Goal: Task Accomplishment & Management: Complete application form

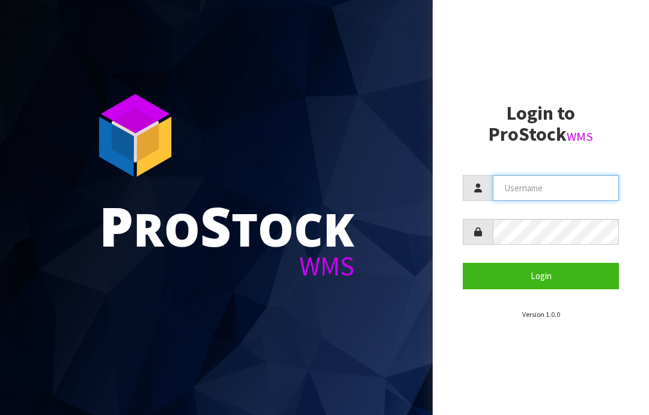
type input "JGBIMPORTS"
click at [543, 278] on button "Login" at bounding box center [541, 276] width 156 height 26
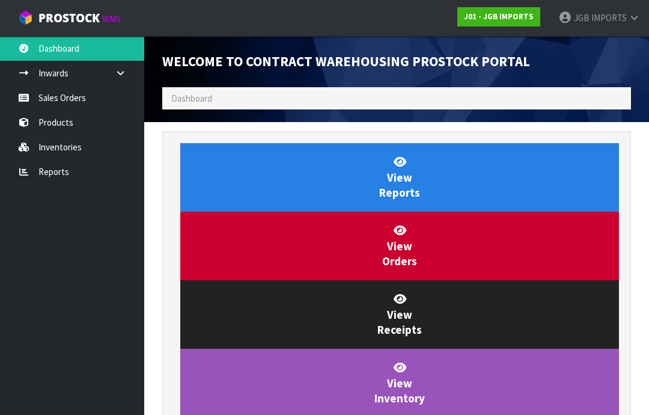
scroll to position [708, 487]
click at [71, 103] on link "Sales Orders" at bounding box center [72, 97] width 144 height 25
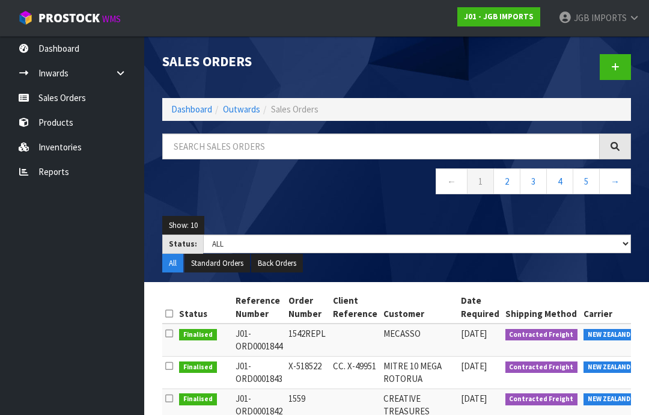
click at [620, 67] on link at bounding box center [615, 67] width 31 height 26
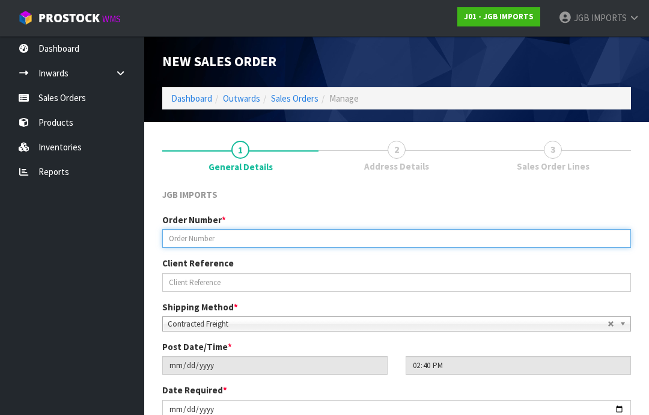
click at [199, 235] on input "text" at bounding box center [396, 238] width 469 height 19
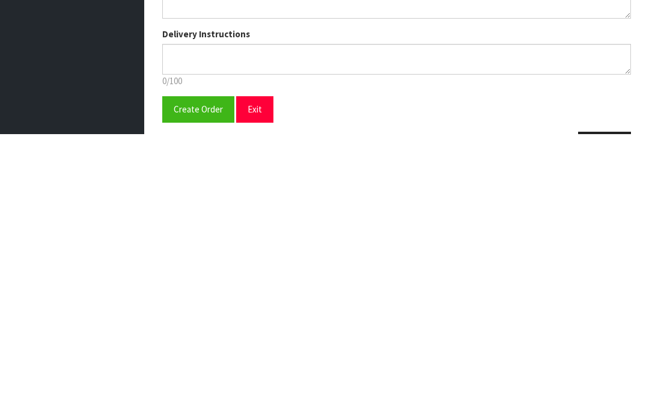
scroll to position [175, 0]
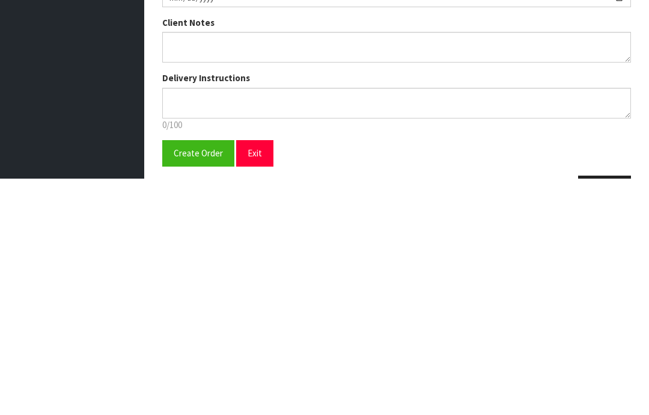
type input "1560"
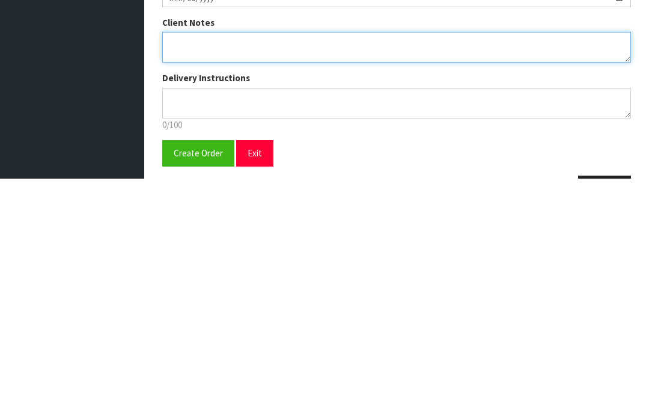
click at [185, 268] on textarea at bounding box center [396, 283] width 469 height 31
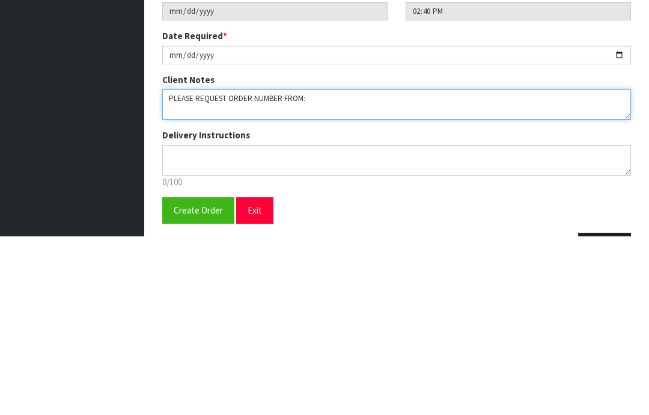
click at [192, 268] on textarea at bounding box center [396, 283] width 469 height 31
click at [392, 268] on textarea at bounding box center [396, 283] width 469 height 31
type textarea "PLEASE SEND PRO-FORMA & REQUEST ORDER NUMBER FROM: [EMAIL_ADDRESS][DOMAIN_NAME]"
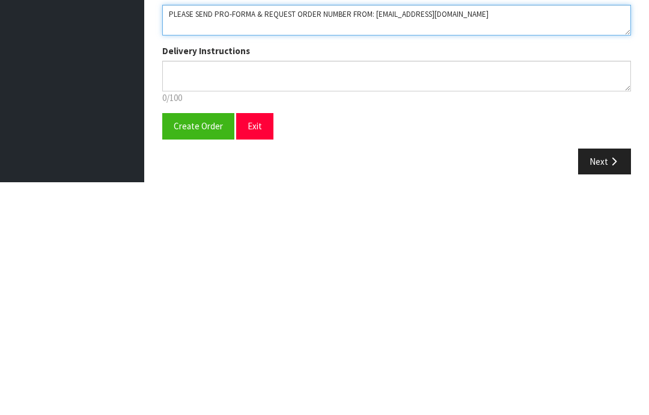
scroll to position [208, 0]
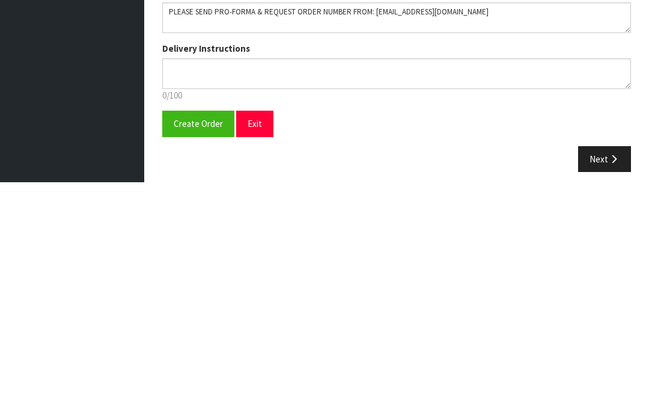
click at [198, 350] on span "Create Order" at bounding box center [198, 355] width 49 height 11
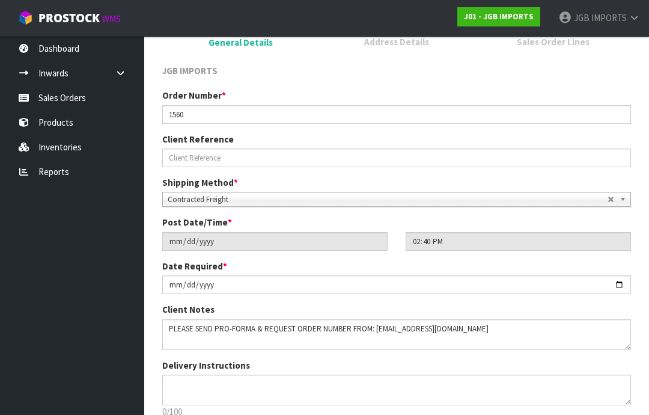
scroll to position [0, 0]
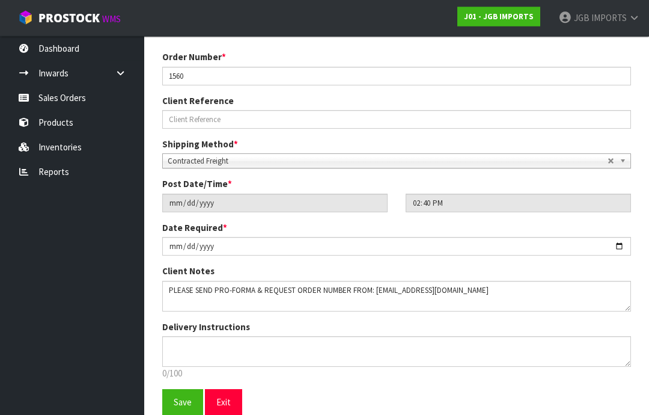
scroll to position [211, 0]
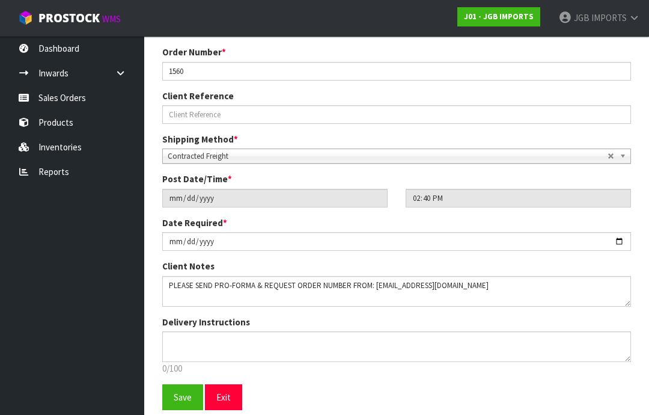
click at [181, 394] on span "Save" at bounding box center [183, 396] width 18 height 11
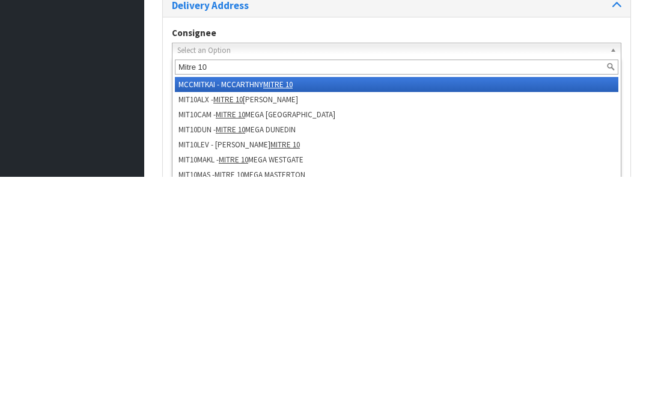
type input "Mitre 10 g"
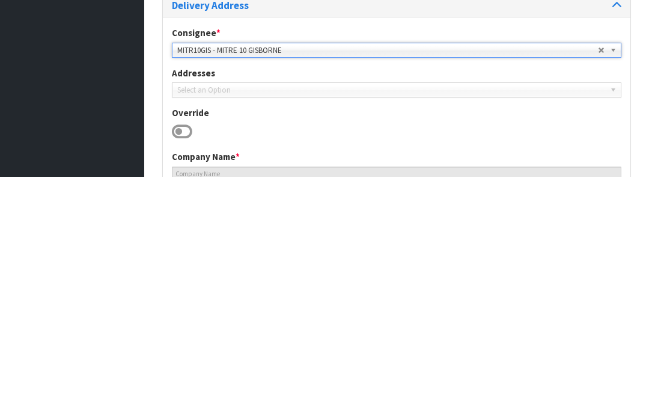
type input "MITRE 10 GISBORNE"
type input "[STREET_ADDRESS],"
type input "4010"
type input "GISBORNE"
type input "AWAPUNI"
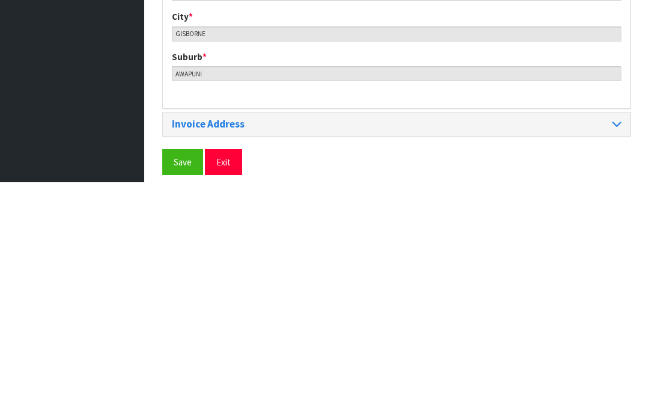
click at [184, 389] on span "Save" at bounding box center [183, 394] width 18 height 11
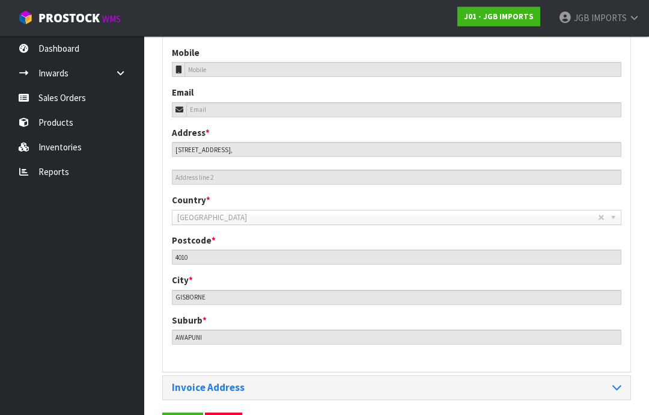
scroll to position [535, 0]
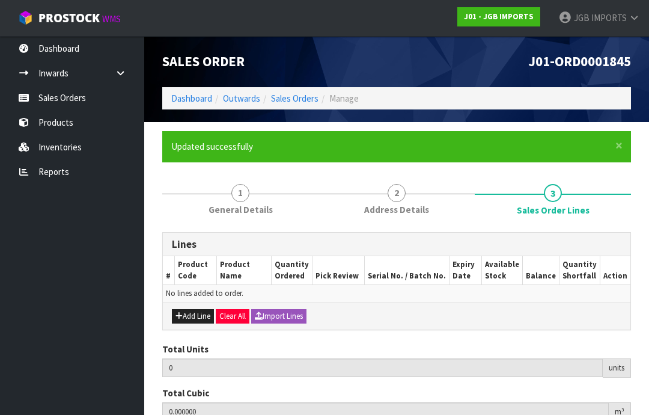
click at [195, 315] on button "Add Line" at bounding box center [193, 316] width 42 height 14
type input "0"
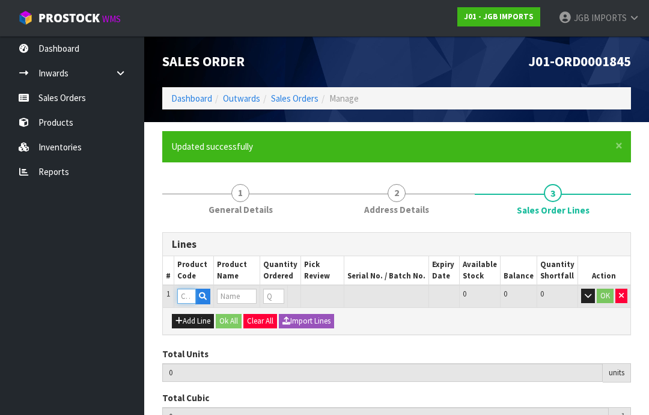
click at [187, 295] on input "text" at bounding box center [186, 295] width 19 height 15
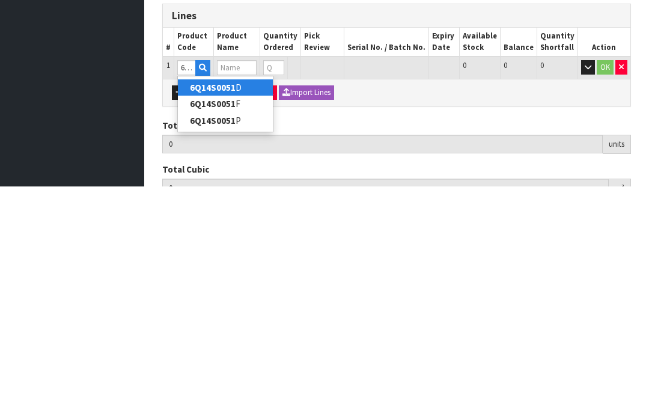
click at [241, 308] on link "6Q14S0051 D" at bounding box center [225, 316] width 95 height 16
type input "6Q14S0051D"
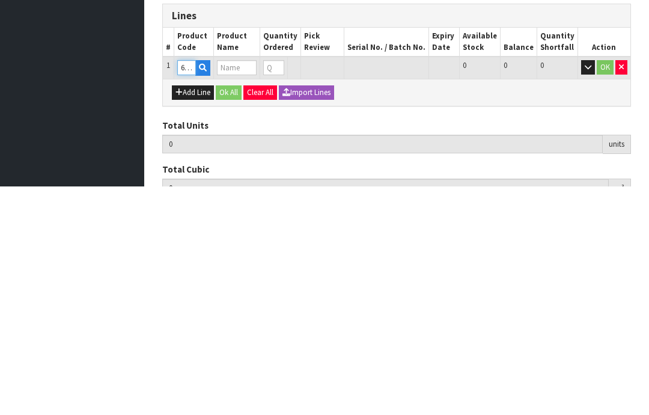
type input "0.000000"
type input "0.000"
type input "POLYRESIN RHINO"
type input "0"
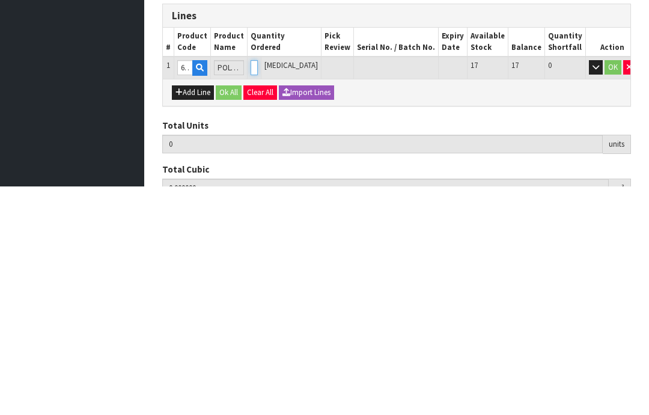
click at [258, 288] on input "0" at bounding box center [254, 295] width 7 height 15
type input "0"
type input "1"
type input "0.010414"
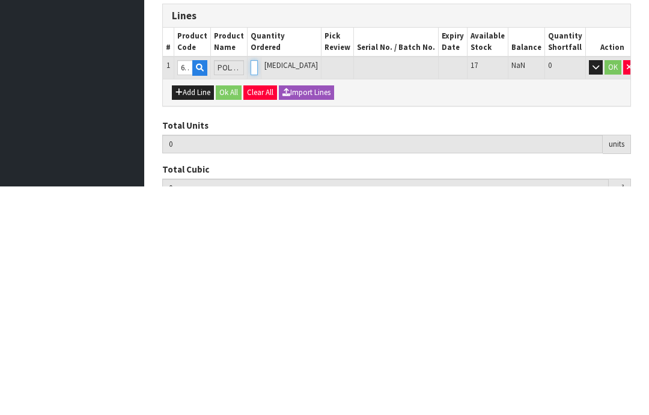
type input "0.72"
type input "1"
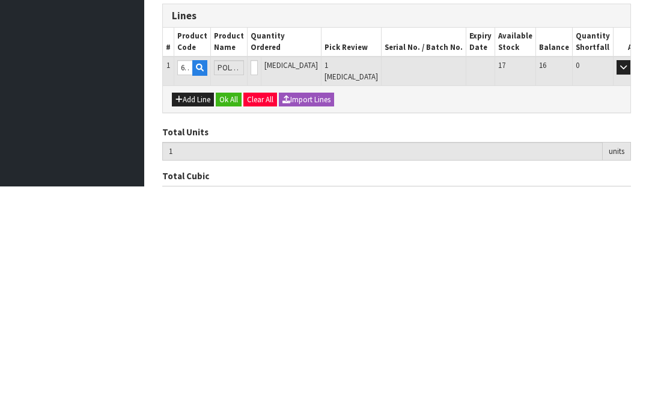
click at [632, 288] on button "OK" at bounding box center [640, 295] width 17 height 14
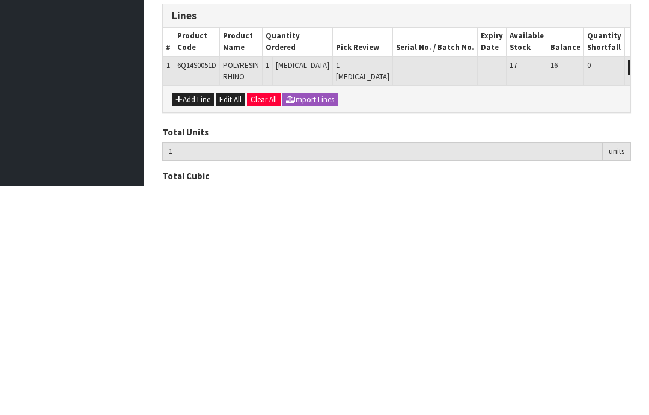
scroll to position [139, 0]
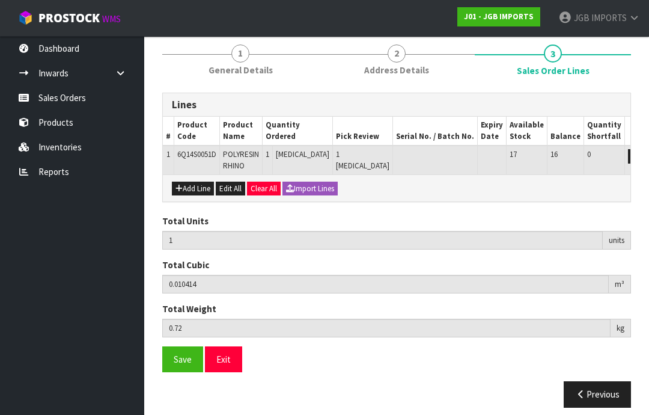
click at [198, 187] on button "Add Line" at bounding box center [193, 188] width 42 height 14
type input "0"
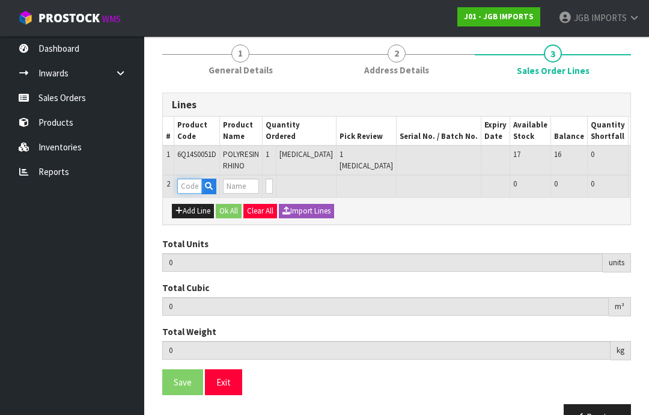
click at [195, 186] on input "text" at bounding box center [189, 185] width 25 height 15
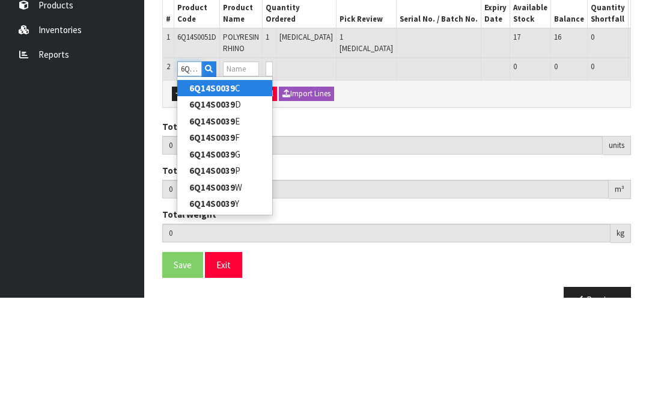
type input "6Q14S0039E"
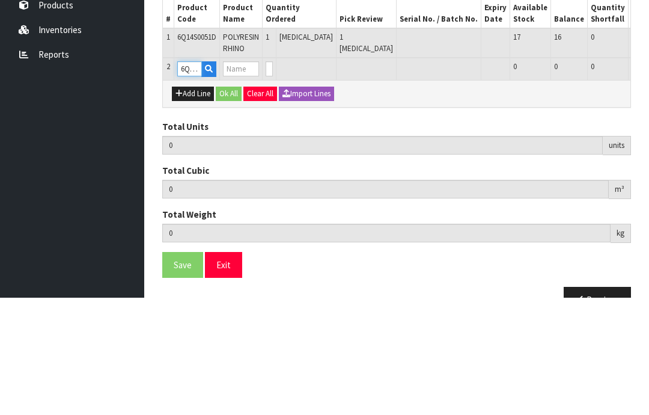
type input "1"
type input "0.010414"
type input "0.72"
type input "POLY RESIN FROG KNEELING"
type input "0"
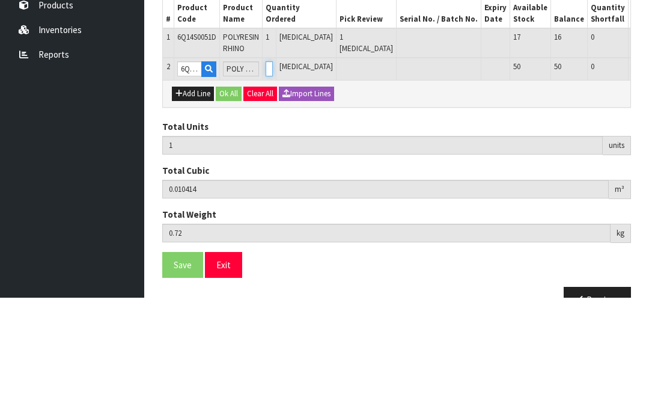
click at [273, 178] on input "0" at bounding box center [269, 185] width 7 height 15
type input "0"
type input "2"
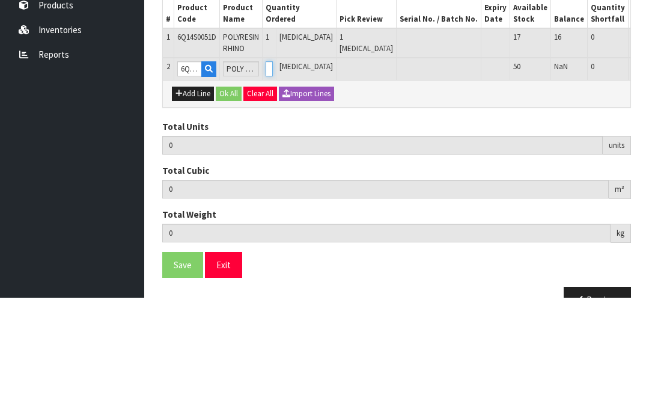
type input "0.010824"
type input "1.182"
type input "1"
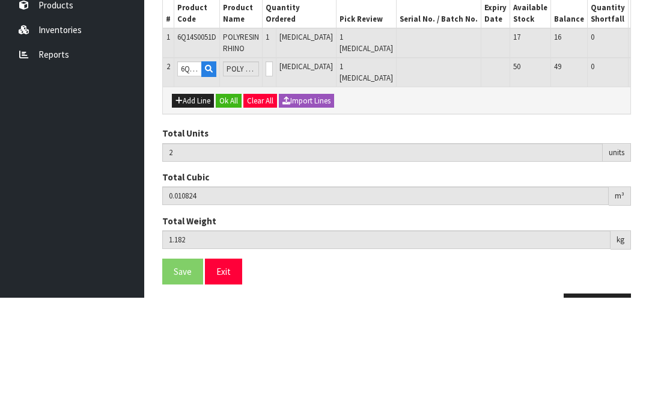
click at [648, 178] on button "OK" at bounding box center [657, 185] width 17 height 14
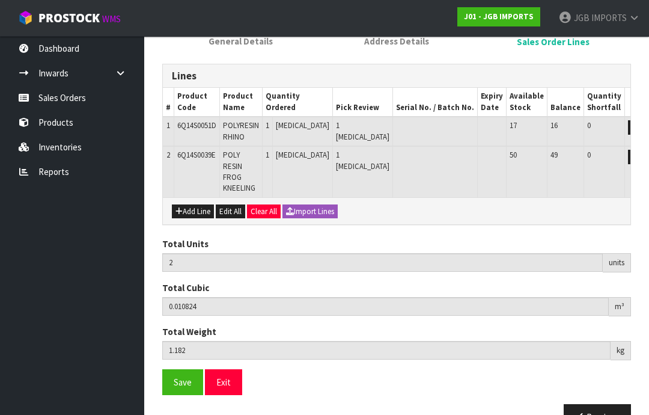
click at [192, 204] on button "Add Line" at bounding box center [193, 211] width 42 height 14
type input "0"
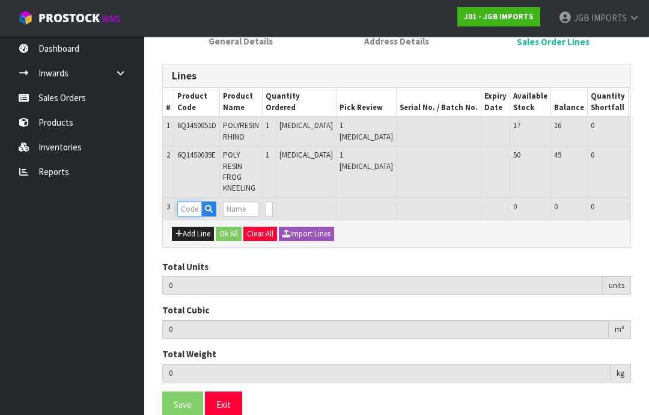
click at [192, 201] on input "text" at bounding box center [189, 208] width 25 height 15
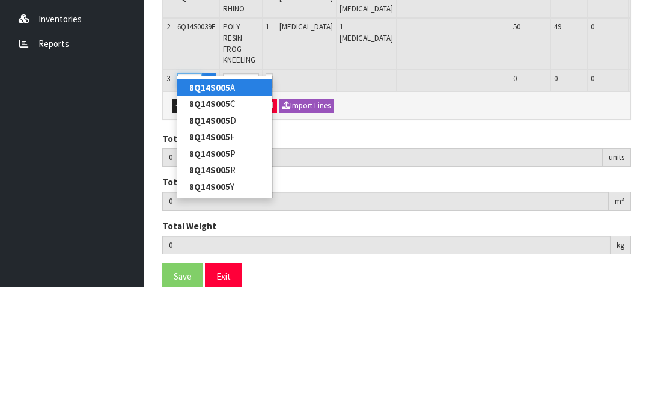
type input "8Q14S005F"
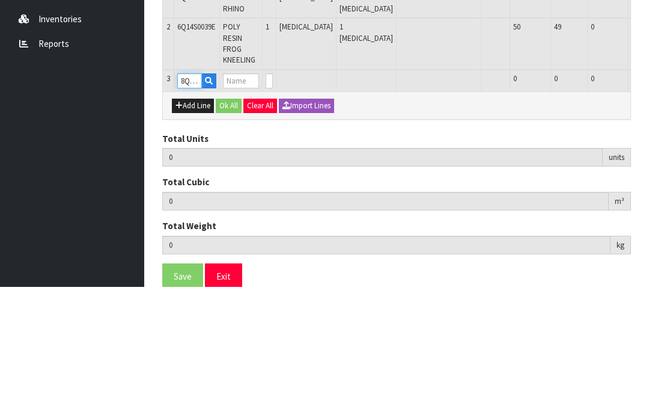
type input "2"
type input "0.010824"
type input "1.182"
type input "POLYRESIN ELEPHANT"
type input "0"
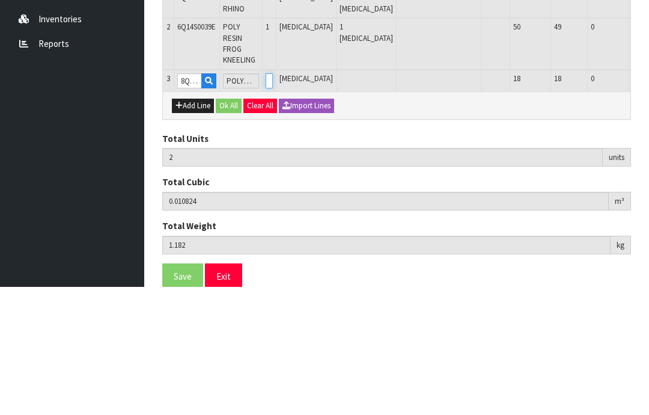
click at [273, 201] on input "0" at bounding box center [269, 208] width 7 height 15
type input "0"
type input "3"
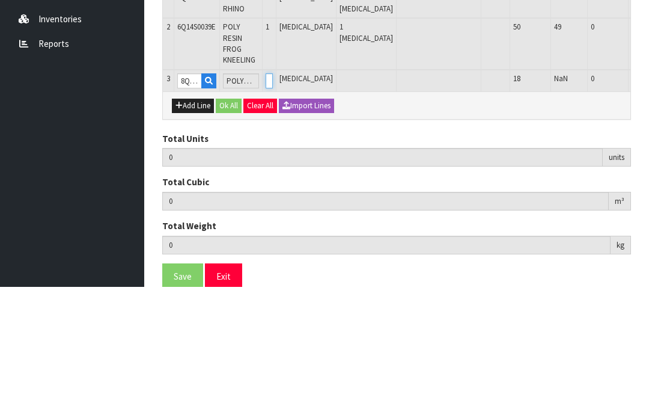
type input "0.024038"
type input "2.207"
type input "1"
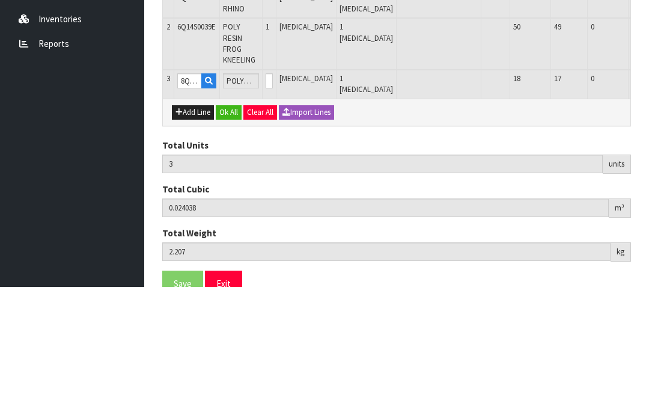
click at [648, 201] on button "OK" at bounding box center [657, 208] width 17 height 14
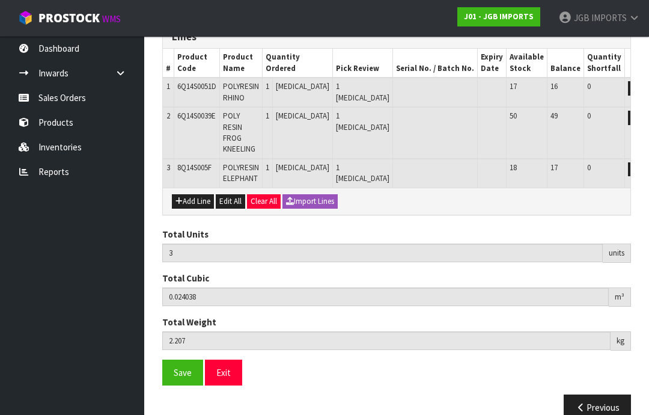
click at [199, 194] on button "Add Line" at bounding box center [193, 201] width 42 height 14
type input "0"
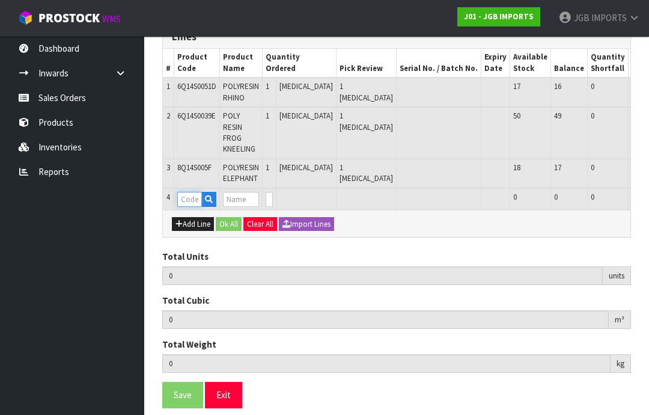
click at [196, 192] on input "text" at bounding box center [189, 199] width 25 height 15
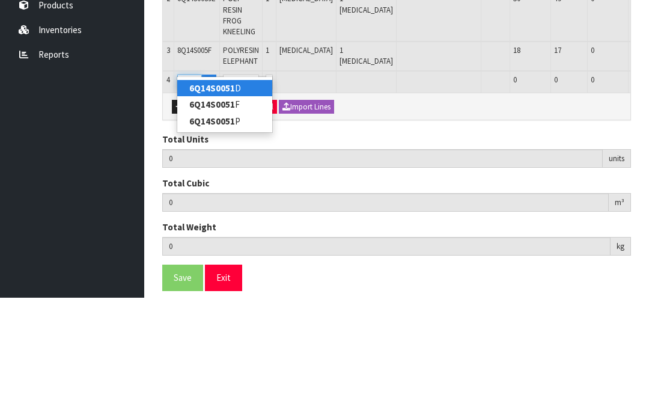
type input "6Q14S0051F"
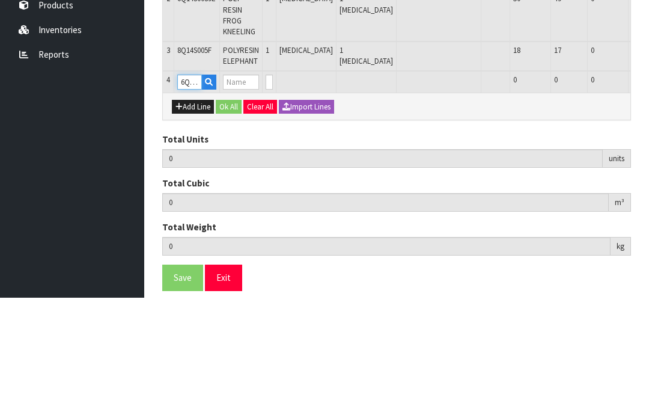
type input "3"
type input "0.024038"
type input "2.207"
type input "POLYRESIN RHINO"
type input "0"
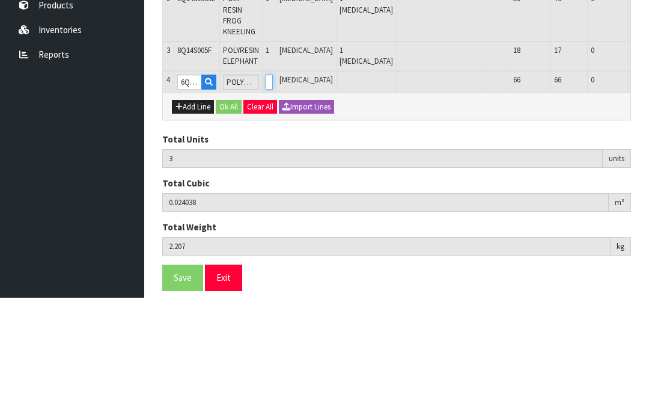
click at [273, 192] on input "0" at bounding box center [269, 199] width 7 height 15
type input "0"
type input "4"
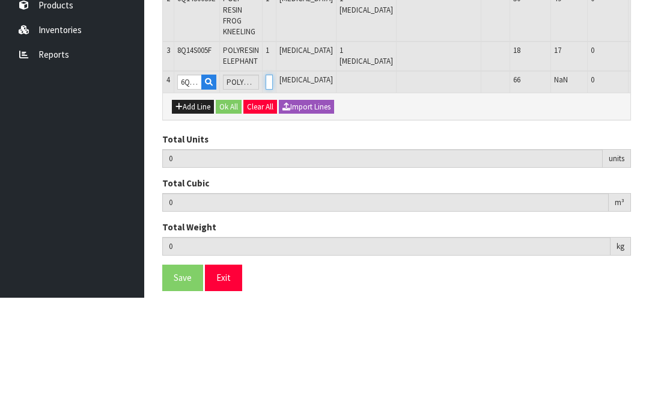
type input "0.034508"
type input "2.907"
type input "1"
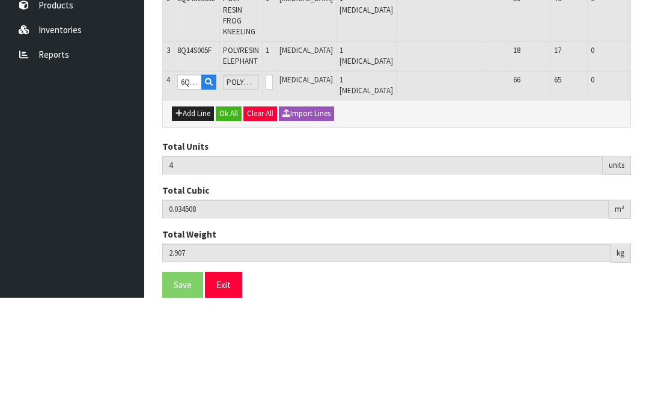
click at [648, 192] on button "OK" at bounding box center [657, 199] width 17 height 14
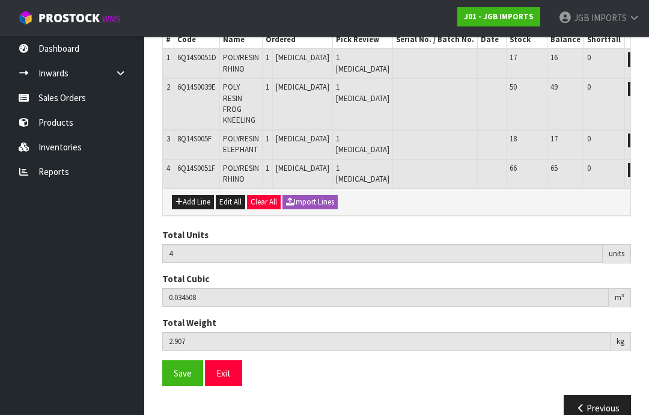
click at [201, 195] on button "Add Line" at bounding box center [193, 202] width 42 height 14
type input "0"
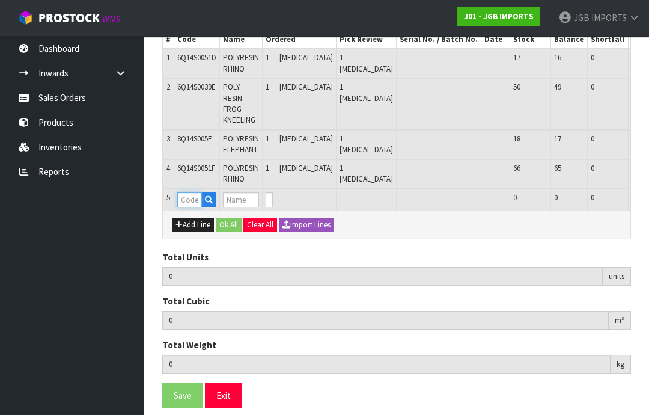
click at [193, 192] on input "text" at bounding box center [189, 199] width 25 height 15
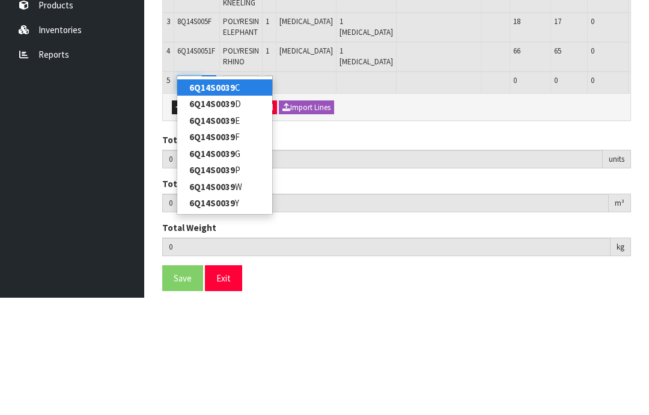
type input "6Q14S0039F"
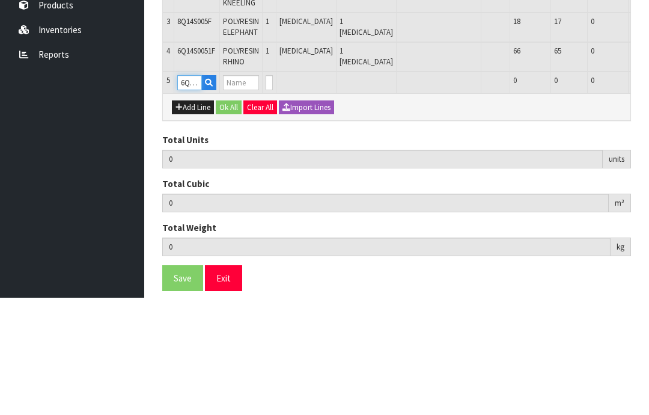
type input "4"
type input "0.034508"
type input "2.907"
type input "POLY RESIN FROG KNEELING"
type input "0"
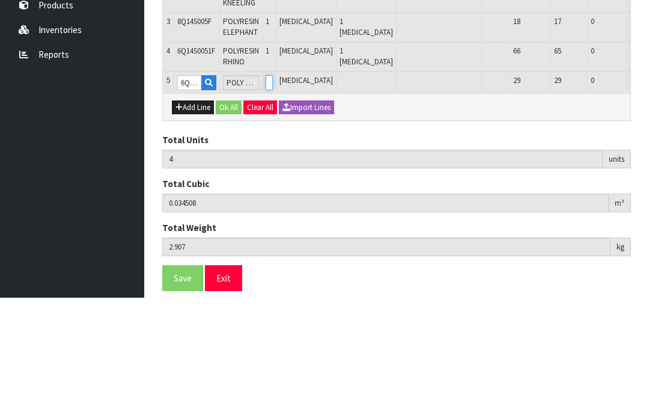
click at [273, 192] on input "0" at bounding box center [269, 199] width 7 height 15
type input "0"
type input "5"
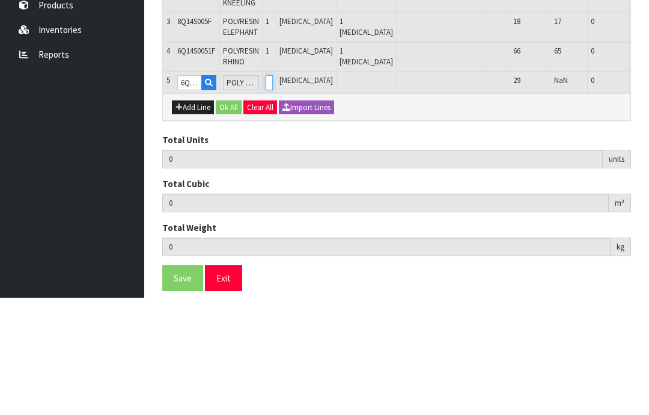
type input "0.038926"
type input "3.327"
type input "1"
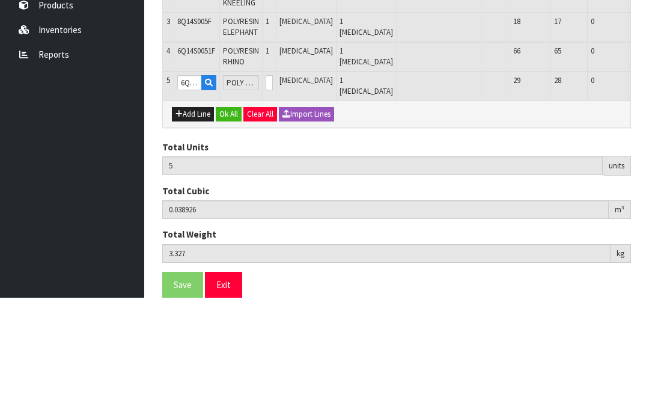
click at [648, 192] on button "OK" at bounding box center [657, 199] width 17 height 14
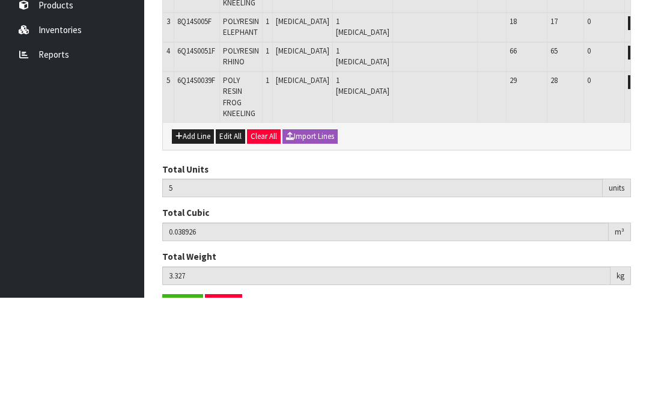
scroll to position [264, 0]
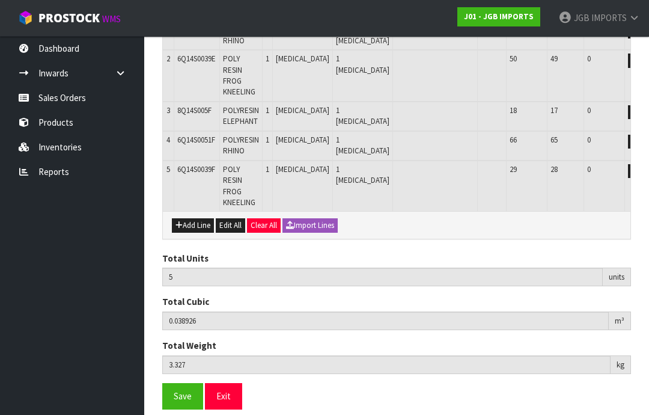
click at [194, 218] on button "Add Line" at bounding box center [193, 225] width 42 height 14
type input "0"
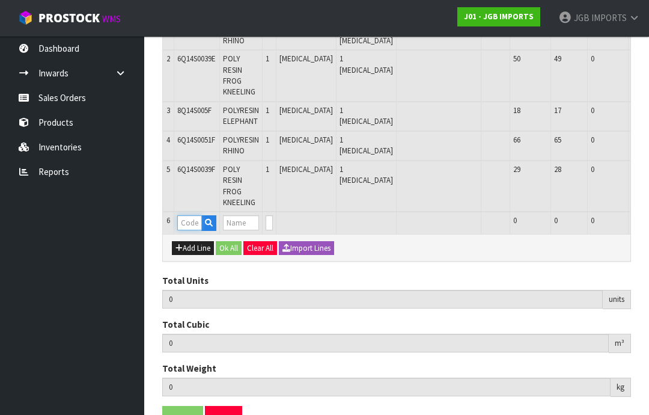
click at [192, 215] on input "text" at bounding box center [189, 222] width 25 height 15
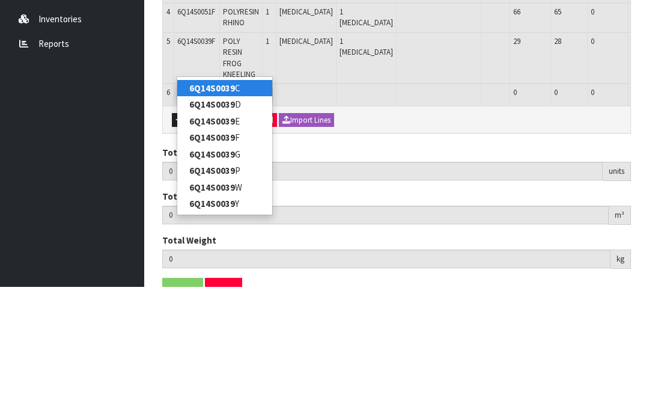
type input "6Q14S0039G"
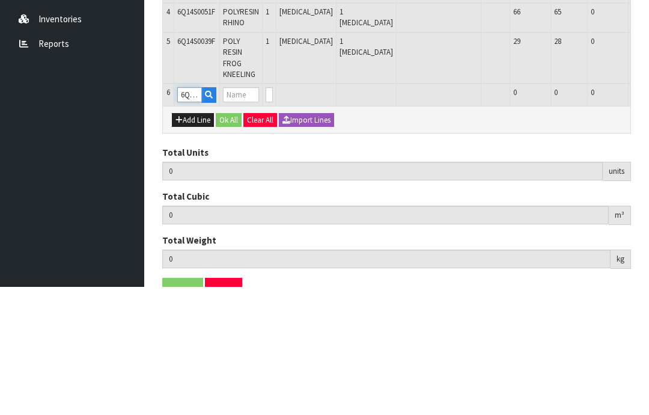
type input "5"
type input "0.038926"
type input "3.327"
type input "POLYRESIN FROG KNEELING"
type input "0"
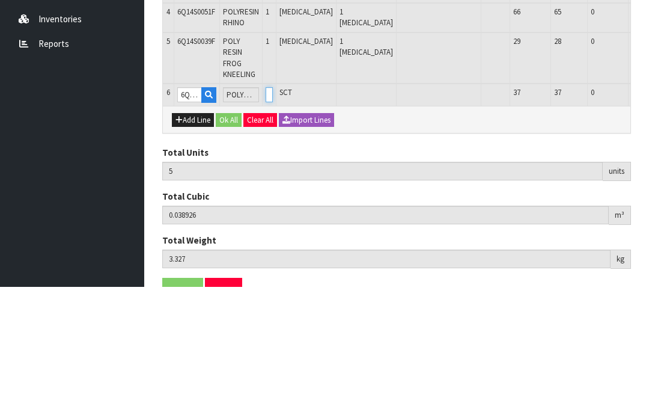
click at [273, 215] on input "0" at bounding box center [269, 222] width 7 height 15
type input "0"
type input "6"
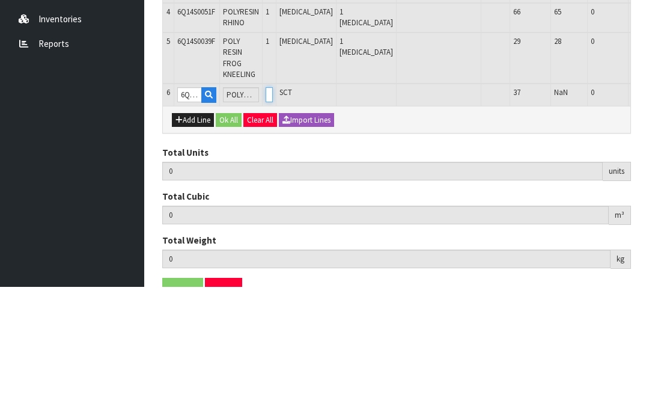
type input "0.043406"
type input "3.867"
type input "1"
click at [648, 215] on button "OK" at bounding box center [657, 222] width 17 height 14
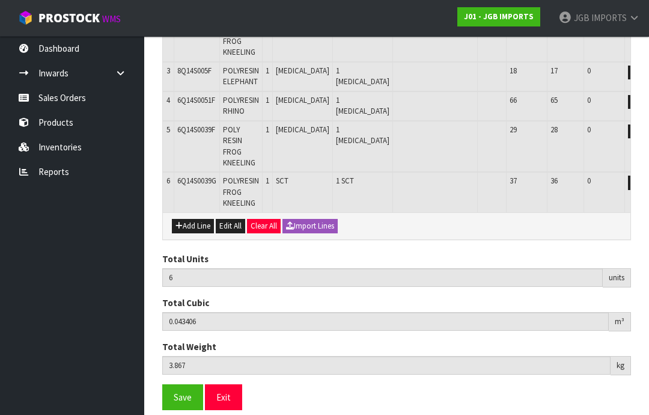
click at [205, 219] on button "Add Line" at bounding box center [193, 226] width 42 height 14
type input "0"
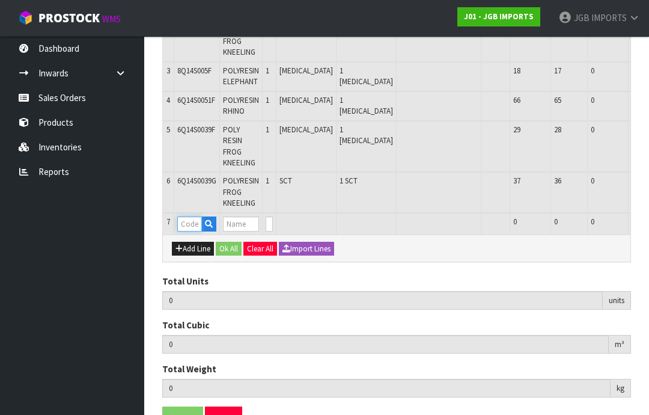
click at [198, 216] on input "text" at bounding box center [189, 223] width 25 height 15
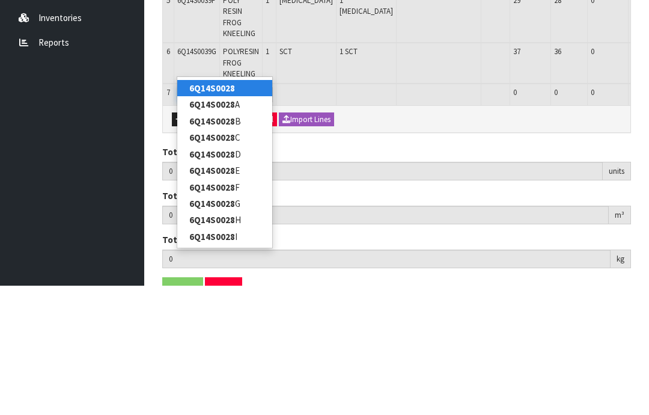
type input "6Q14S0028I"
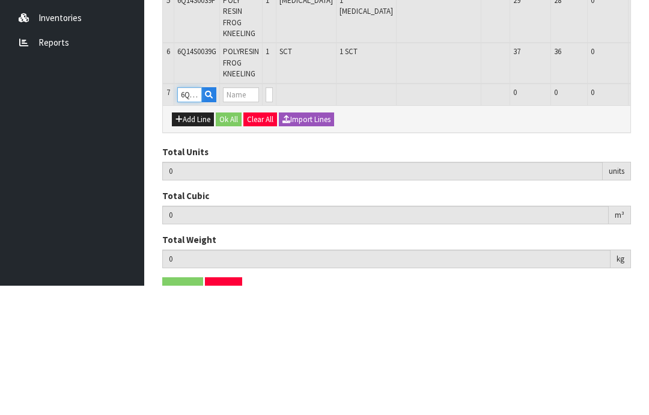
type input "6"
type input "0.043406"
type input "3.867"
type input "POLYRESIN FROG SITTING"
type input "0"
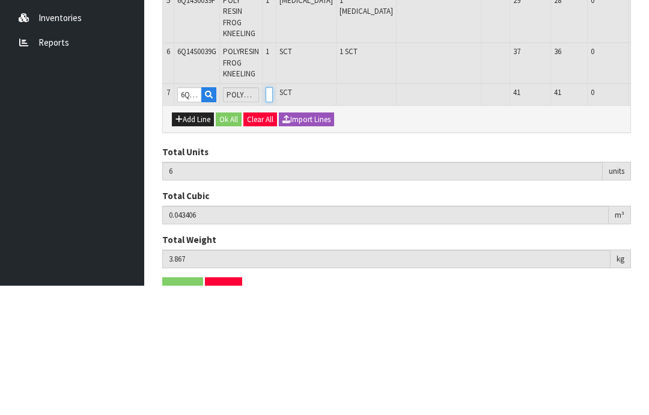
click at [273, 216] on input "0" at bounding box center [269, 223] width 7 height 15
type input "0"
type input "7"
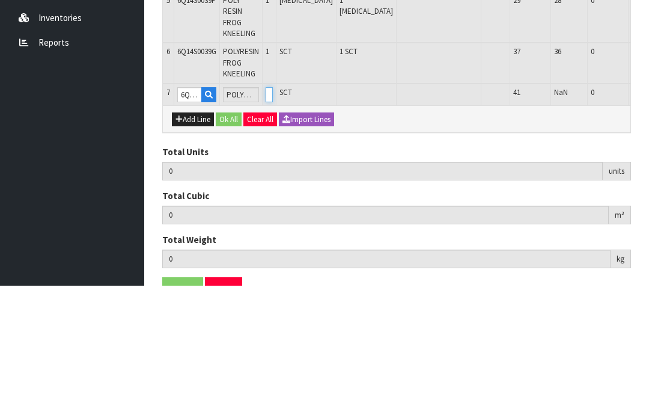
type input "0.051614"
type input "4.487"
type input "1"
click at [648, 216] on button "OK" at bounding box center [657, 223] width 17 height 14
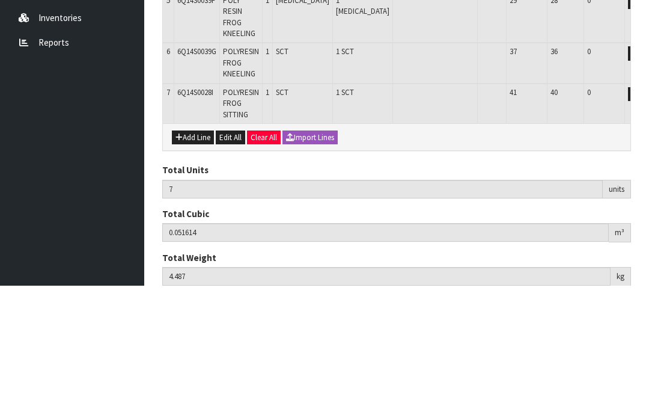
scroll to position [345, 0]
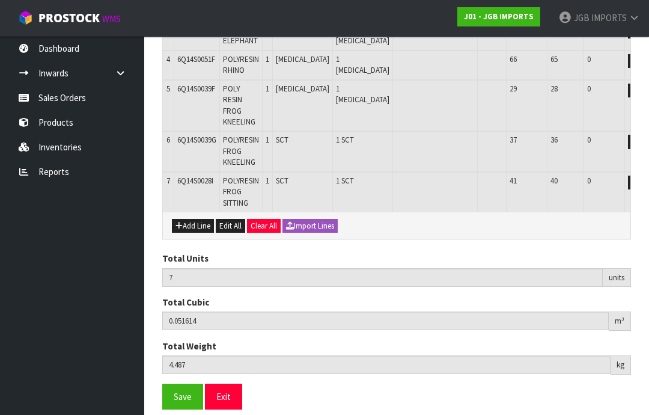
click at [192, 219] on button "Add Line" at bounding box center [193, 226] width 42 height 14
type input "0"
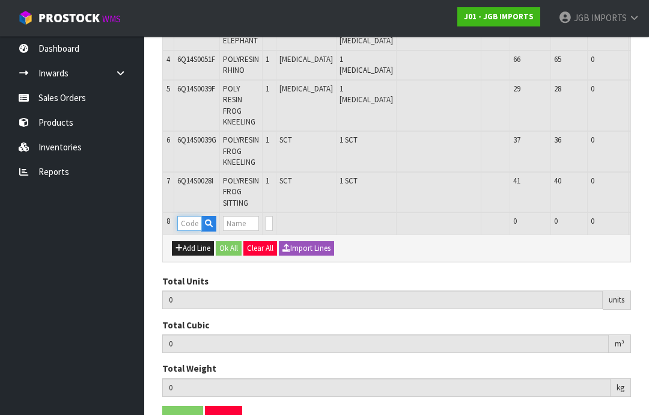
click at [197, 216] on input "text" at bounding box center [189, 223] width 25 height 15
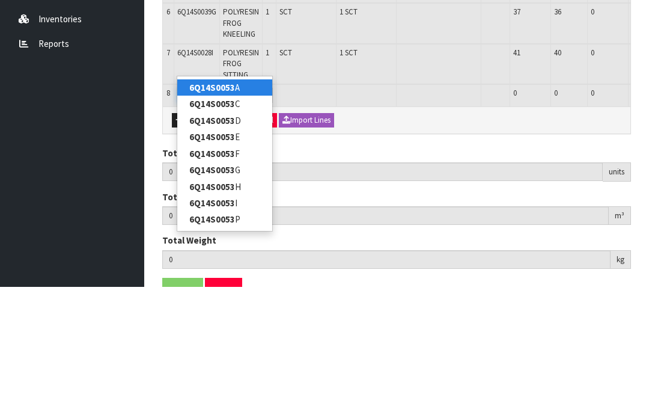
type input "6Q14S0053I"
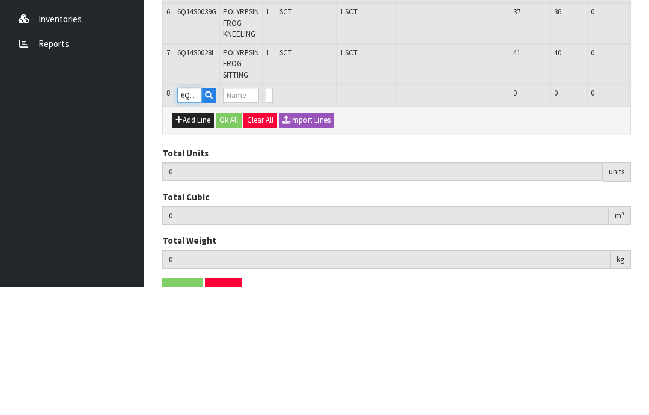
type input "7"
type input "0.051614"
type input "4.487"
type input "POLYRESIN COW"
type input "0"
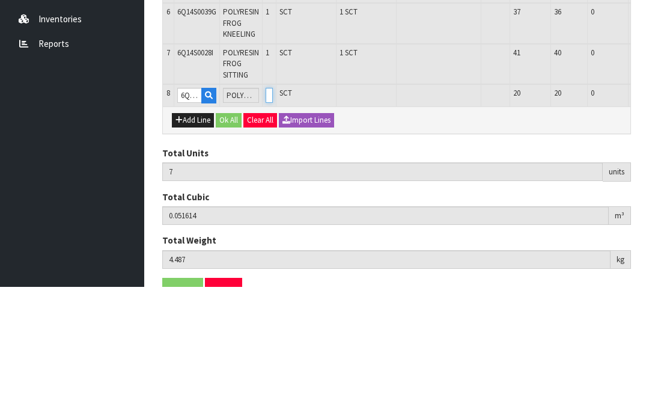
click at [273, 216] on input "0" at bounding box center [269, 223] width 7 height 15
type input "0"
type input "8"
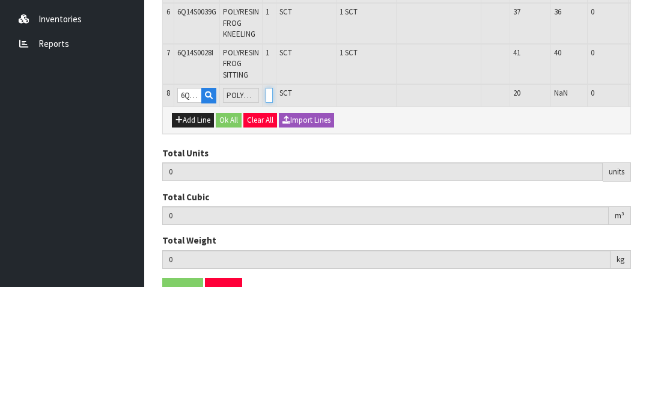
type input "0.062174"
type input "5.407"
type input "1"
click at [648, 216] on button "OK" at bounding box center [657, 223] width 17 height 14
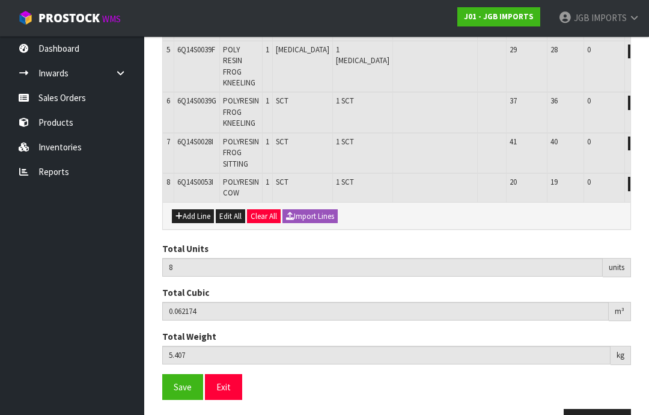
click at [193, 209] on button "Add Line" at bounding box center [193, 216] width 42 height 14
type input "0"
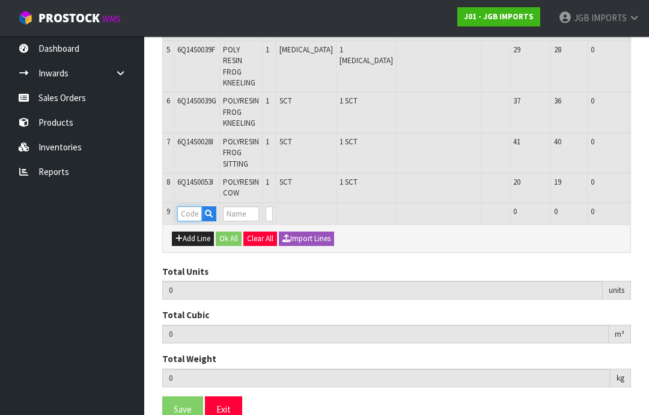
click at [192, 206] on input "text" at bounding box center [189, 213] width 25 height 15
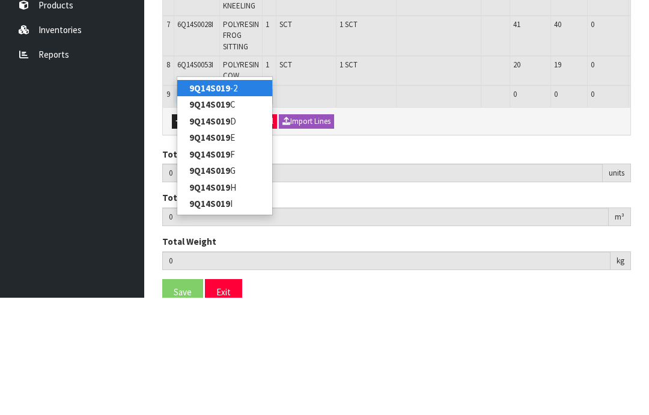
type input "9Q14S019I"
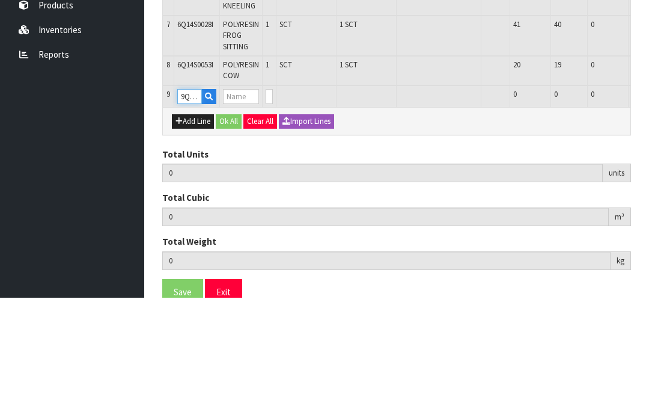
type input "8"
type input "0.062174"
type input "5.407"
type input "POLYRESIN RABBIT STANDING"
type input "0"
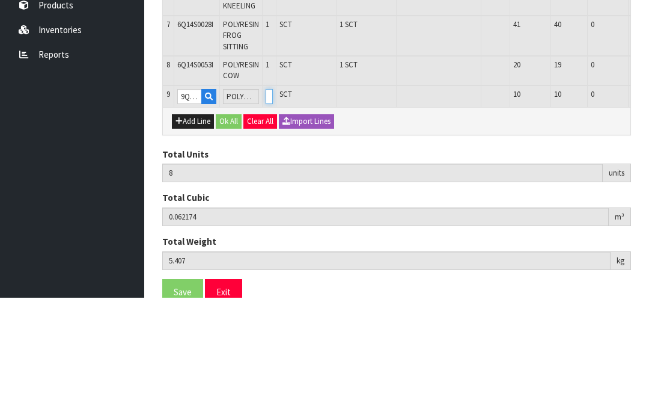
click at [273, 206] on input "0" at bounding box center [269, 213] width 7 height 15
type input "0"
type input "9"
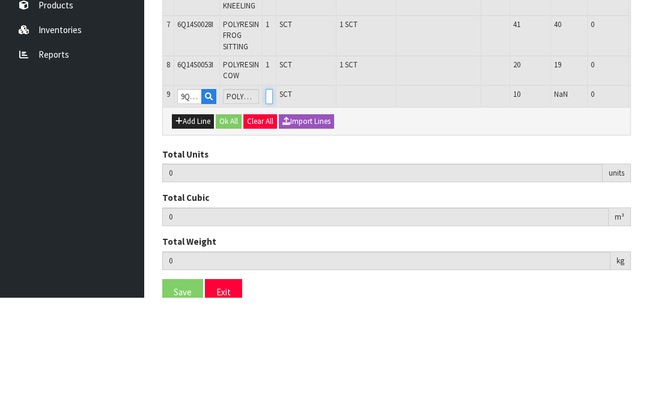
type input "0.068054"
type input "5.767"
type input "1"
click at [648, 206] on button "OK" at bounding box center [657, 213] width 17 height 14
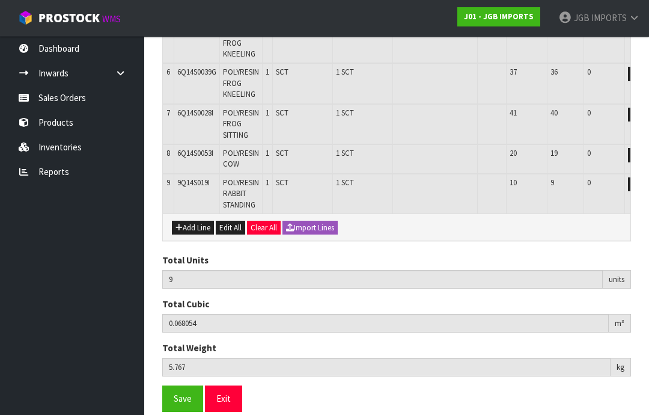
click at [201, 220] on button "Add Line" at bounding box center [193, 227] width 42 height 14
type input "0"
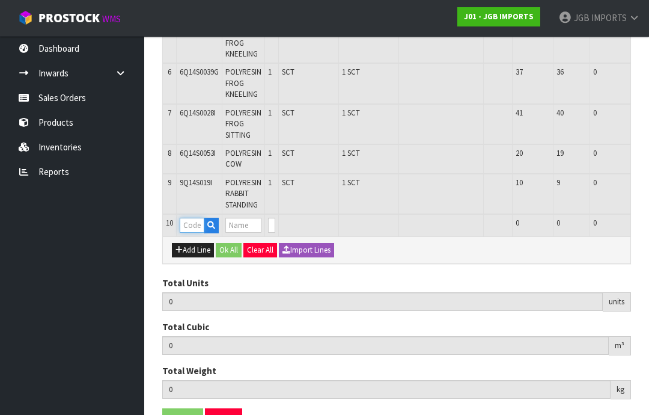
click at [195, 217] on input "text" at bounding box center [192, 224] width 25 height 15
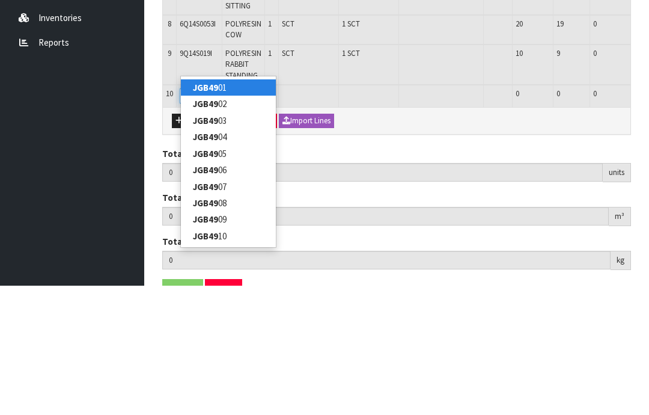
type input "JGB4901"
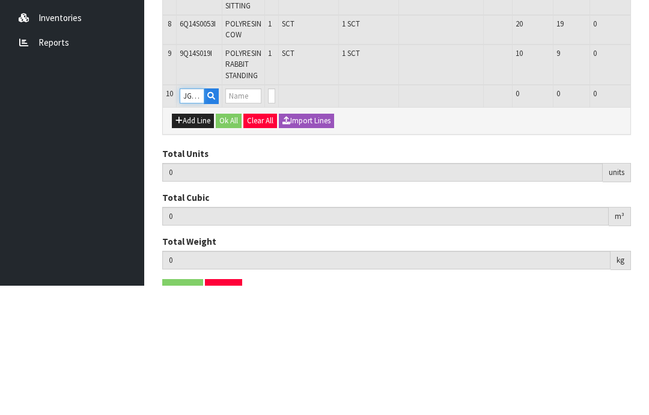
type input "9"
type input "0.068054"
type input "5.767"
type input "Goose"
type input "0"
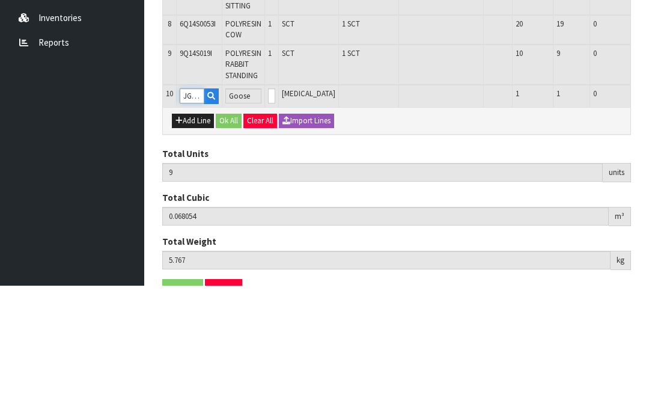
type input "JGB4901"
click at [275, 217] on input "0" at bounding box center [271, 224] width 7 height 15
type input "0"
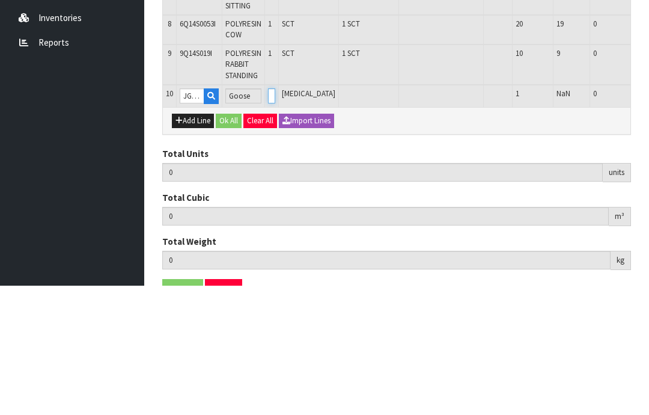
type input "10"
type input "0.094622"
type input "7.767"
type input "1"
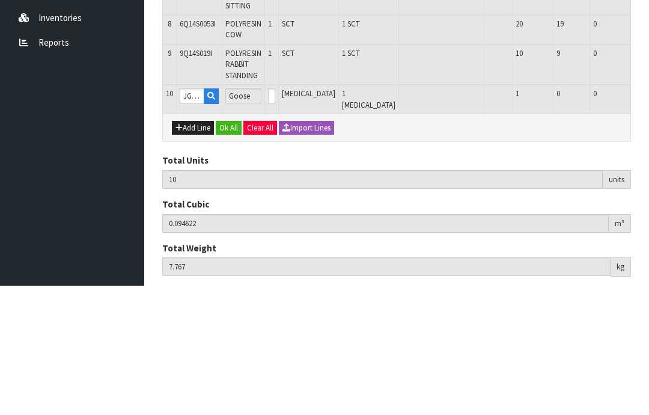
click at [648, 217] on button "OK" at bounding box center [659, 224] width 17 height 14
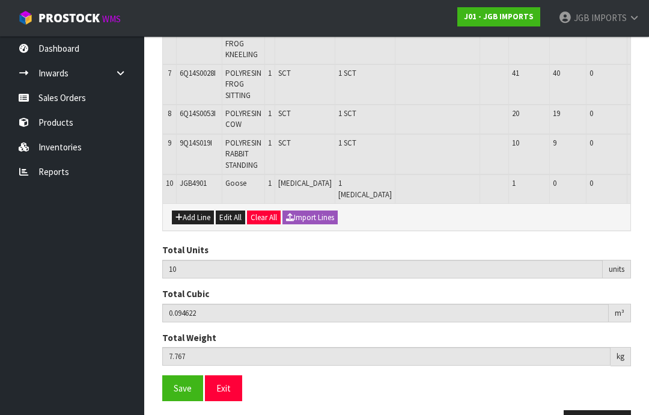
click at [205, 210] on button "Add Line" at bounding box center [193, 217] width 42 height 14
type input "0"
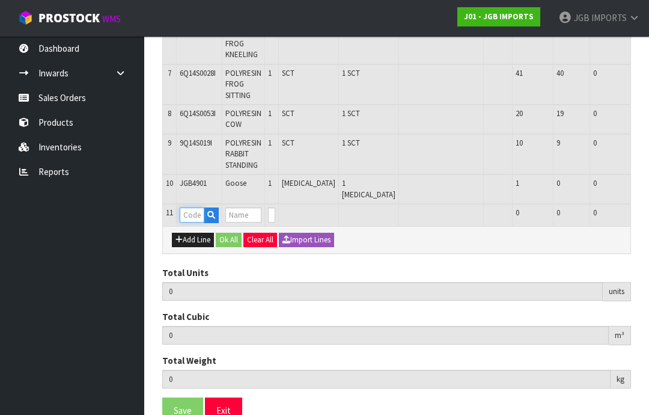
click at [199, 207] on input "text" at bounding box center [192, 214] width 25 height 15
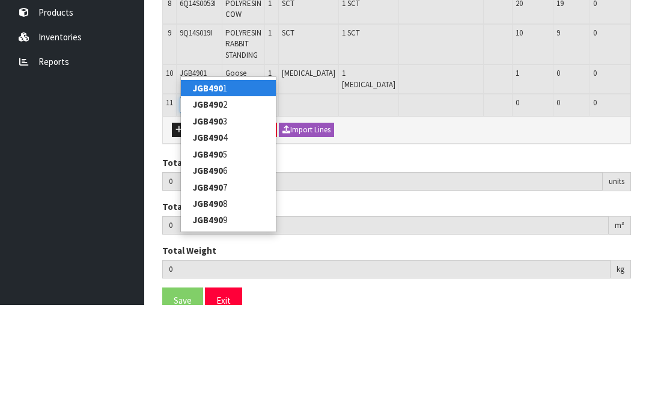
type input "JGB4902"
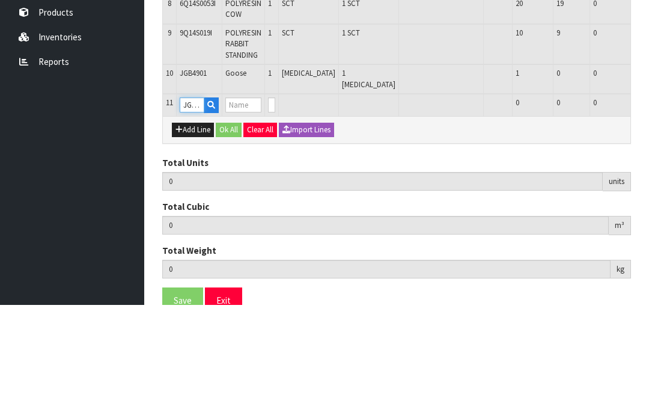
type input "10"
type input "0.094622"
type input "7.767"
type input "Goose w Egg"
type input "0"
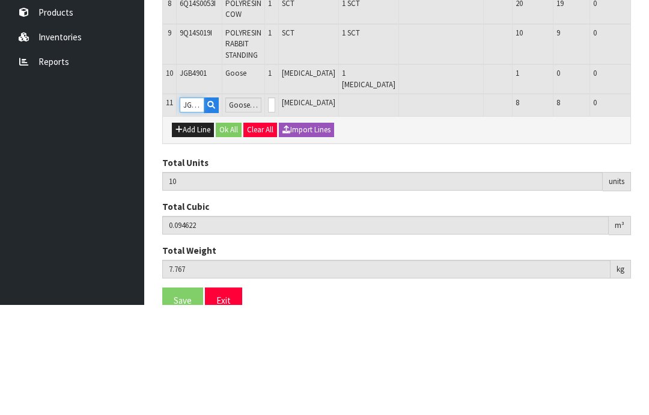
type input "JGB4902"
click at [275, 207] on input "0" at bounding box center [271, 214] width 7 height 15
type input "0"
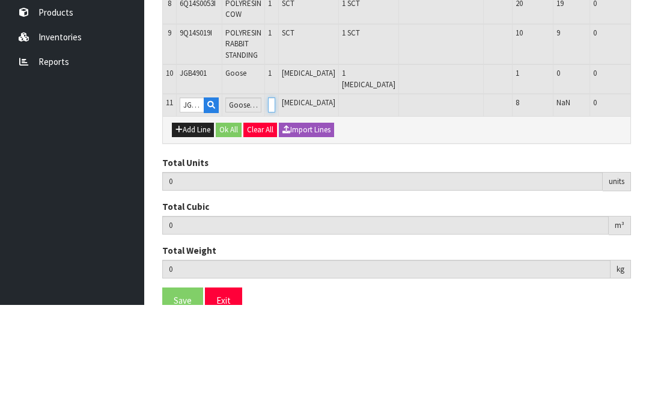
type input "1"
type input "11"
type input "0.12119"
type input "9.217"
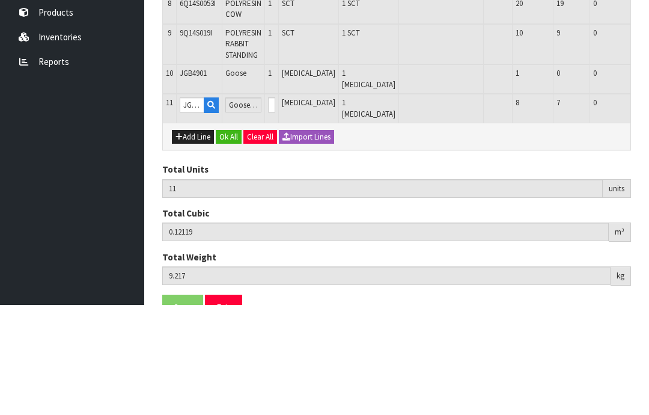
click at [648, 207] on button "OK" at bounding box center [659, 214] width 17 height 14
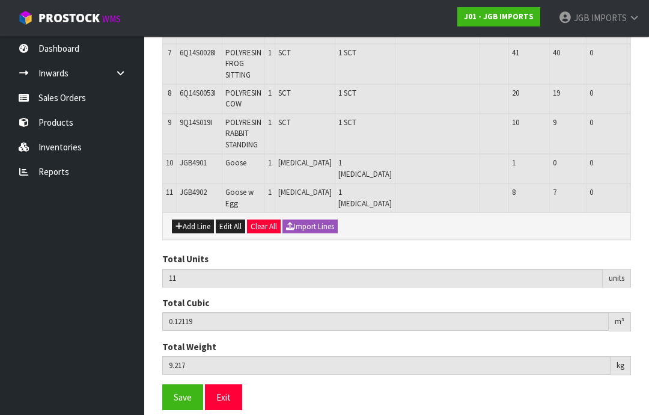
click at [204, 219] on button "Add Line" at bounding box center [193, 226] width 42 height 14
type input "0"
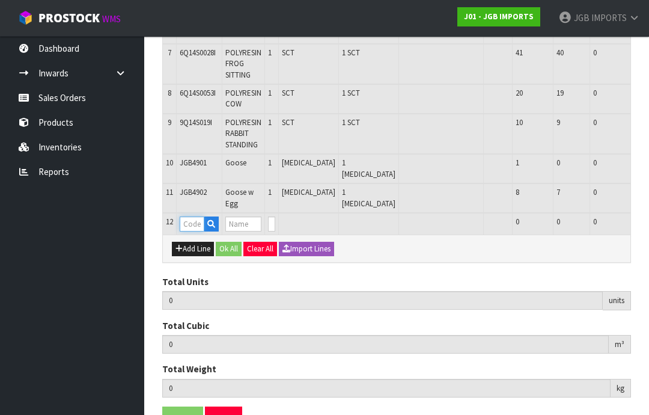
click at [196, 216] on input "text" at bounding box center [192, 223] width 25 height 15
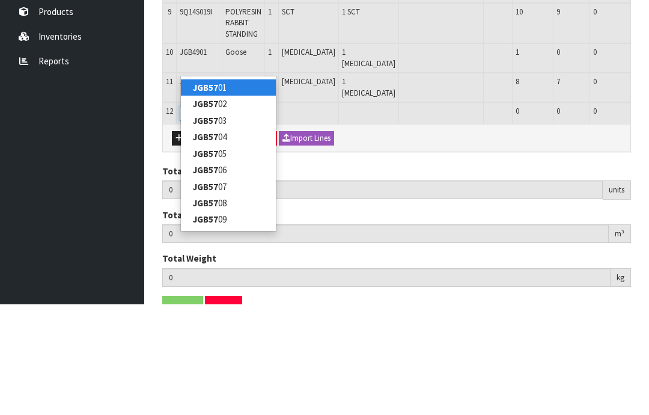
type input "JGB5708"
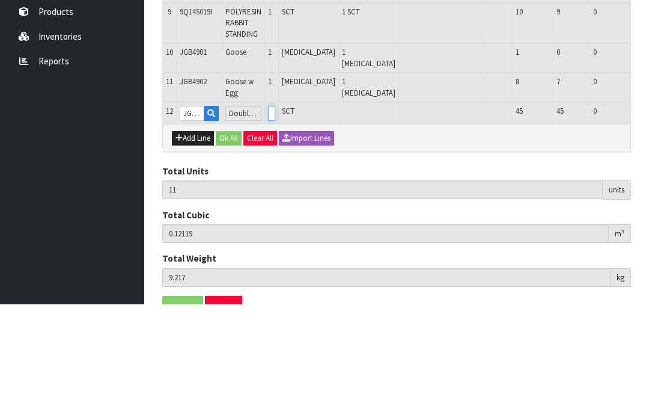
click at [275, 216] on input "0" at bounding box center [271, 223] width 7 height 15
click at [648, 216] on button "OK" at bounding box center [659, 223] width 17 height 14
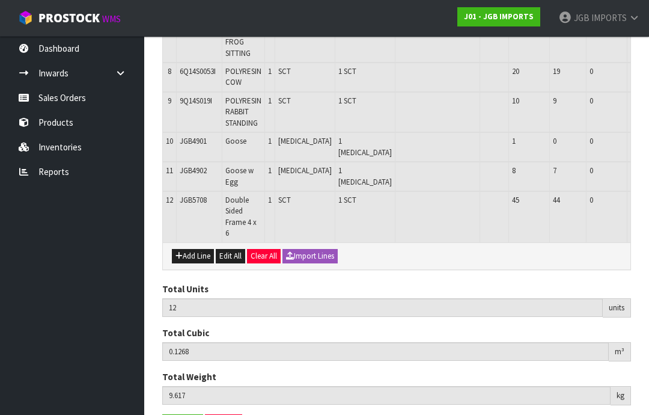
click at [195, 249] on button "Add Line" at bounding box center [193, 256] width 42 height 14
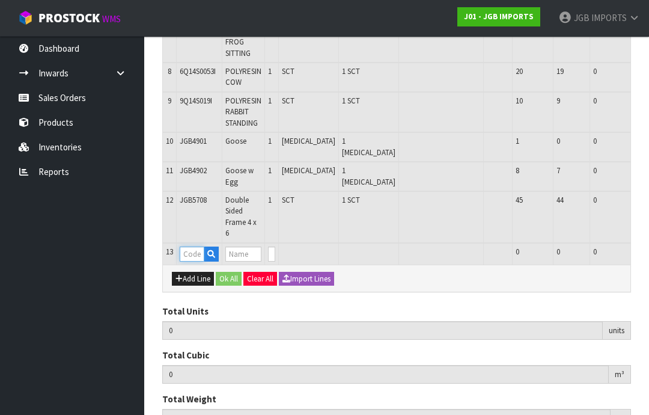
click at [199, 246] on input "text" at bounding box center [192, 253] width 25 height 15
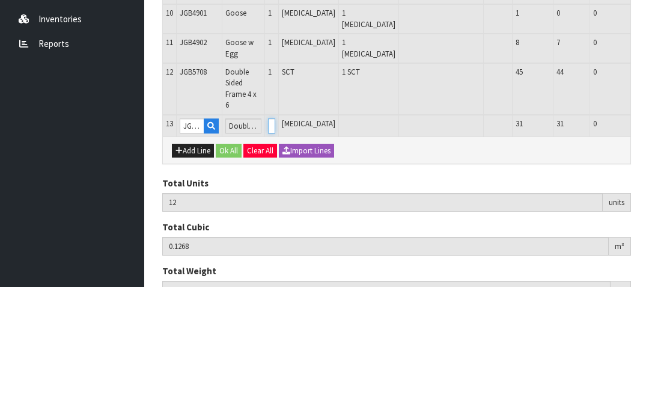
click at [275, 246] on input "0" at bounding box center [271, 253] width 7 height 15
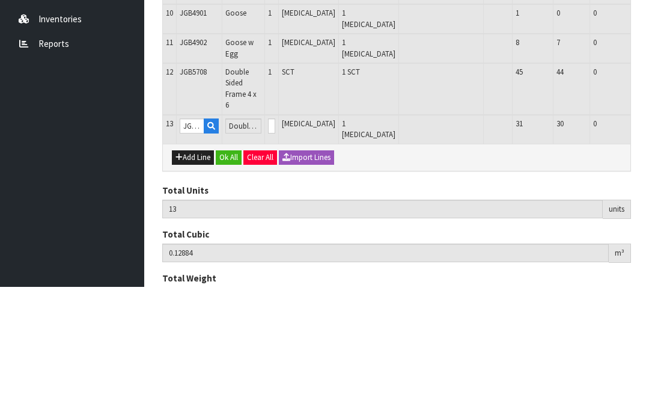
click at [648, 246] on button "OK" at bounding box center [659, 253] width 17 height 14
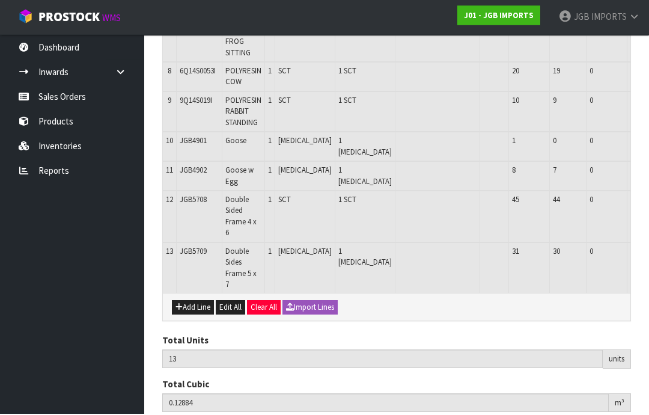
scroll to position [493, 0]
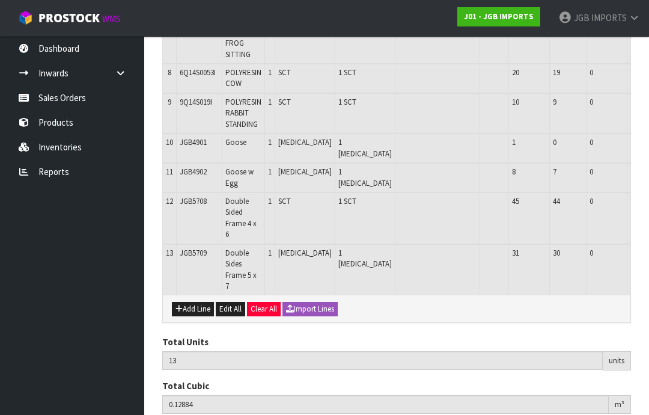
click at [202, 302] on button "Add Line" at bounding box center [193, 309] width 42 height 14
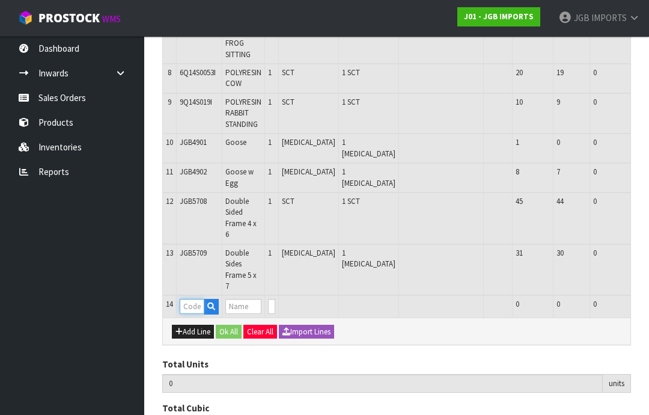
click at [197, 299] on input "text" at bounding box center [192, 306] width 25 height 15
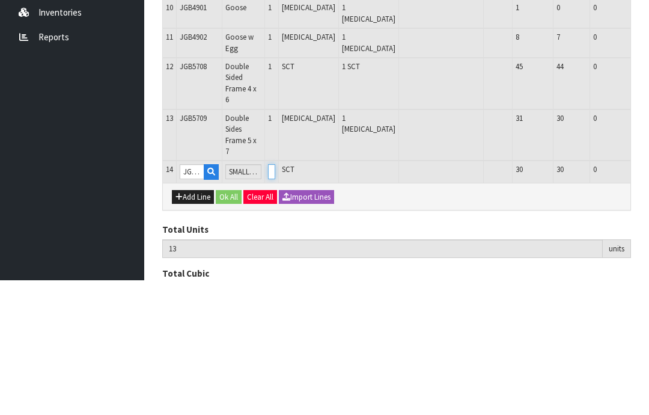
click at [275, 299] on input "0" at bounding box center [271, 306] width 7 height 15
click at [648, 299] on button "OK" at bounding box center [659, 306] width 17 height 14
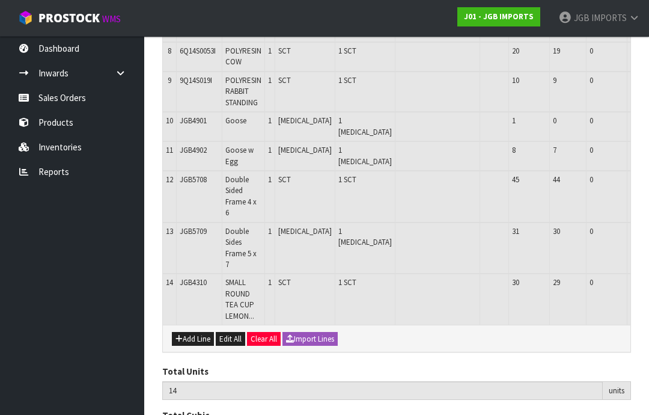
click at [201, 332] on button "Add Line" at bounding box center [193, 339] width 42 height 14
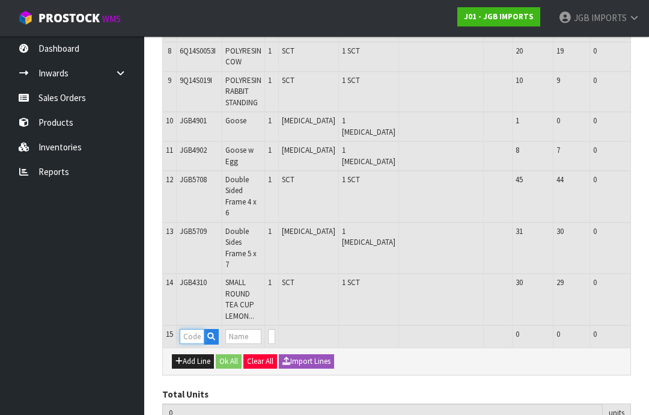
click at [197, 329] on input "text" at bounding box center [192, 336] width 25 height 15
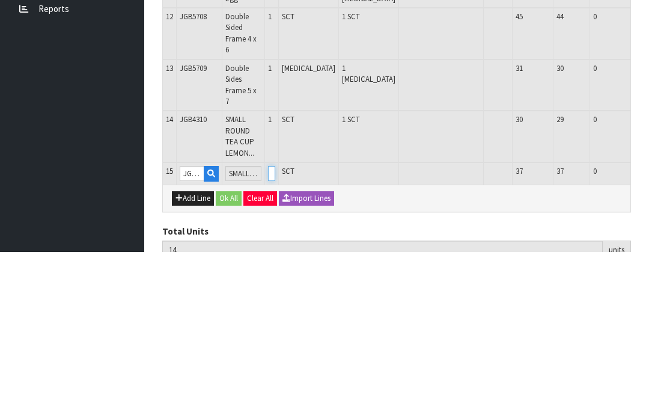
click at [275, 329] on input "0" at bounding box center [271, 336] width 7 height 15
click at [648, 329] on button "OK" at bounding box center [659, 336] width 17 height 14
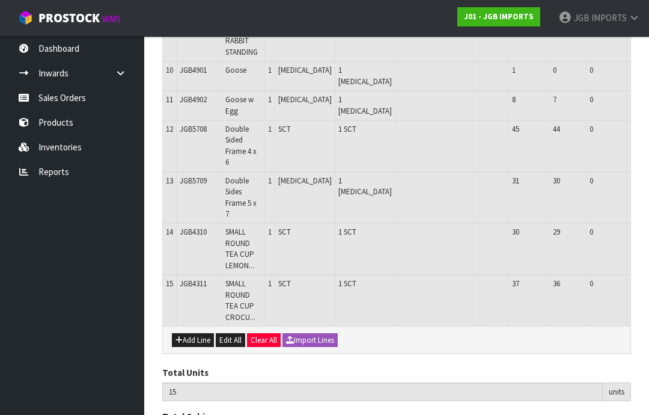
click at [202, 333] on button "Add Line" at bounding box center [193, 340] width 42 height 14
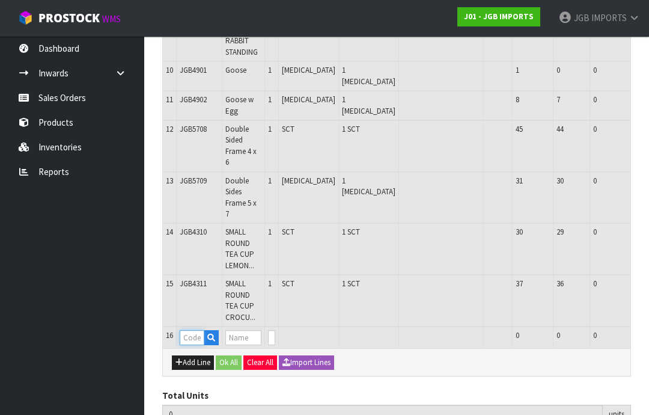
click at [200, 330] on input "text" at bounding box center [192, 337] width 25 height 15
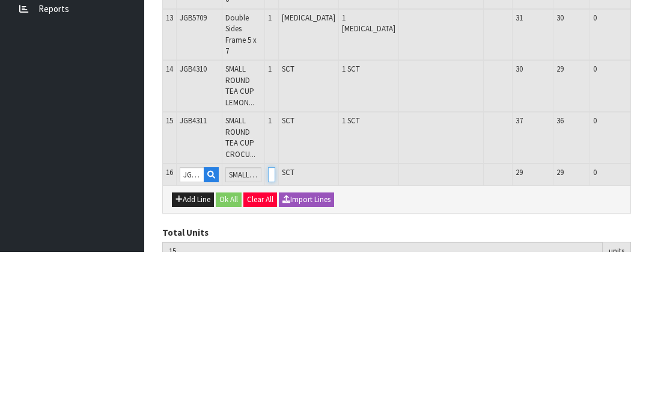
click at [275, 330] on input "0" at bounding box center [271, 337] width 7 height 15
click at [648, 330] on button "OK" at bounding box center [659, 337] width 17 height 14
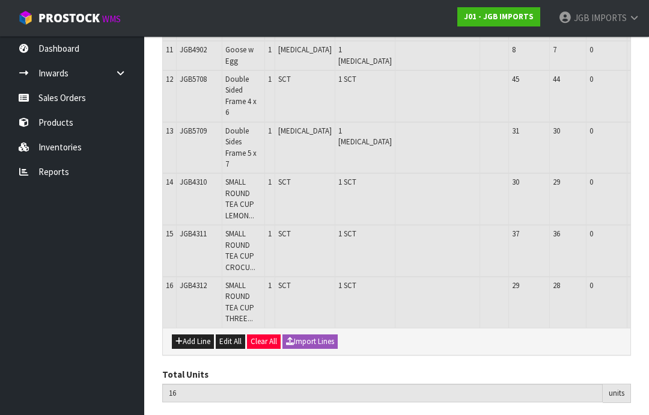
click at [193, 334] on button "Add Line" at bounding box center [193, 341] width 42 height 14
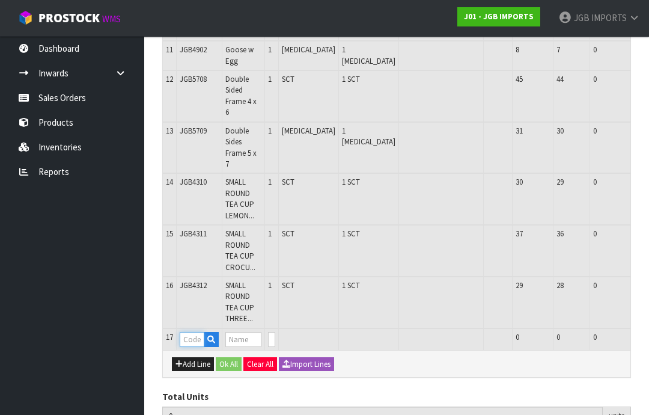
click at [197, 332] on input "text" at bounding box center [192, 339] width 25 height 15
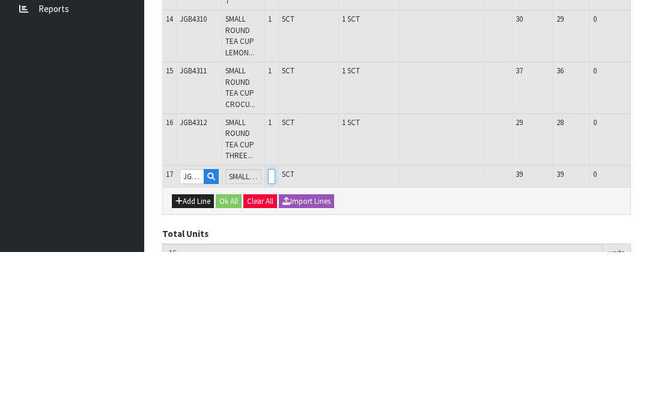
click at [275, 332] on input "0" at bounding box center [271, 339] width 7 height 15
click at [648, 332] on button "OK" at bounding box center [659, 339] width 17 height 14
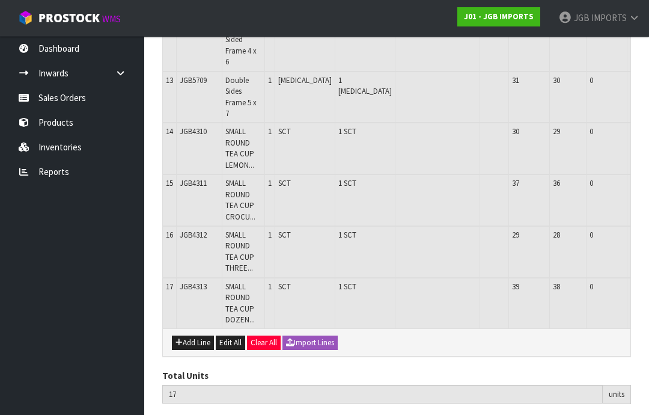
click at [193, 335] on button "Add Line" at bounding box center [193, 342] width 42 height 14
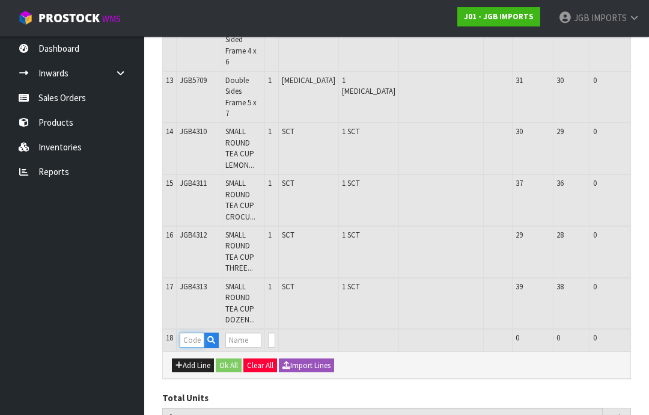
click at [195, 332] on input "text" at bounding box center [192, 339] width 25 height 15
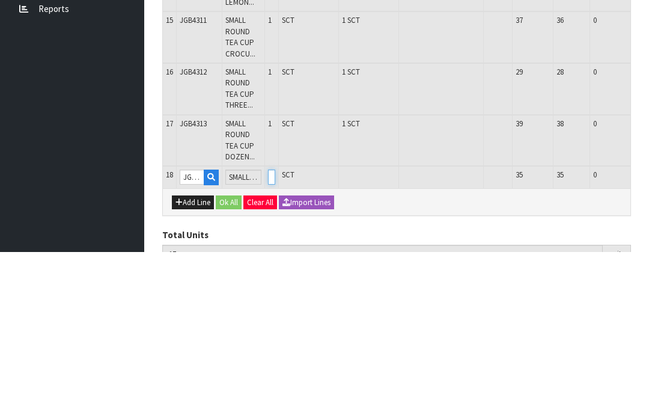
click at [275, 332] on input "0" at bounding box center [271, 339] width 7 height 15
click at [648, 332] on button "OK" at bounding box center [659, 339] width 17 height 14
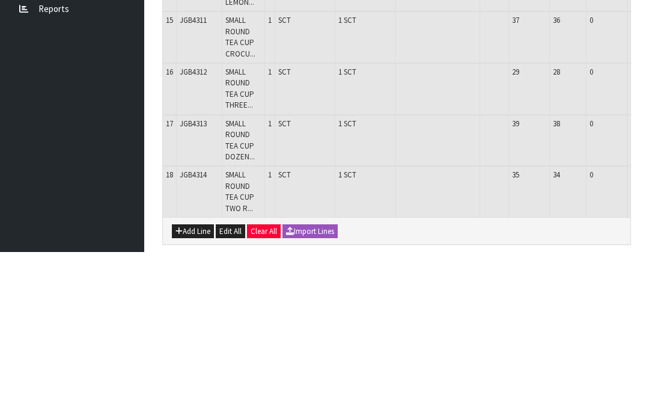
scroll to position [715, 0]
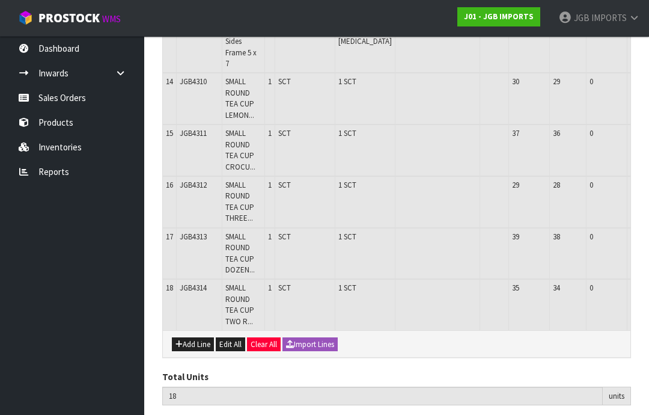
click at [195, 337] on button "Add Line" at bounding box center [193, 344] width 42 height 14
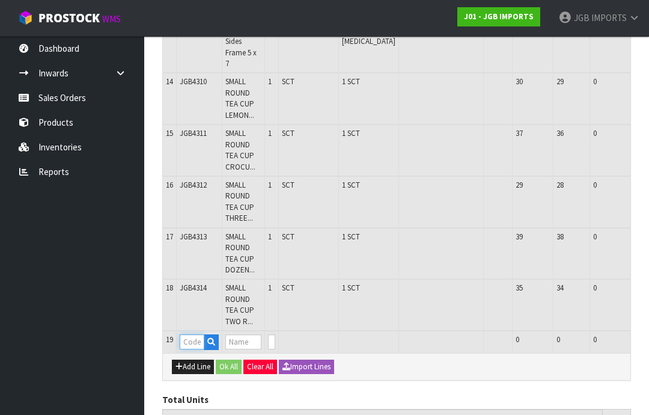
click at [195, 334] on input "text" at bounding box center [192, 341] width 25 height 15
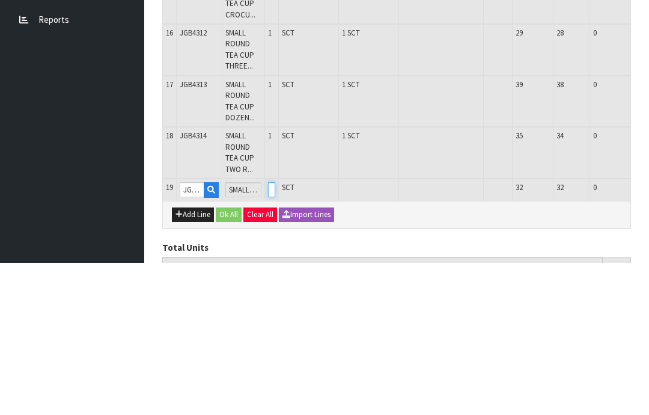
click at [275, 334] on input "0" at bounding box center [271, 341] width 7 height 15
click at [648, 334] on button "OK" at bounding box center [659, 341] width 17 height 14
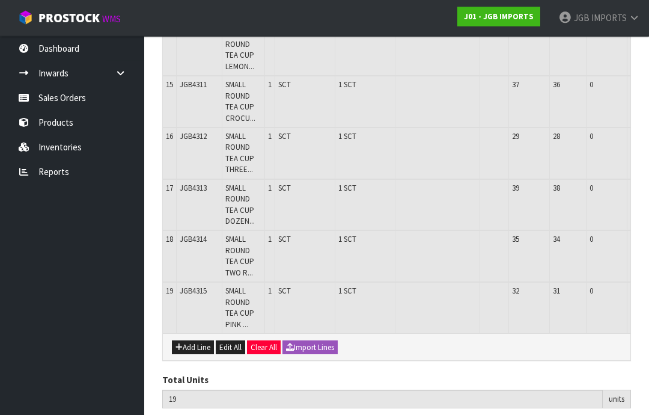
scroll to position [771, 0]
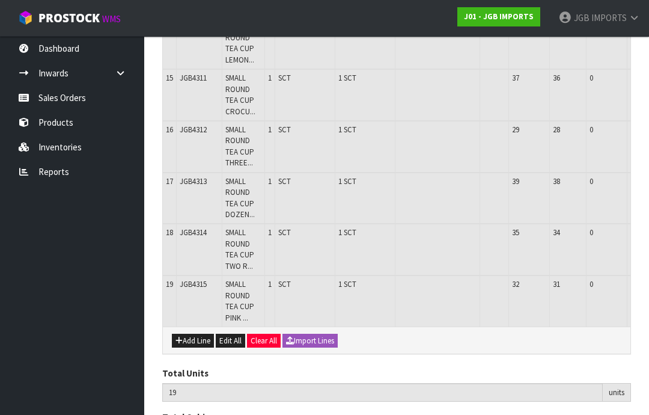
click at [195, 333] on button "Add Line" at bounding box center [193, 340] width 42 height 14
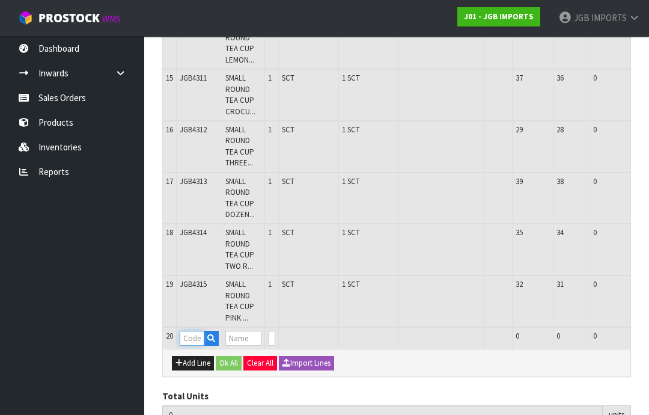
click at [198, 330] on input "text" at bounding box center [192, 337] width 25 height 15
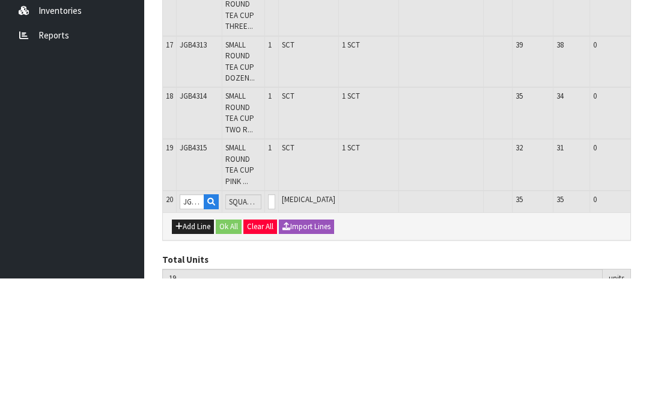
scroll to position [794, 0]
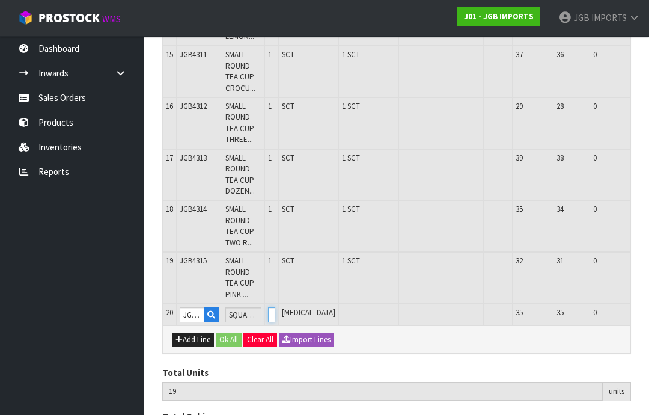
click at [275, 307] on input "0" at bounding box center [271, 314] width 7 height 15
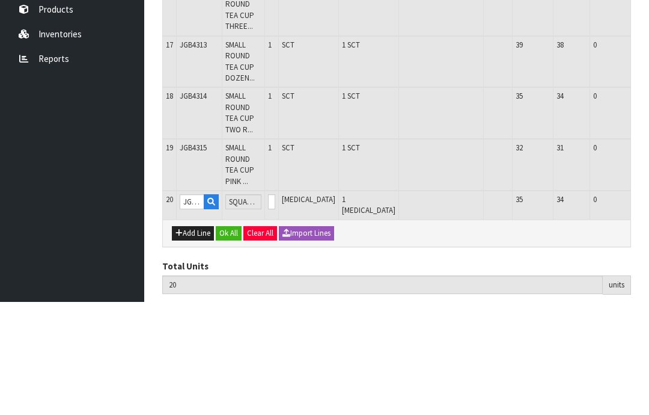
click at [648, 307] on button "OK" at bounding box center [659, 314] width 17 height 14
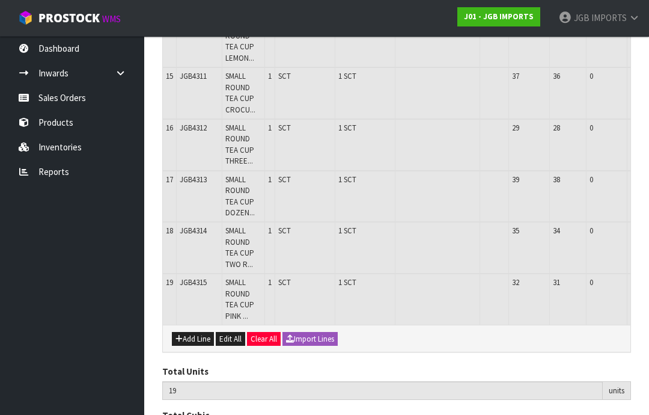
scroll to position [821, 0]
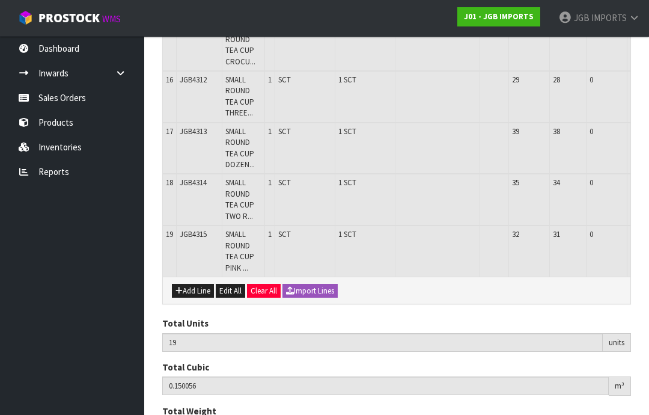
click at [200, 284] on button "Add Line" at bounding box center [193, 291] width 42 height 14
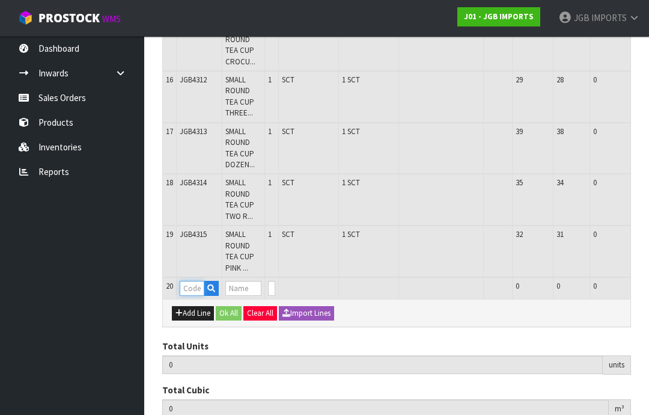
click at [196, 281] on input "text" at bounding box center [192, 288] width 25 height 15
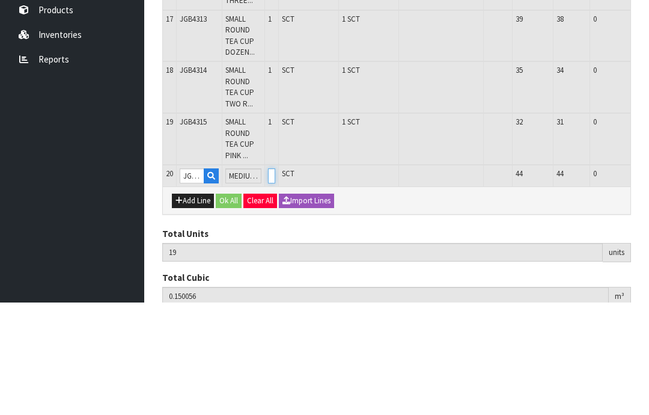
click at [275, 281] on input "0" at bounding box center [271, 288] width 7 height 15
click at [648, 281] on button "OK" at bounding box center [659, 288] width 17 height 14
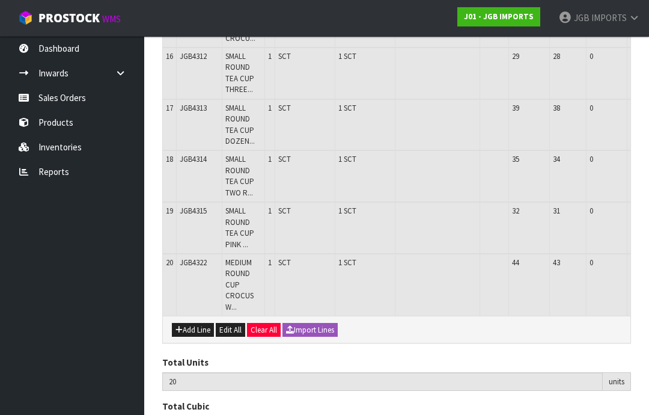
click at [195, 323] on button "Add Line" at bounding box center [193, 330] width 42 height 14
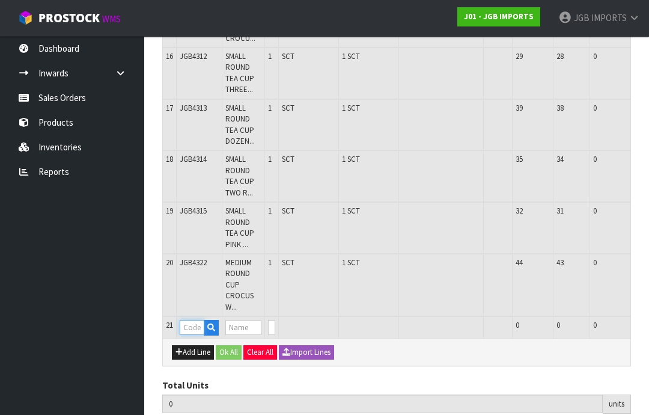
click at [197, 320] on input "text" at bounding box center [192, 327] width 25 height 15
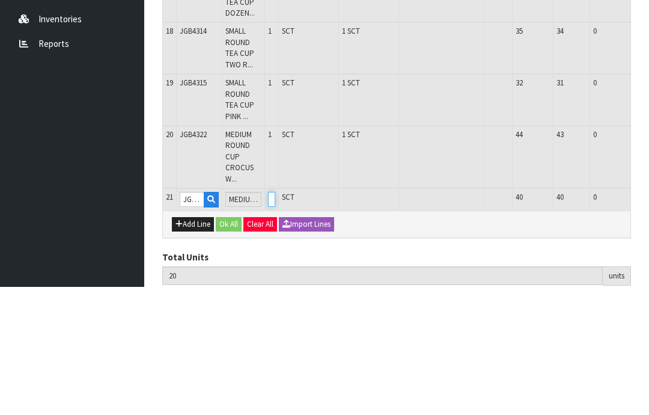
click at [275, 320] on input "0" at bounding box center [271, 327] width 7 height 15
click at [648, 320] on button "OK" at bounding box center [659, 327] width 17 height 14
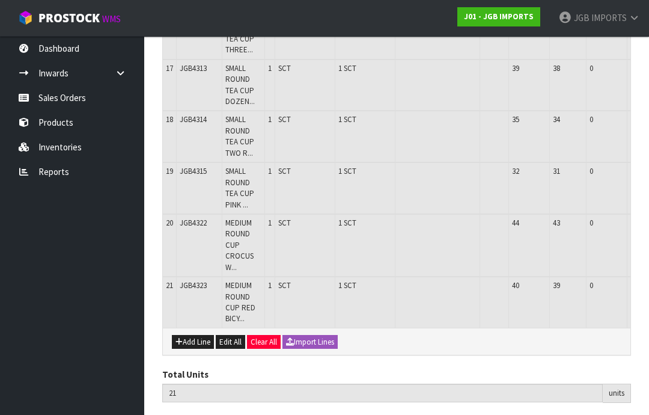
click at [196, 335] on button "Add Line" at bounding box center [193, 342] width 42 height 14
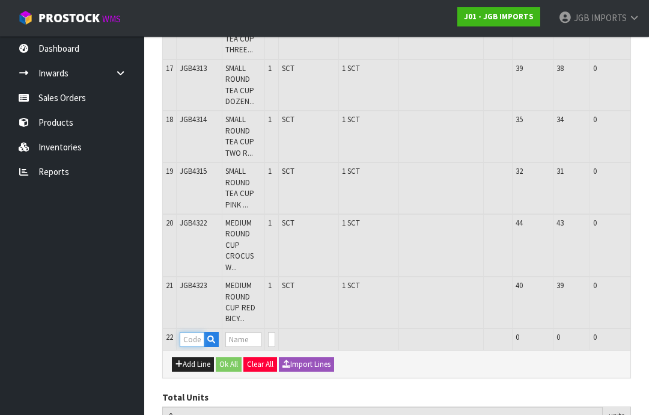
click at [195, 332] on input "text" at bounding box center [192, 339] width 25 height 15
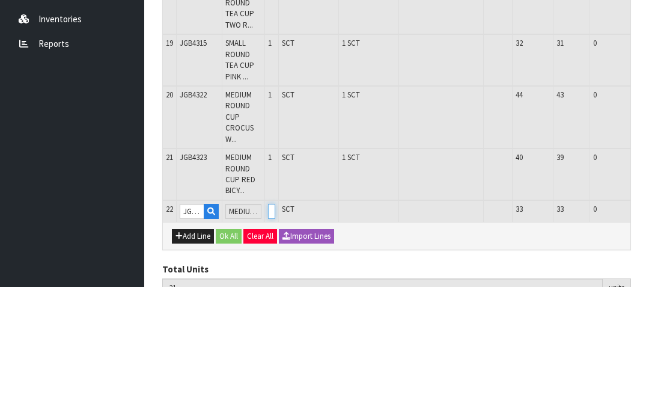
click at [275, 332] on input "0" at bounding box center [271, 339] width 7 height 15
click at [648, 332] on button "OK" at bounding box center [659, 339] width 17 height 14
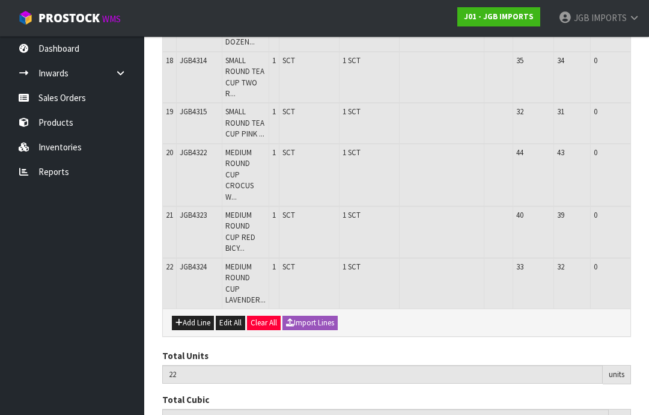
click at [193, 315] on button "Add Line" at bounding box center [193, 322] width 42 height 14
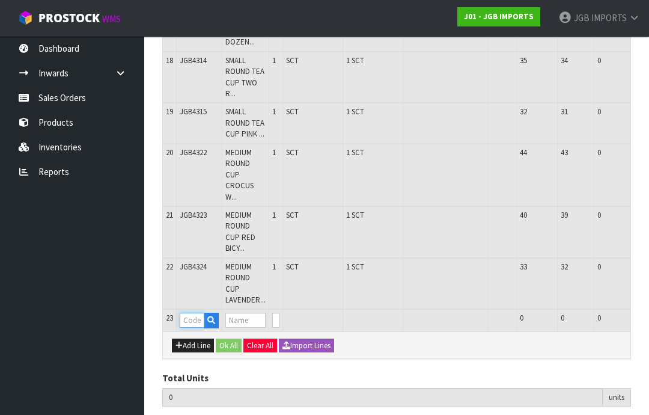
click at [200, 312] on input "text" at bounding box center [192, 319] width 25 height 15
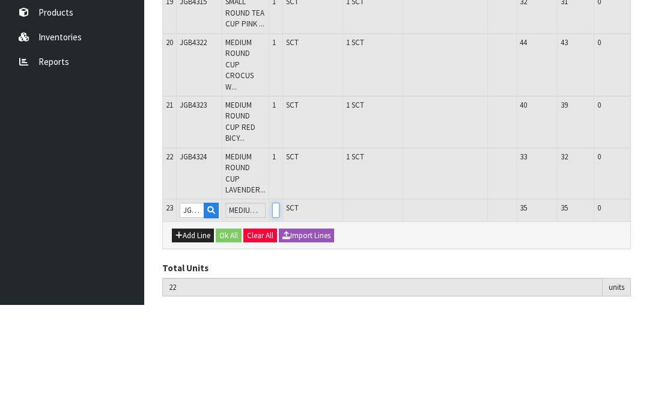
click at [279, 312] on input "0" at bounding box center [275, 319] width 7 height 15
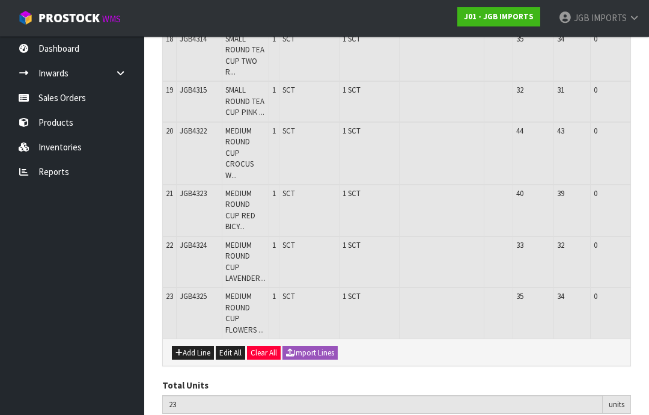
click at [199, 345] on button "Add Line" at bounding box center [193, 352] width 42 height 14
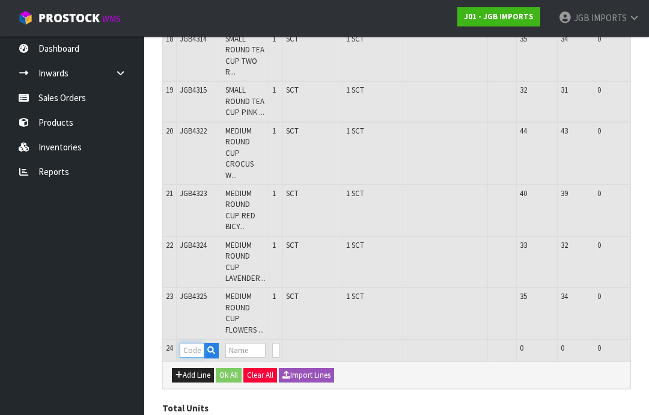
click at [200, 342] on input "text" at bounding box center [192, 349] width 25 height 15
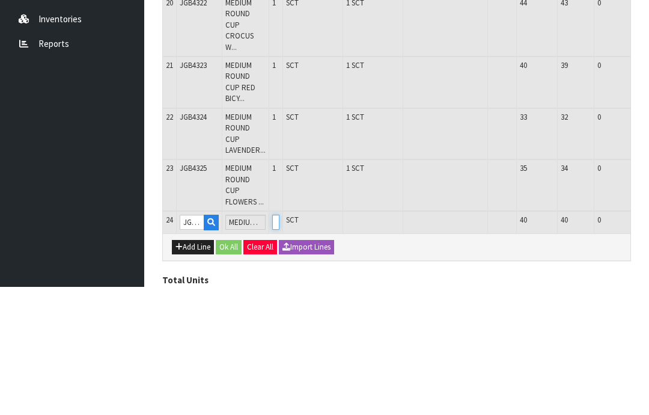
click at [279, 342] on input "0" at bounding box center [275, 349] width 7 height 15
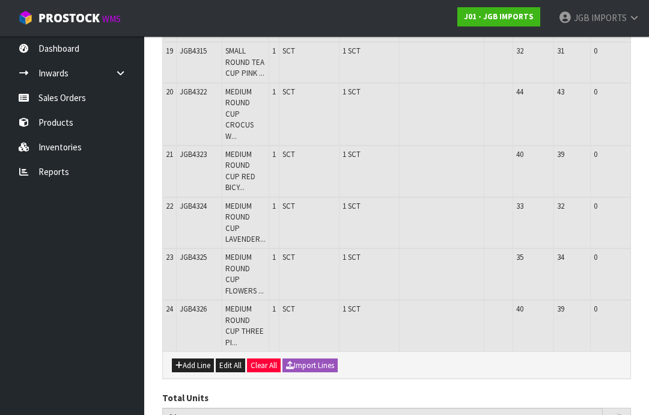
click at [196, 358] on button "Add Line" at bounding box center [193, 365] width 42 height 14
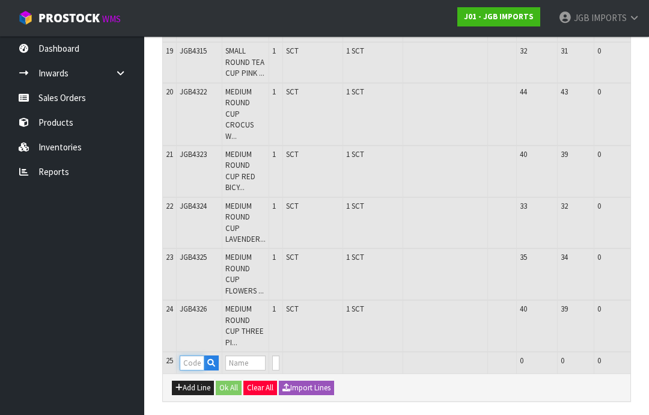
click at [199, 355] on input "text" at bounding box center [192, 362] width 25 height 15
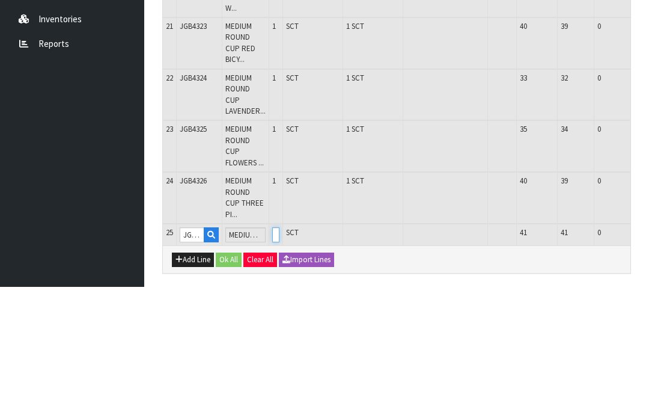
click at [279, 355] on input "0" at bounding box center [275, 362] width 7 height 15
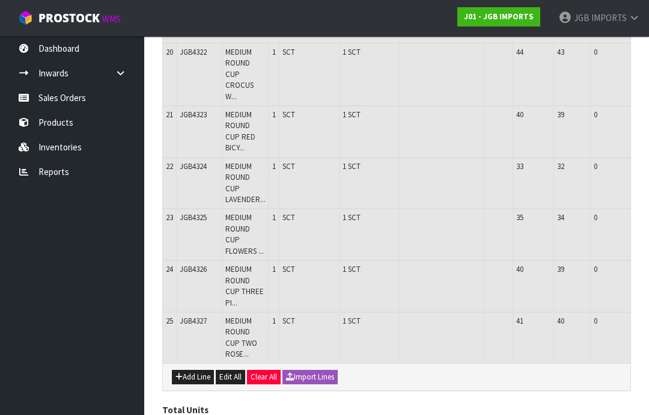
click at [199, 369] on button "Add Line" at bounding box center [193, 376] width 42 height 14
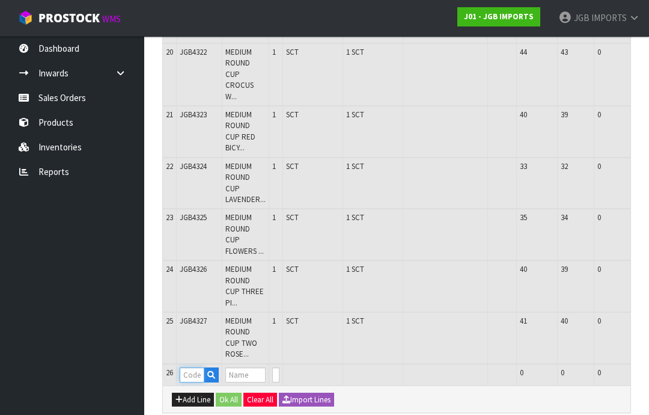
click at [199, 367] on input "text" at bounding box center [192, 374] width 25 height 15
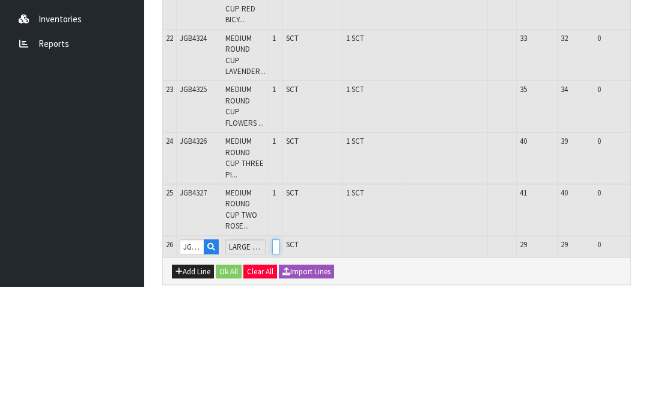
click at [279, 367] on input "0" at bounding box center [275, 374] width 7 height 15
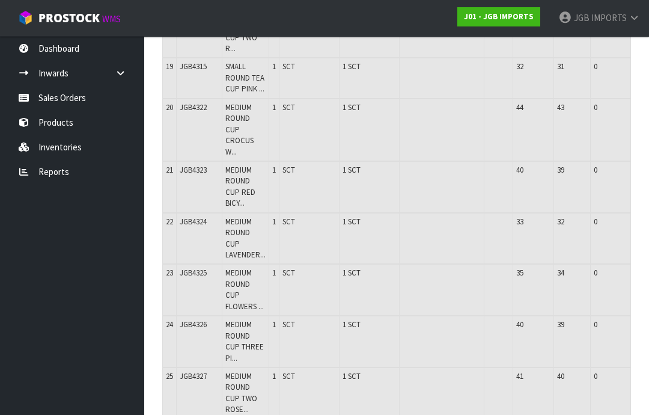
scroll to position [964, 0]
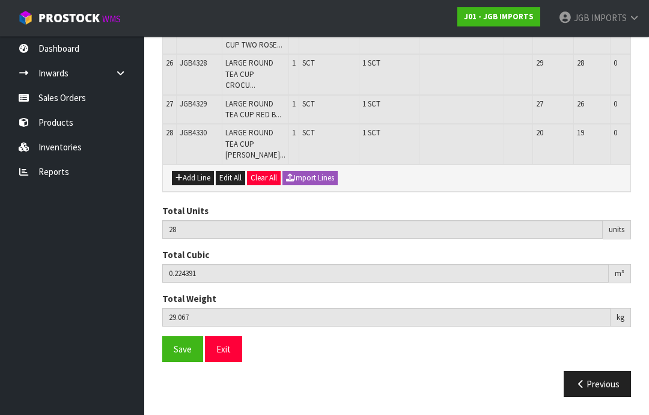
click at [204, 185] on button "Add Line" at bounding box center [193, 178] width 42 height 14
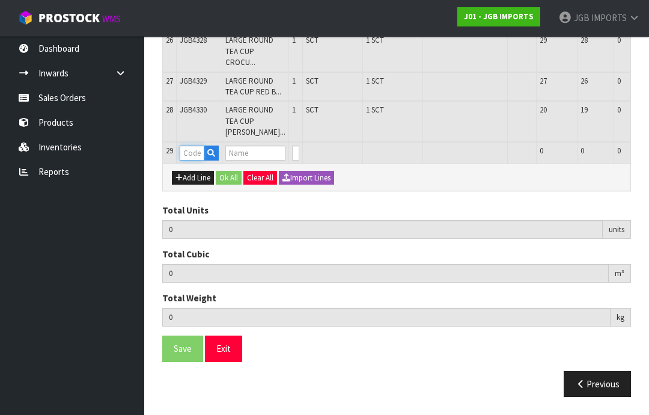
click at [197, 160] on input "text" at bounding box center [192, 152] width 25 height 15
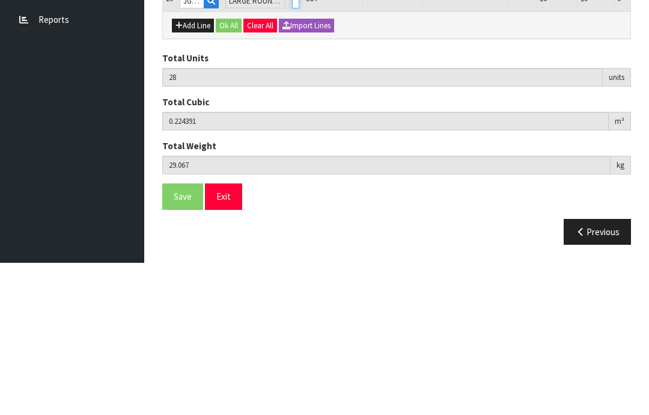
click at [295, 145] on input "0" at bounding box center [295, 152] width 7 height 15
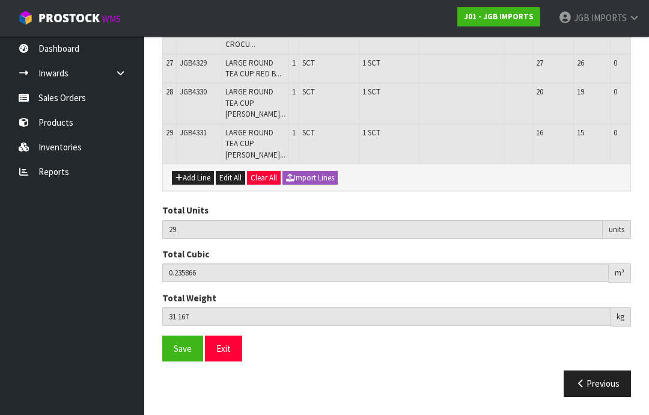
click at [199, 185] on button "Add Line" at bounding box center [193, 178] width 42 height 14
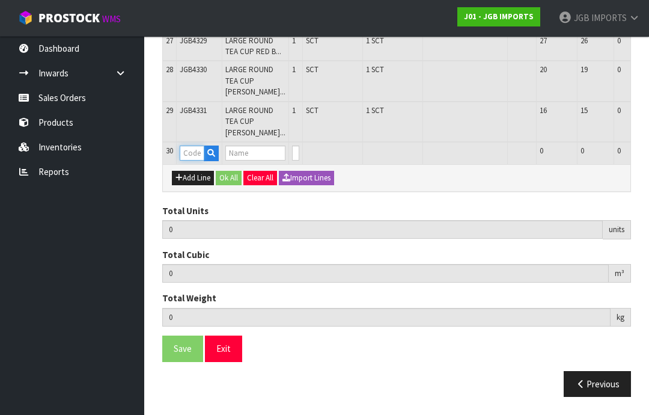
click at [202, 160] on input "text" at bounding box center [192, 152] width 25 height 15
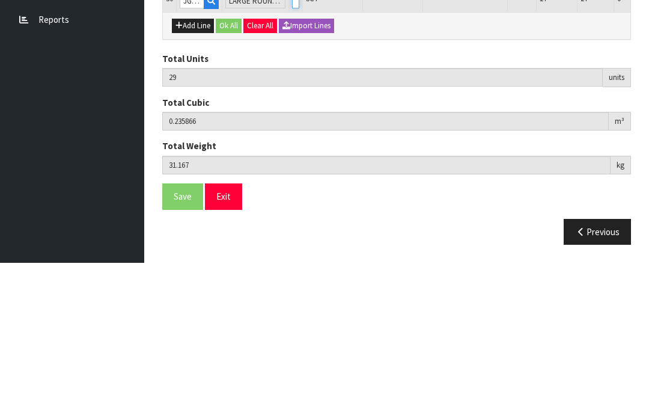
click at [292, 145] on input "0" at bounding box center [295, 152] width 7 height 15
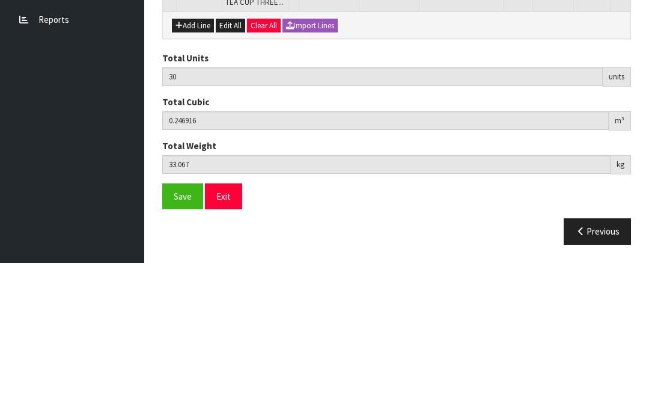
scroll to position [1147, 0]
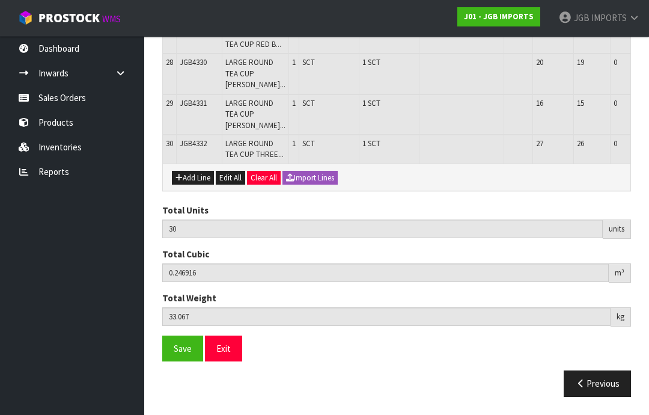
click at [196, 185] on button "Add Line" at bounding box center [193, 178] width 42 height 14
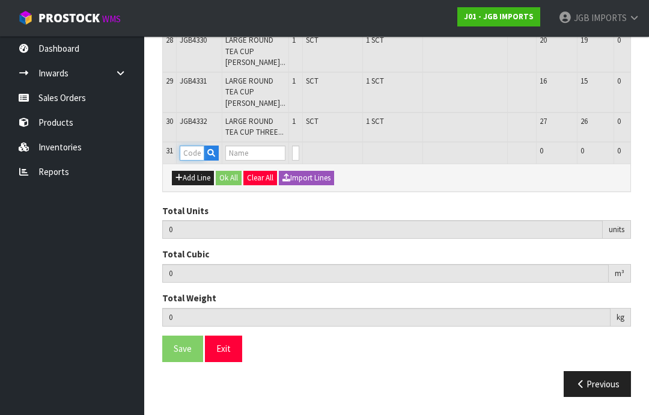
click at [198, 160] on input "text" at bounding box center [192, 152] width 25 height 15
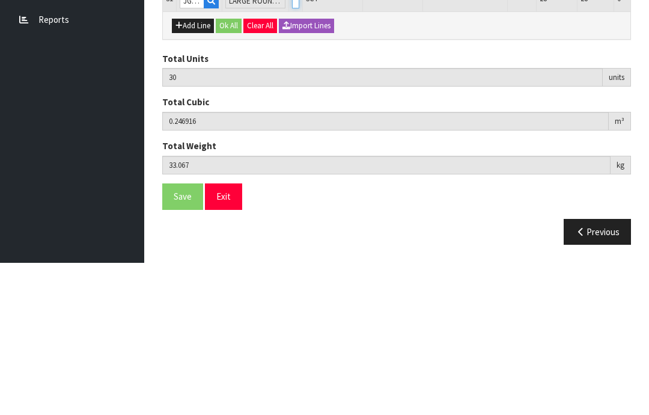
click at [295, 145] on input "0" at bounding box center [295, 152] width 7 height 15
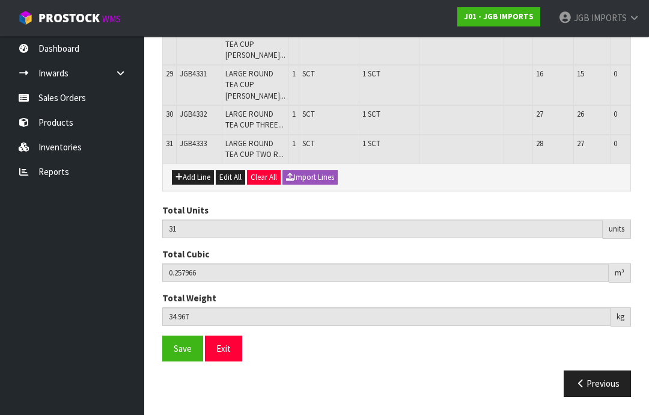
click at [199, 184] on button "Add Line" at bounding box center [193, 177] width 42 height 14
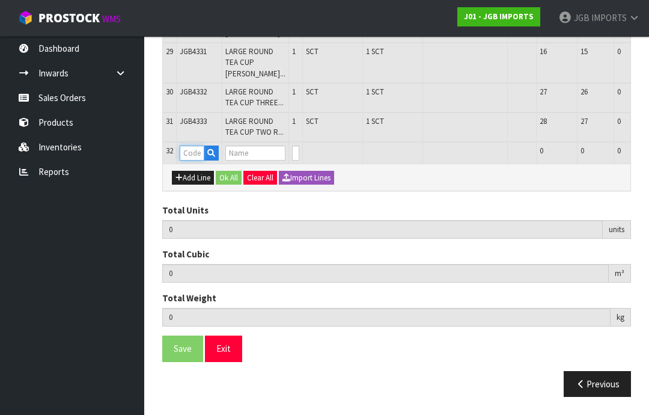
click at [198, 160] on input "text" at bounding box center [192, 152] width 25 height 15
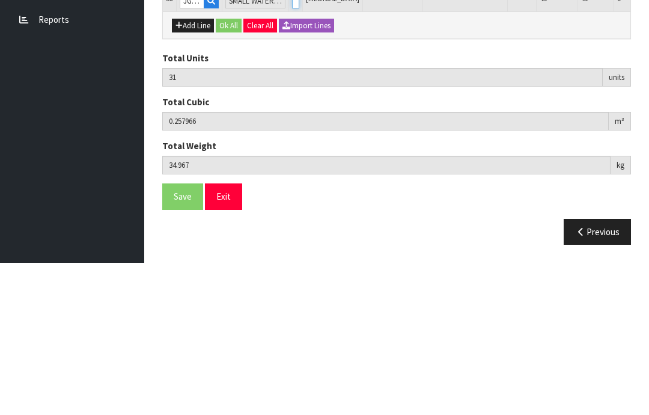
click at [296, 145] on input "0" at bounding box center [295, 152] width 7 height 15
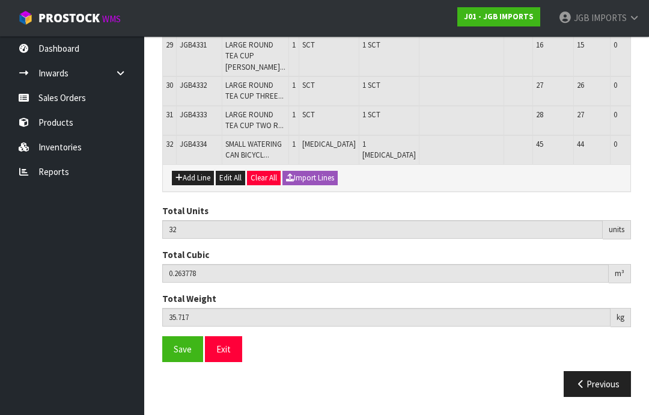
click at [195, 185] on button "Add Line" at bounding box center [193, 178] width 42 height 14
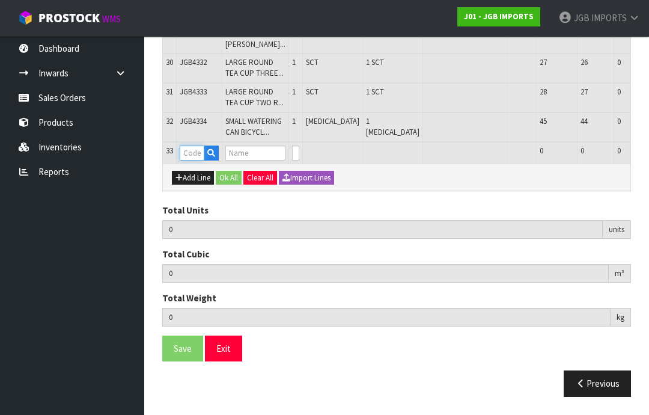
click at [195, 160] on input "text" at bounding box center [192, 152] width 25 height 15
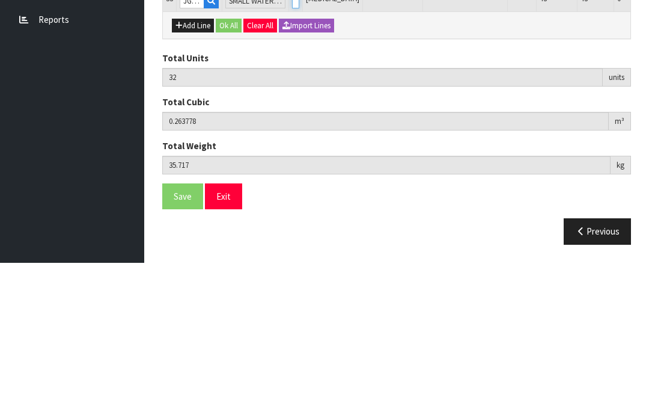
click at [292, 145] on input "0" at bounding box center [295, 152] width 7 height 15
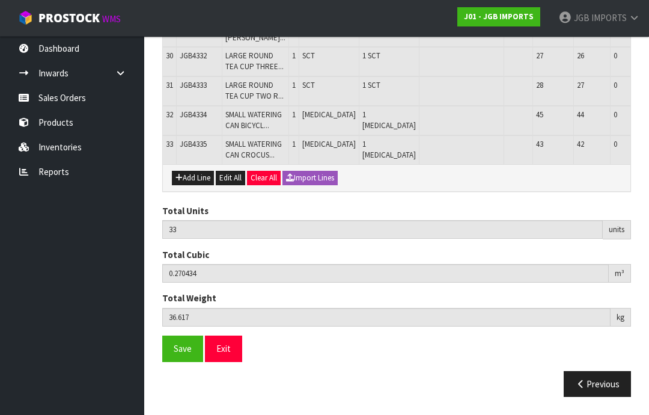
click at [194, 185] on button "Add Line" at bounding box center [193, 178] width 42 height 14
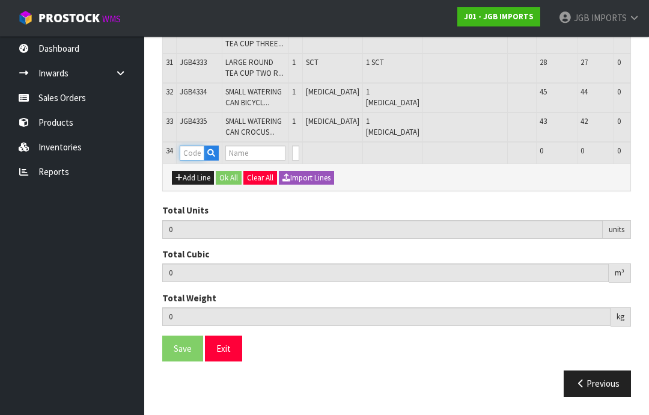
click at [195, 160] on input "text" at bounding box center [192, 152] width 25 height 15
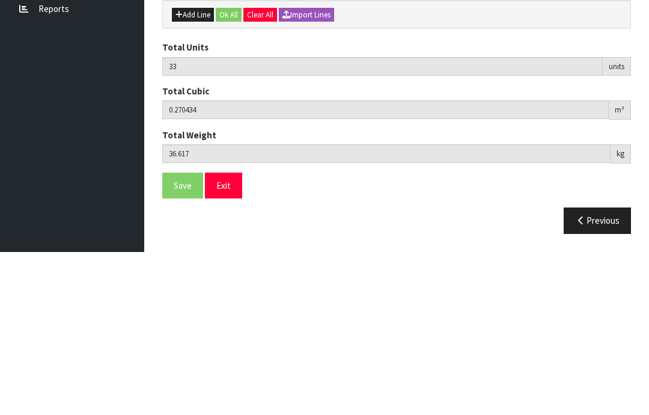
click at [292, 145] on input "0" at bounding box center [295, 152] width 7 height 15
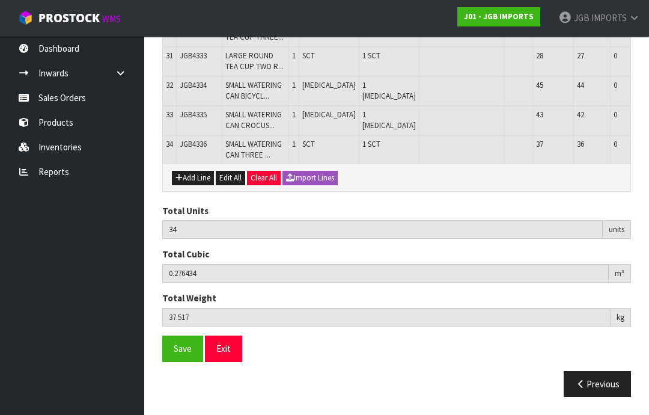
click at [200, 185] on button "Add Line" at bounding box center [193, 178] width 42 height 14
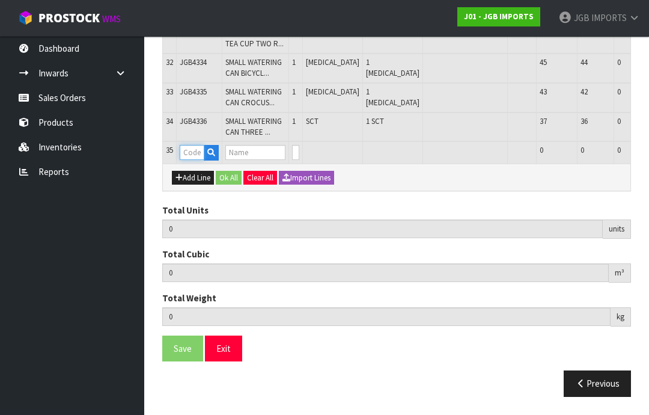
click at [201, 160] on input "text" at bounding box center [192, 152] width 25 height 15
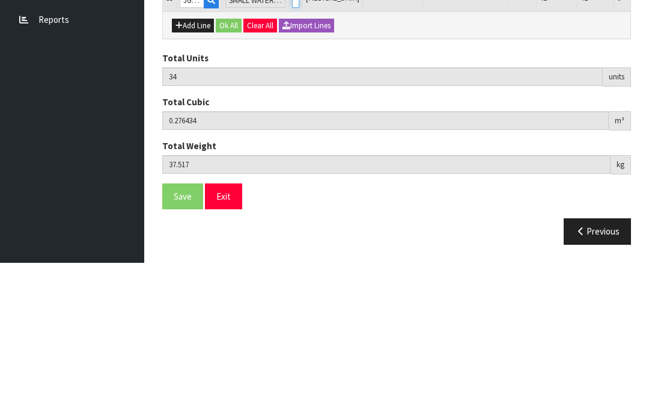
click at [296, 145] on input "0" at bounding box center [295, 152] width 7 height 15
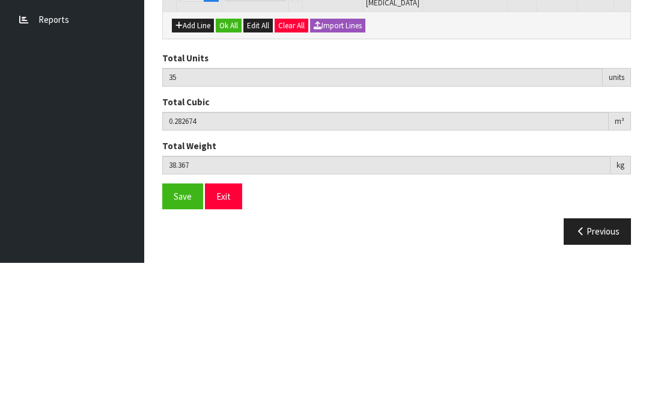
scroll to position [1355, 0]
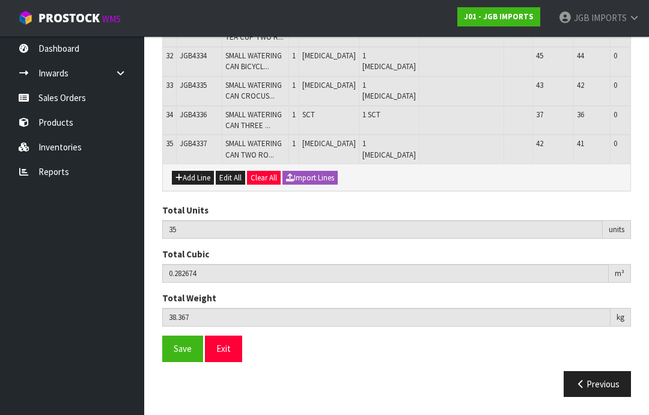
click at [205, 185] on button "Add Line" at bounding box center [193, 178] width 42 height 14
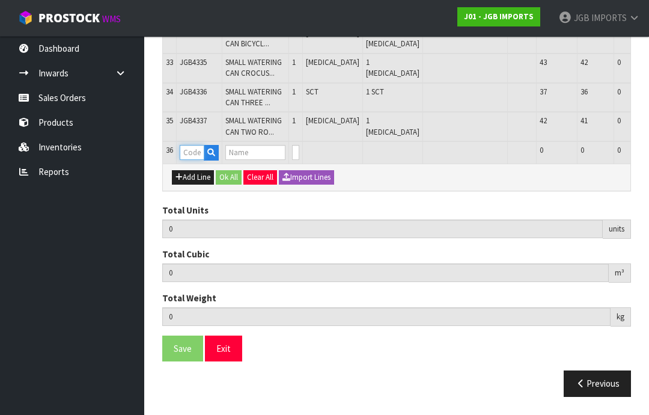
click at [199, 160] on input "text" at bounding box center [192, 152] width 25 height 15
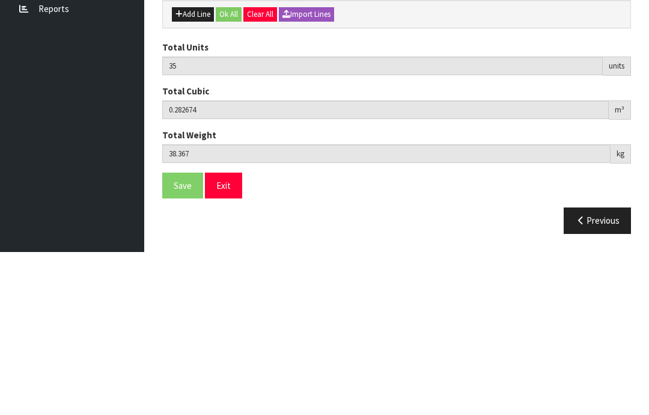
click at [292, 145] on input "0" at bounding box center [295, 152] width 7 height 15
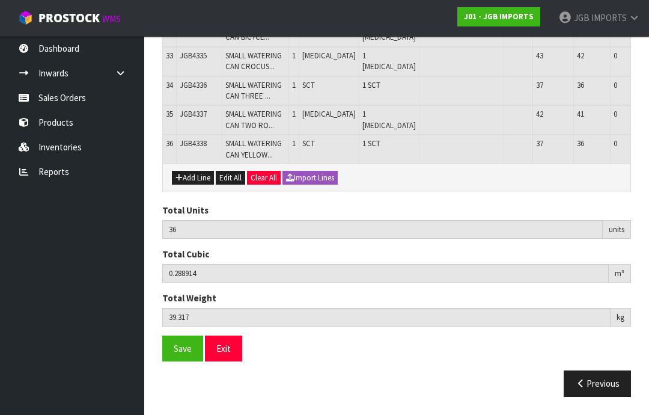
click at [196, 185] on button "Add Line" at bounding box center [193, 178] width 42 height 14
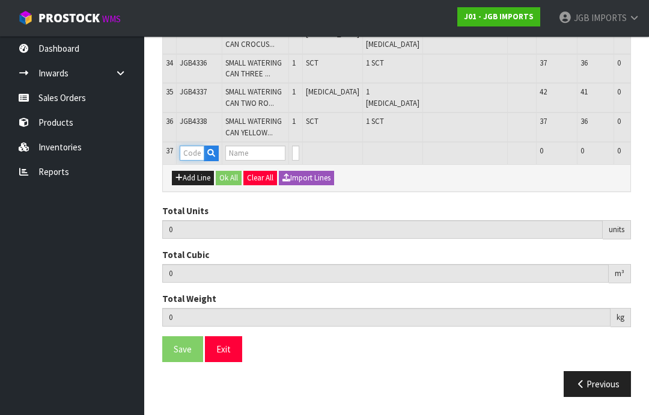
click at [195, 160] on input "text" at bounding box center [192, 152] width 25 height 15
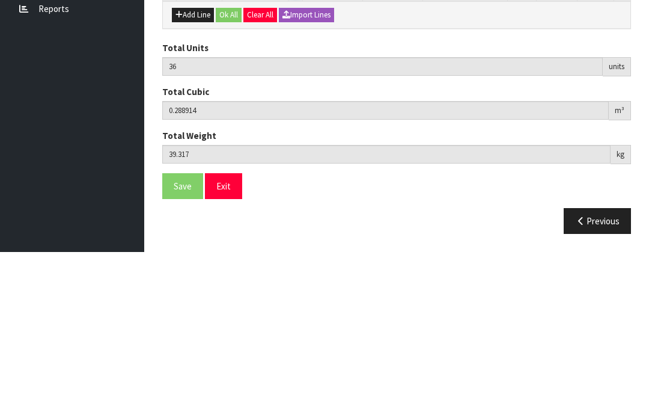
click at [294, 145] on input "0" at bounding box center [295, 152] width 7 height 15
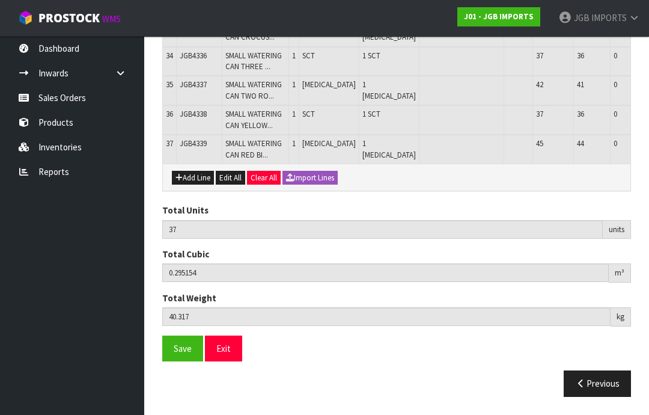
click at [196, 185] on button "Add Line" at bounding box center [193, 178] width 42 height 14
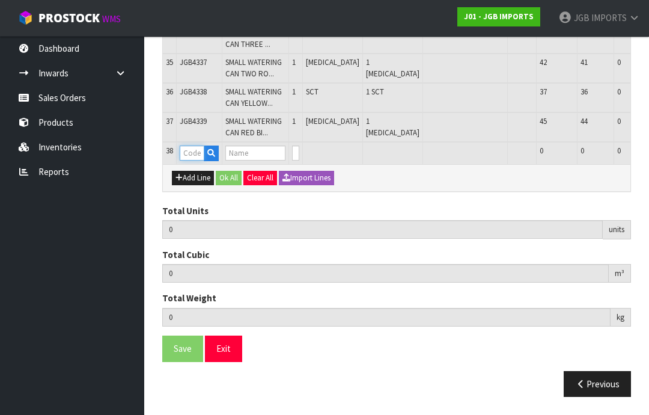
click at [196, 160] on input "text" at bounding box center [192, 152] width 25 height 15
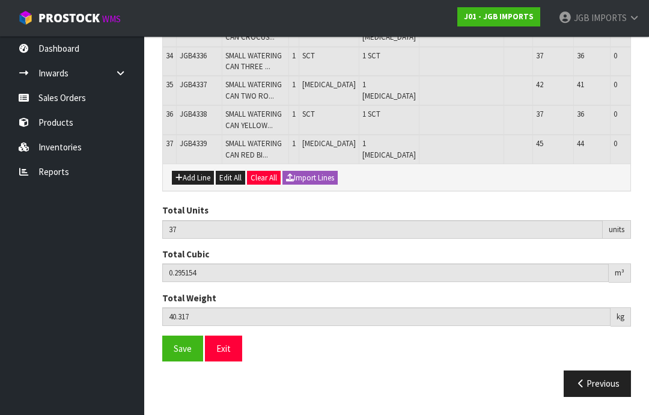
scroll to position [1521, 0]
click at [192, 185] on button "Add Line" at bounding box center [193, 178] width 42 height 14
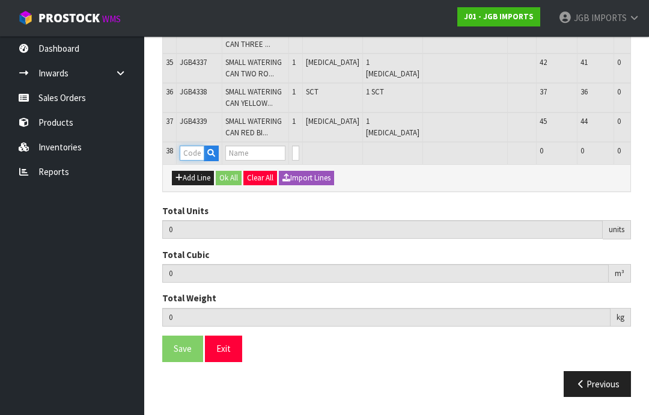
click at [201, 160] on input "text" at bounding box center [192, 152] width 25 height 15
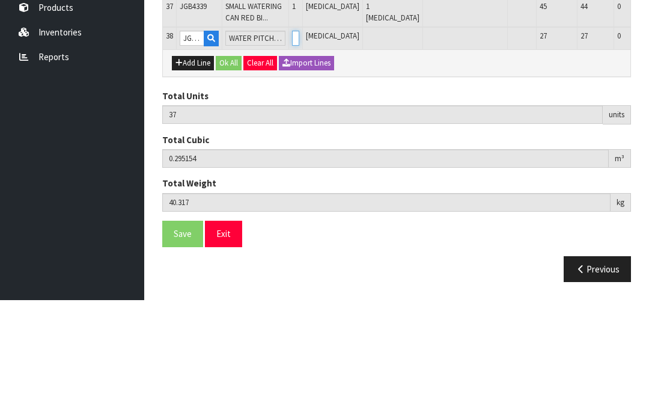
click at [294, 145] on input "0" at bounding box center [295, 152] width 7 height 15
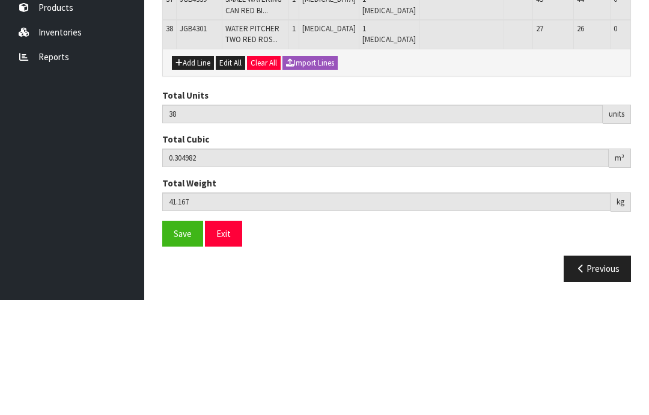
scroll to position [1547, 0]
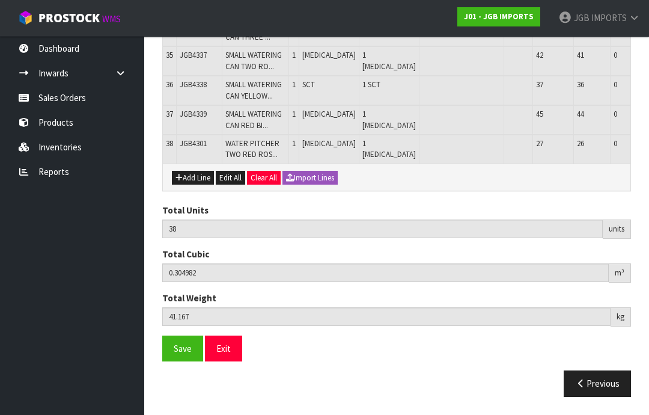
click at [199, 185] on button "Add Line" at bounding box center [193, 178] width 42 height 14
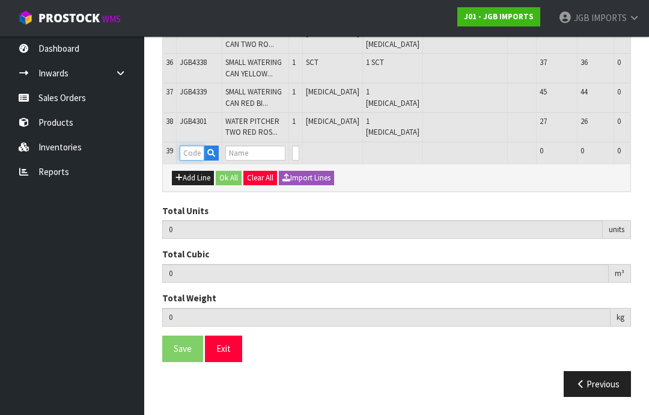
click at [195, 160] on input "text" at bounding box center [192, 152] width 25 height 15
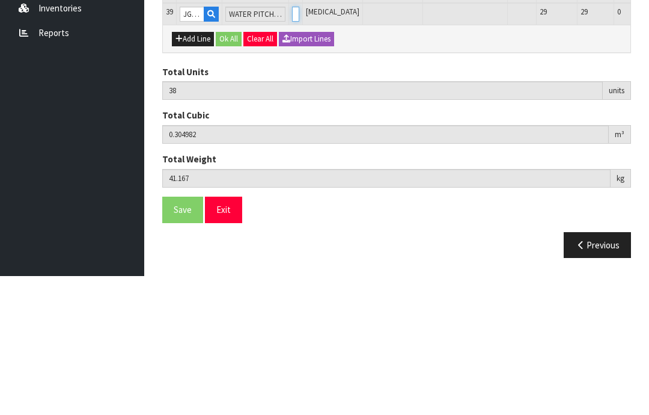
click at [292, 145] on input "0" at bounding box center [295, 152] width 7 height 15
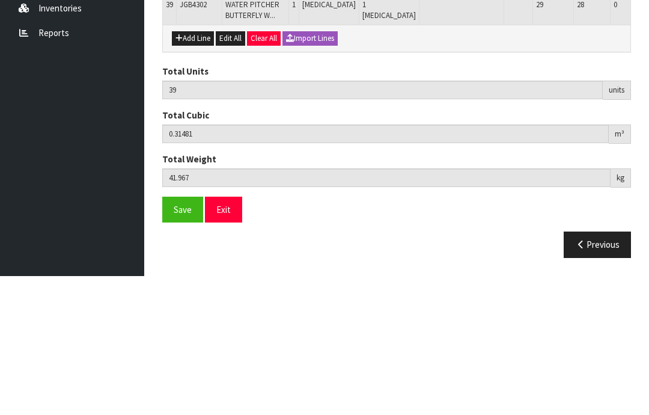
scroll to position [1597, 0]
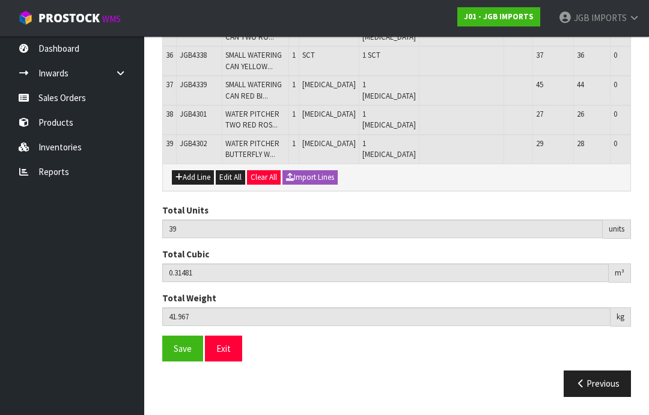
click at [195, 184] on button "Add Line" at bounding box center [193, 177] width 42 height 14
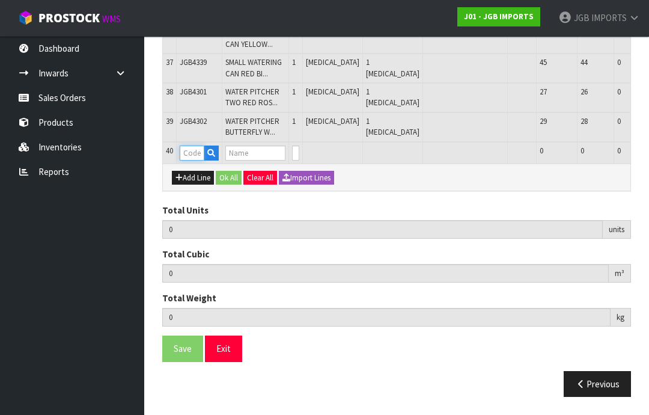
click at [192, 160] on input "text" at bounding box center [192, 152] width 25 height 15
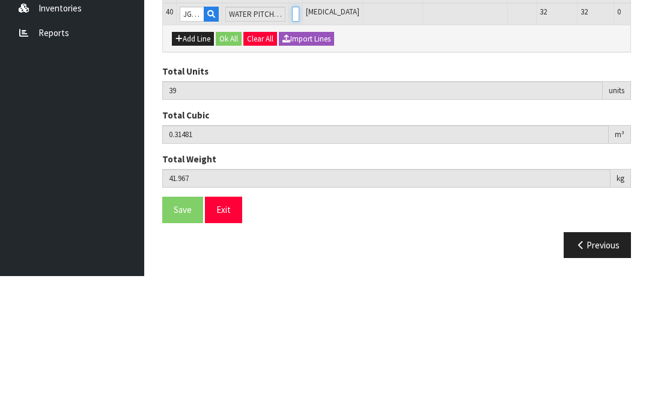
click at [293, 145] on input "0" at bounding box center [295, 152] width 7 height 15
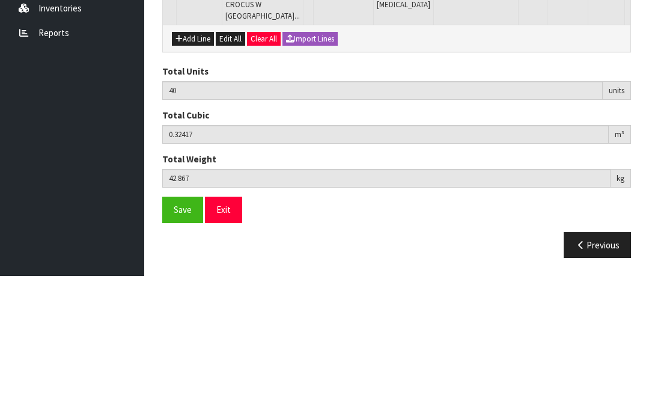
scroll to position [1647, 0]
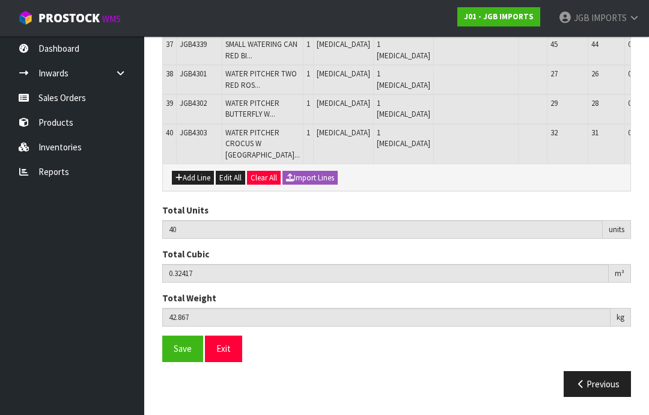
click at [197, 185] on button "Add Line" at bounding box center [193, 178] width 42 height 14
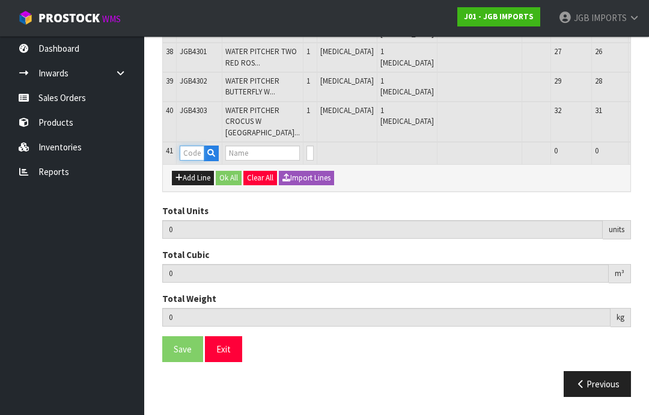
click at [198, 160] on input "text" at bounding box center [192, 152] width 25 height 15
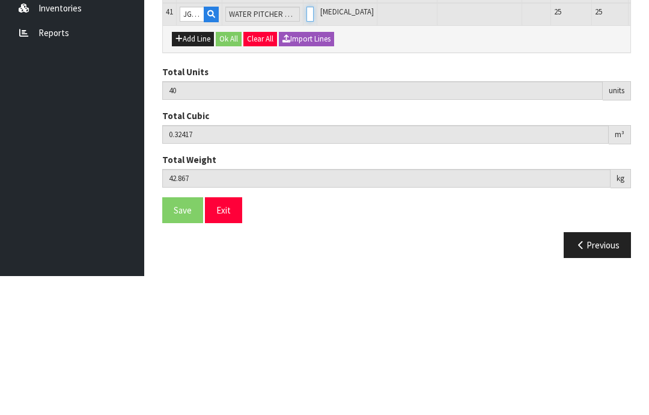
click at [306, 145] on input "0" at bounding box center [309, 152] width 7 height 15
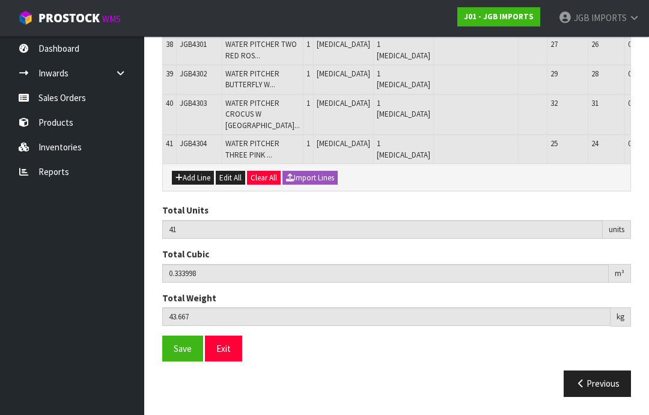
click at [198, 185] on button "Add Line" at bounding box center [193, 178] width 42 height 14
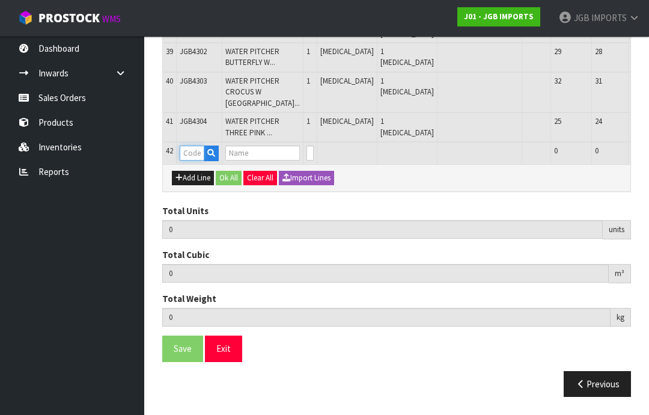
click at [202, 160] on input "text" at bounding box center [192, 152] width 25 height 15
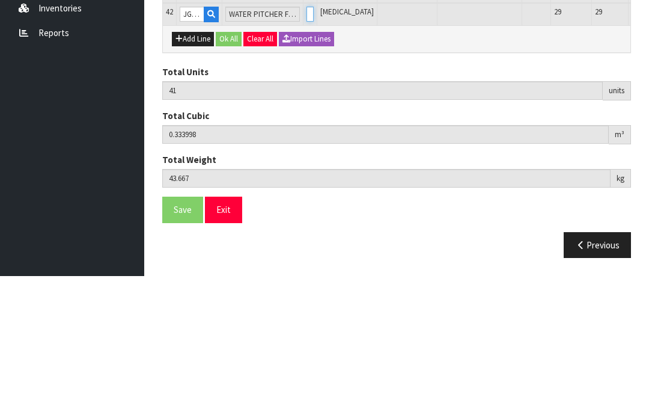
click at [306, 145] on input "0" at bounding box center [309, 152] width 7 height 15
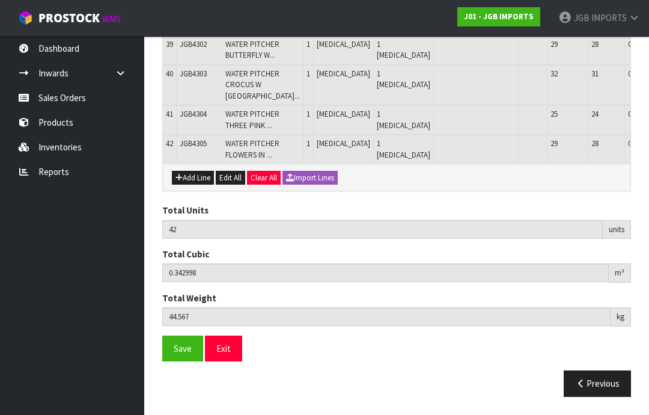
click at [196, 185] on button "Add Line" at bounding box center [193, 178] width 42 height 14
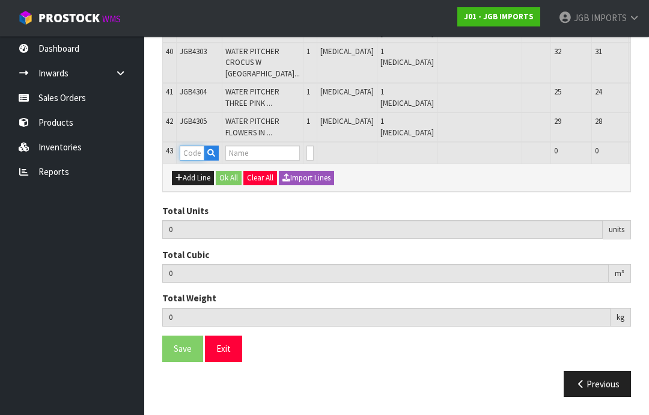
click at [196, 160] on input "text" at bounding box center [192, 152] width 25 height 15
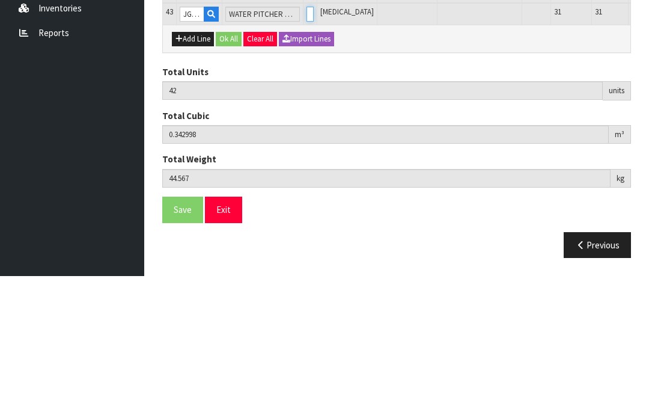
click at [306, 145] on input "0" at bounding box center [309, 152] width 7 height 15
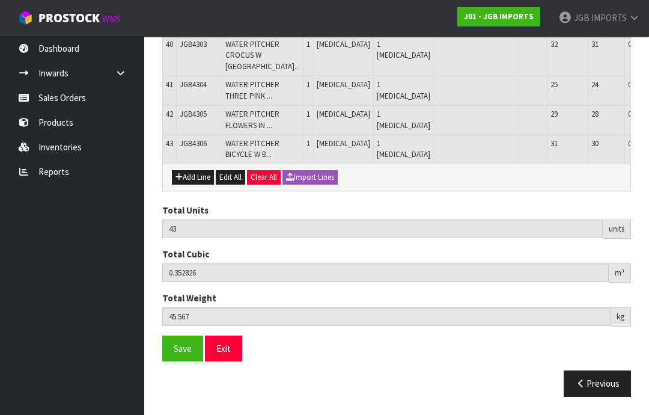
click at [194, 184] on button "Add Line" at bounding box center [193, 177] width 42 height 14
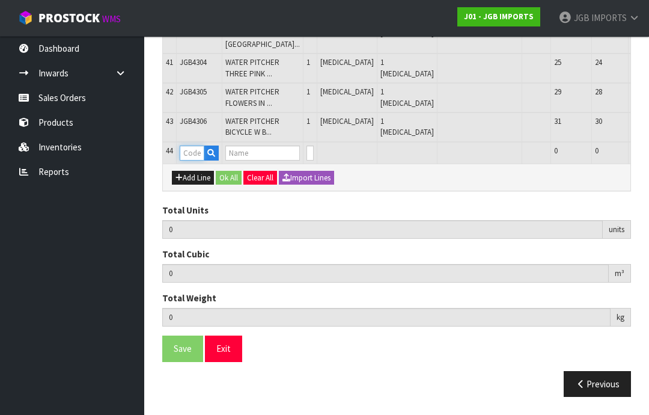
click at [201, 160] on input "text" at bounding box center [192, 152] width 25 height 15
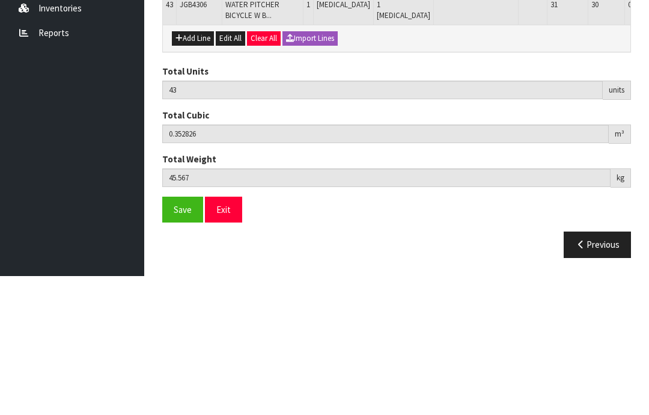
scroll to position [1826, 0]
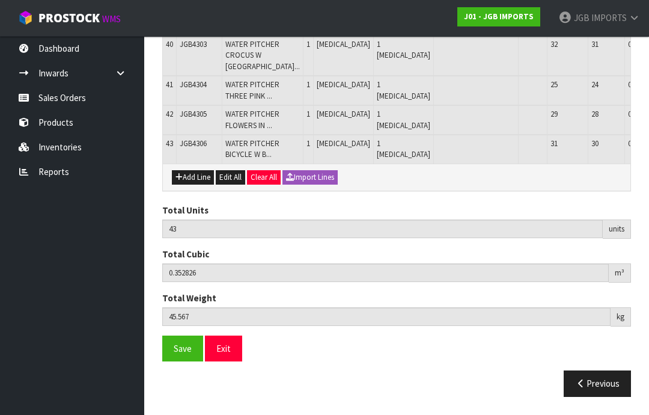
click at [196, 184] on button "Add Line" at bounding box center [193, 177] width 42 height 14
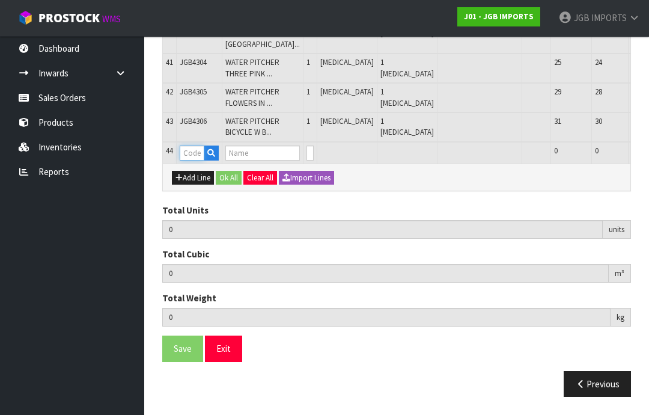
click at [196, 160] on input "text" at bounding box center [192, 152] width 25 height 15
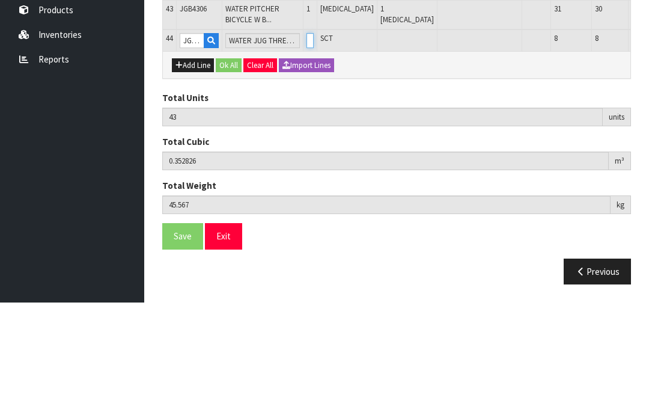
click at [306, 145] on input "0" at bounding box center [309, 152] width 7 height 15
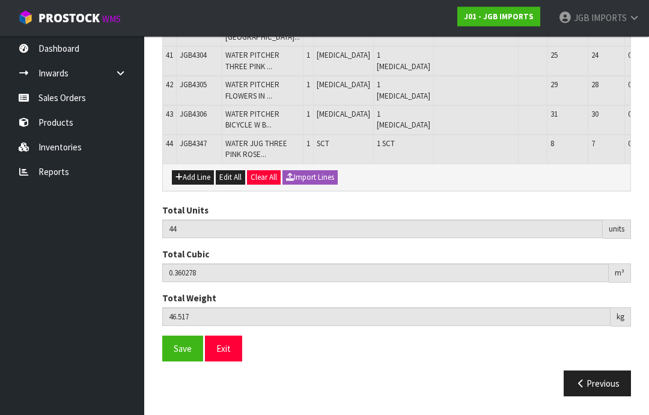
scroll to position [1724, 0]
click at [198, 185] on button "Add Line" at bounding box center [193, 178] width 42 height 14
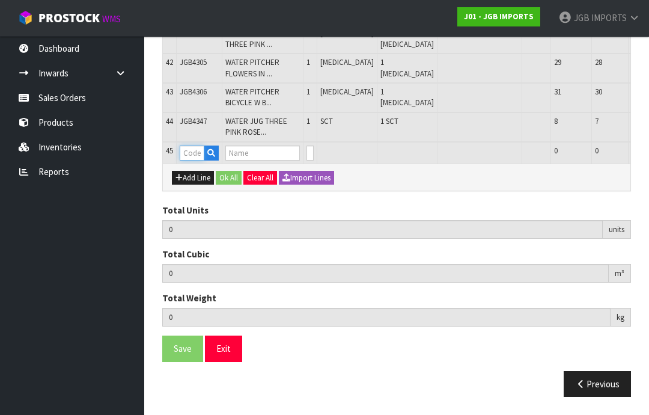
click at [196, 160] on input "text" at bounding box center [192, 152] width 25 height 15
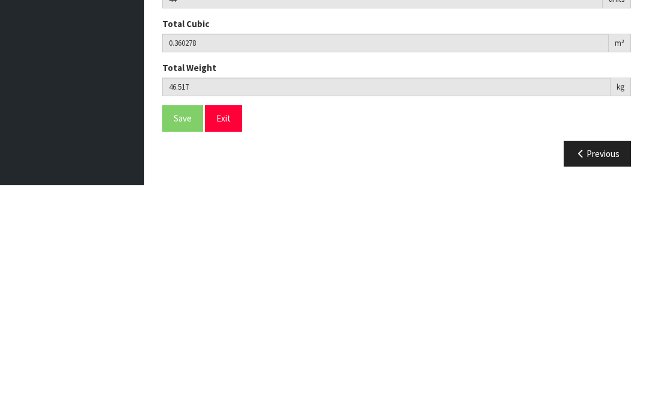
click at [306, 145] on input "0" at bounding box center [309, 152] width 7 height 15
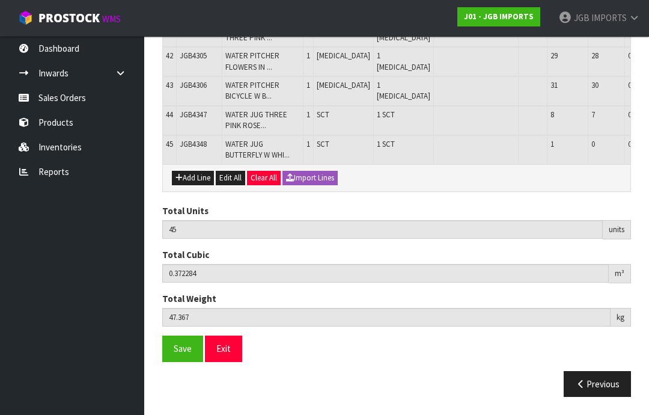
click at [198, 185] on button "Add Line" at bounding box center [193, 178] width 42 height 14
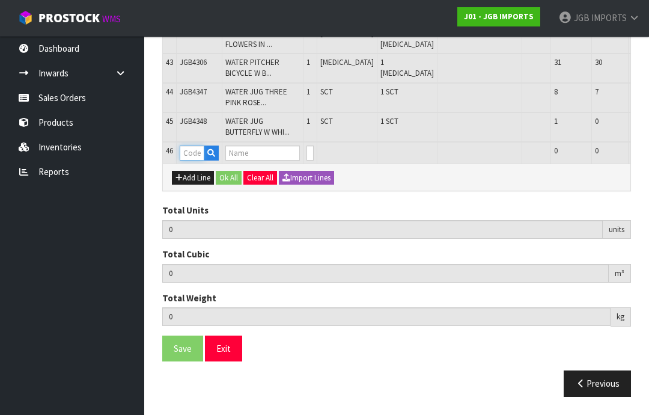
click at [195, 160] on input "text" at bounding box center [192, 152] width 25 height 15
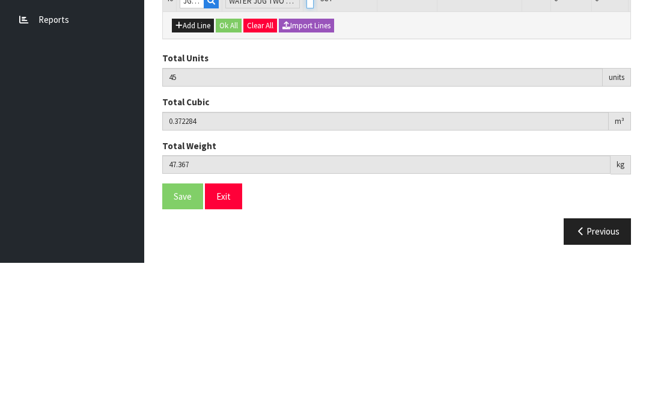
click at [306, 145] on input "0" at bounding box center [309, 152] width 7 height 15
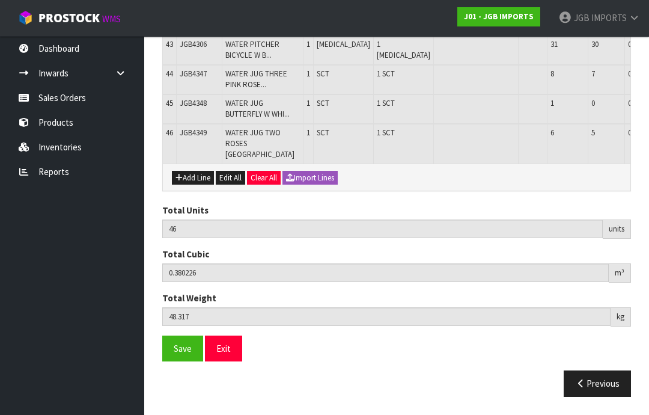
click at [191, 185] on button "Add Line" at bounding box center [193, 178] width 42 height 14
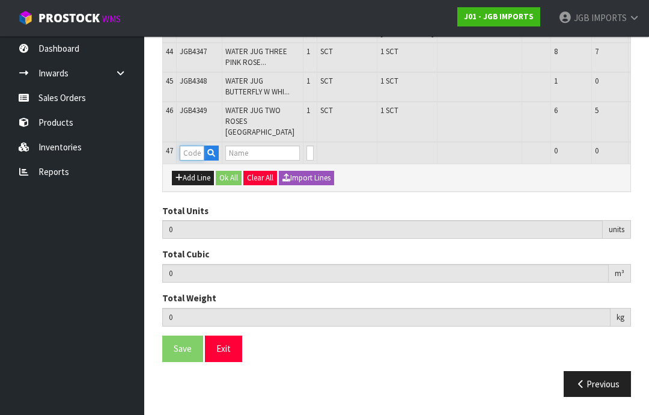
click at [196, 160] on input "text" at bounding box center [192, 152] width 25 height 15
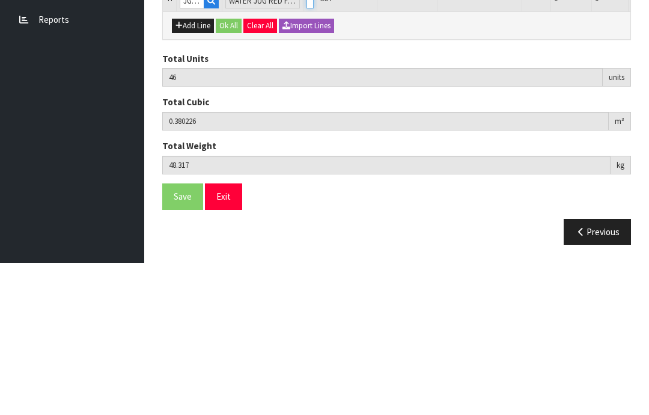
click at [306, 145] on input "0" at bounding box center [309, 152] width 7 height 15
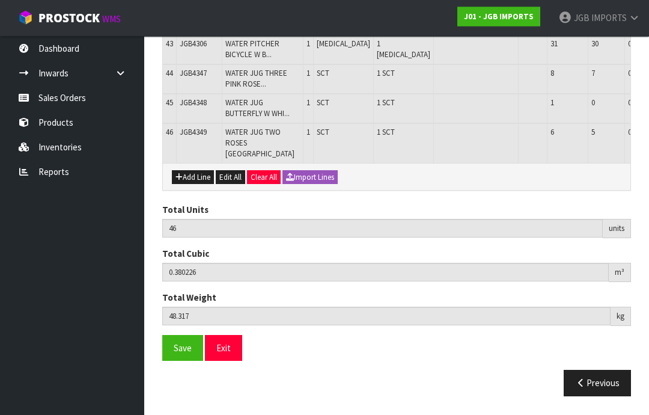
scroll to position [1927, 0]
click at [199, 185] on button "Add Line" at bounding box center [193, 178] width 42 height 14
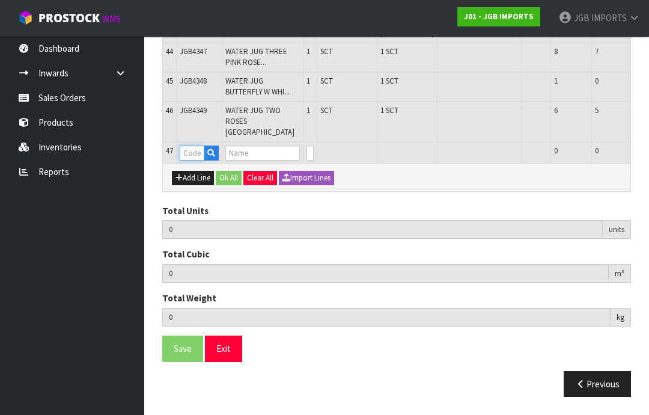
click at [195, 160] on input "text" at bounding box center [192, 152] width 25 height 15
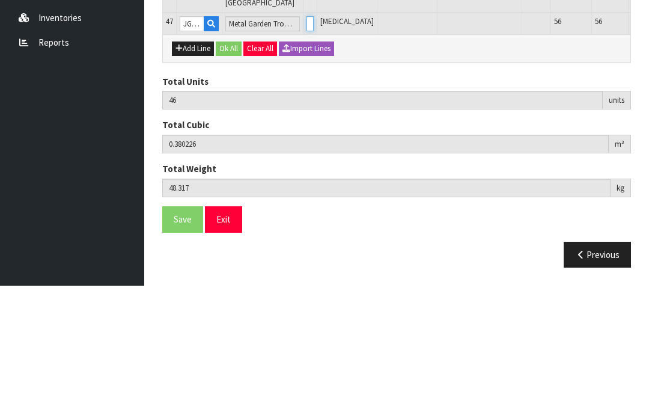
click at [306, 145] on input "0" at bounding box center [309, 152] width 7 height 15
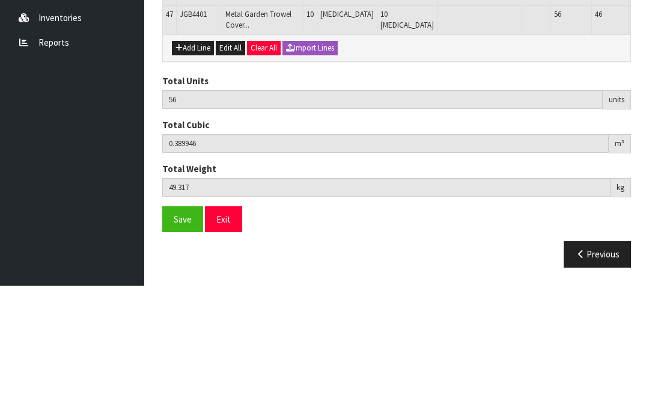
scroll to position [1968, 0]
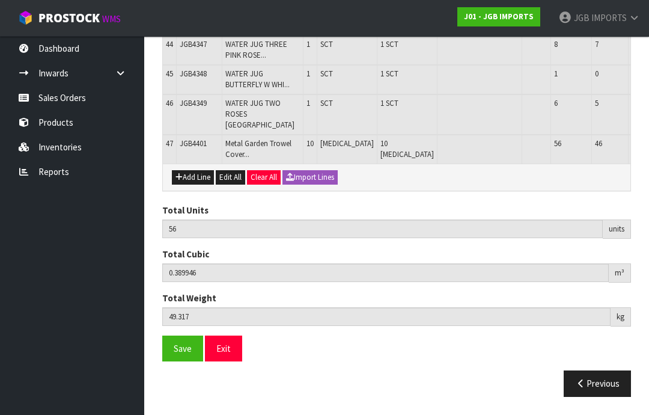
click at [198, 184] on button "Add Line" at bounding box center [193, 177] width 42 height 14
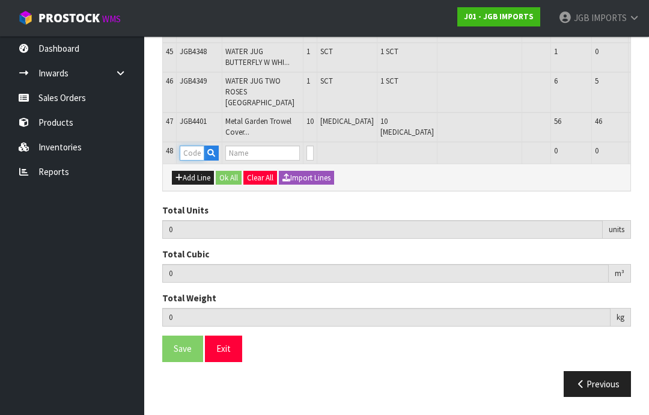
click at [193, 160] on input "text" at bounding box center [192, 152] width 25 height 15
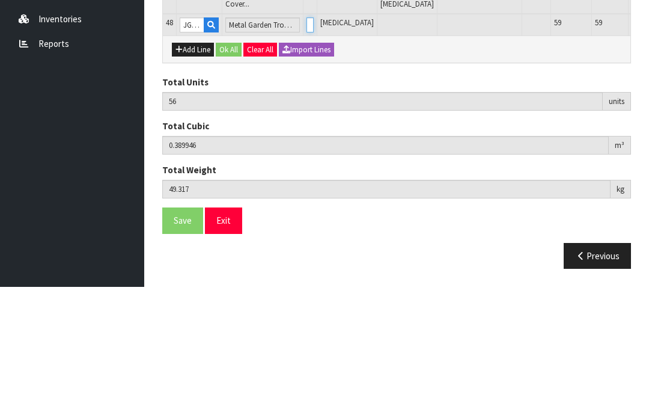
click at [306, 145] on input "0" at bounding box center [309, 152] width 7 height 15
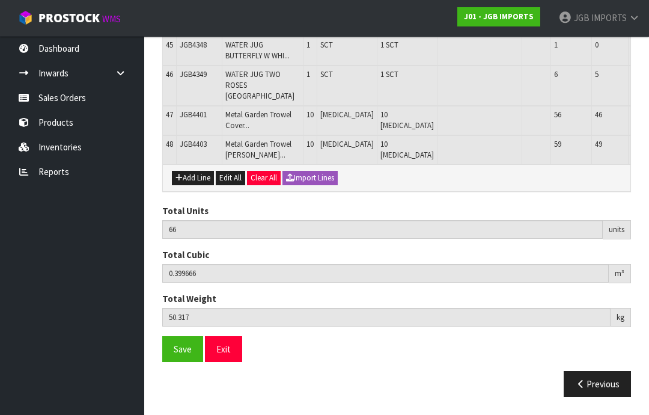
click at [193, 185] on button "Add Line" at bounding box center [193, 178] width 42 height 14
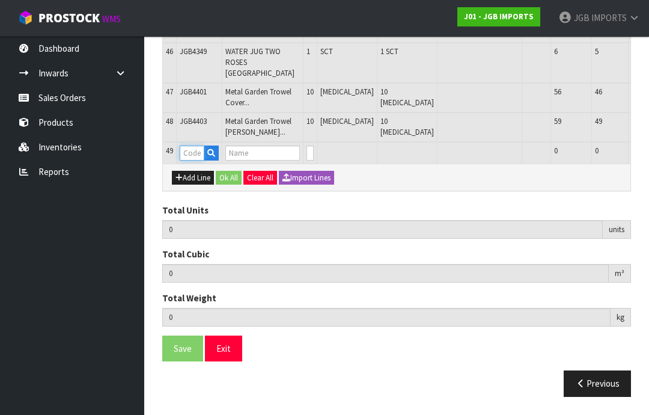
click at [193, 160] on input "text" at bounding box center [192, 152] width 25 height 15
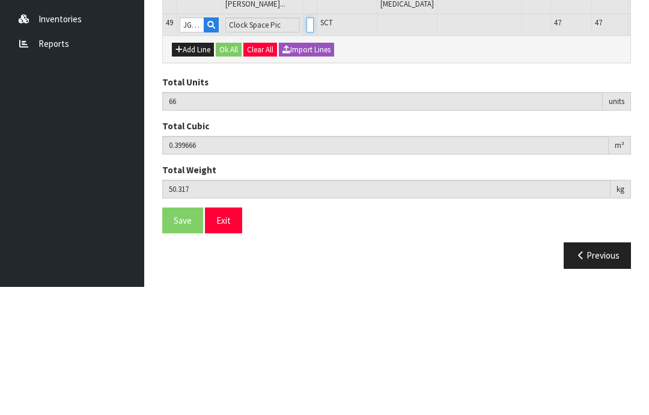
click at [306, 145] on input "0" at bounding box center [309, 152] width 7 height 15
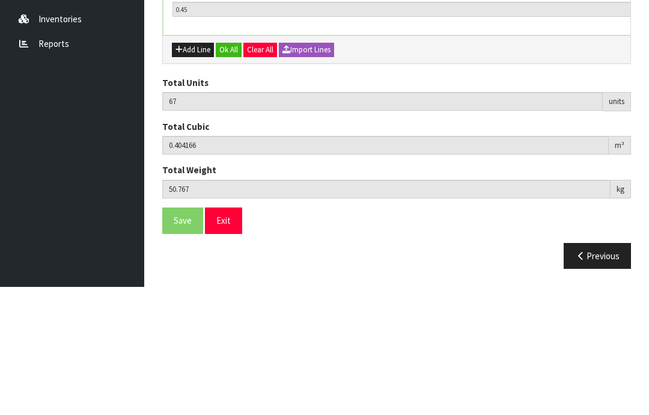
scroll to position [2047, 0]
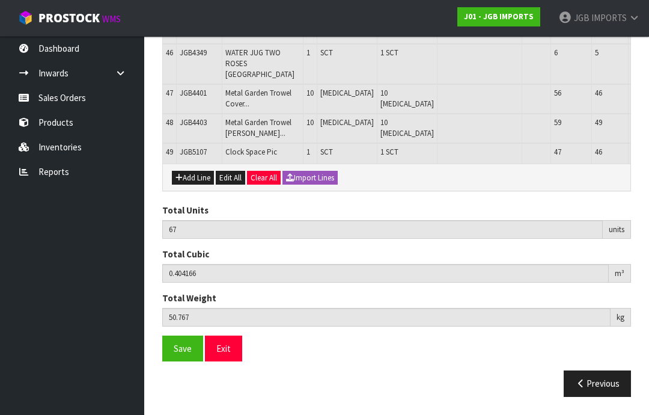
click at [195, 185] on button "Add Line" at bounding box center [193, 178] width 42 height 14
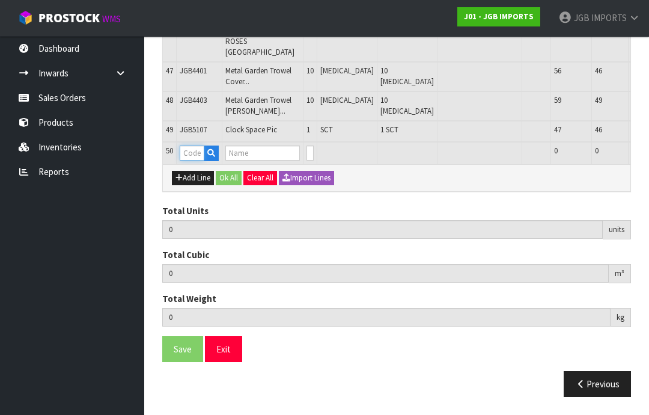
click at [195, 160] on input "text" at bounding box center [192, 152] width 25 height 15
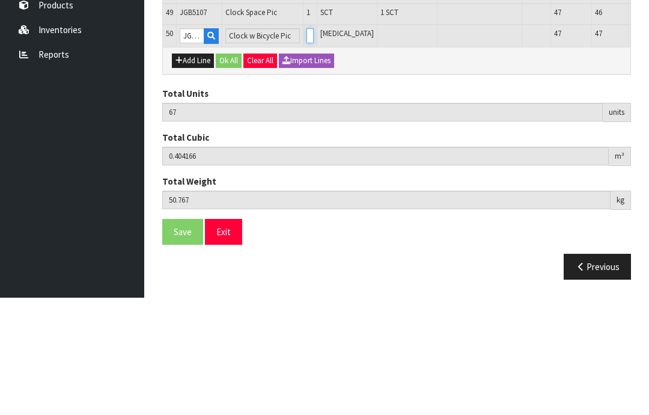
click at [306, 145] on input "0" at bounding box center [309, 152] width 7 height 15
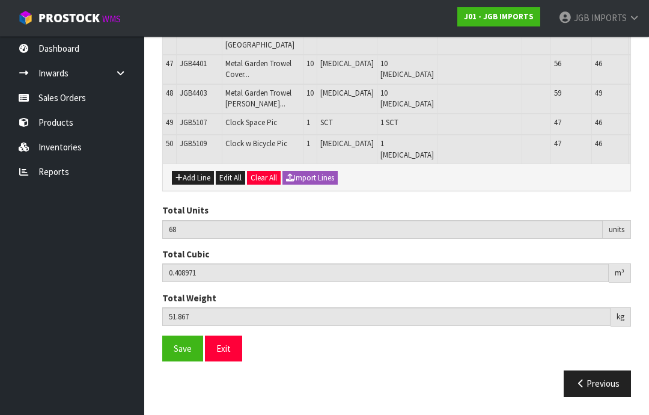
click at [190, 185] on button "Add Line" at bounding box center [193, 178] width 42 height 14
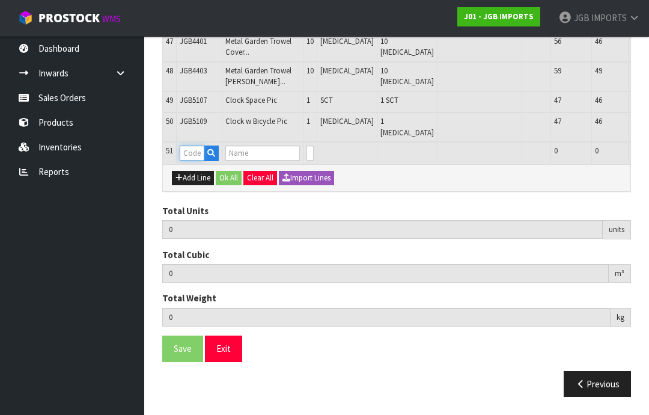
click at [196, 160] on input "text" at bounding box center [192, 152] width 25 height 15
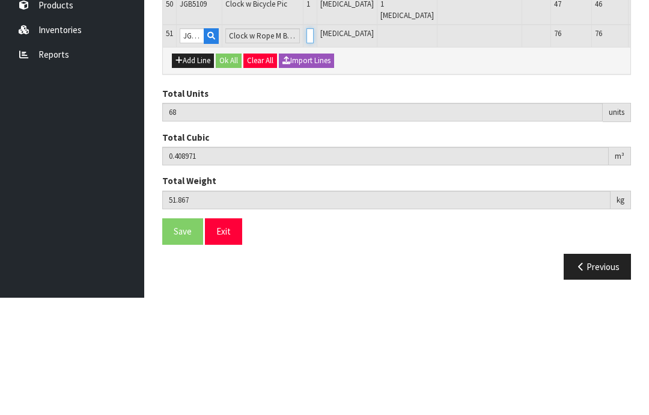
click at [306, 145] on input "0" at bounding box center [309, 152] width 7 height 15
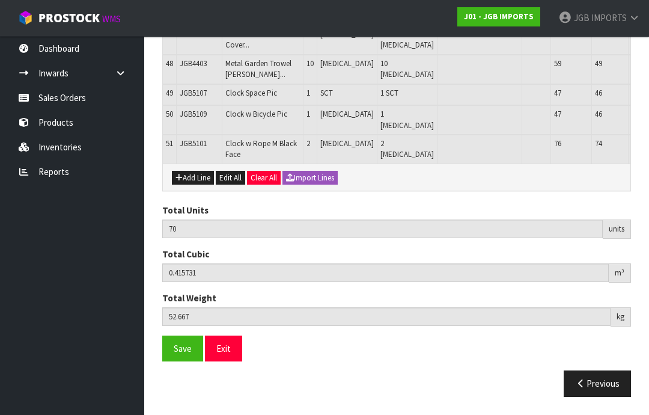
click at [192, 185] on button "Add Line" at bounding box center [193, 178] width 42 height 14
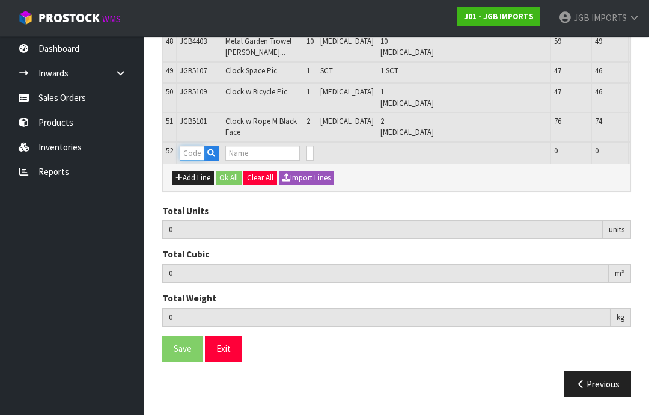
click at [196, 160] on input "text" at bounding box center [192, 152] width 25 height 15
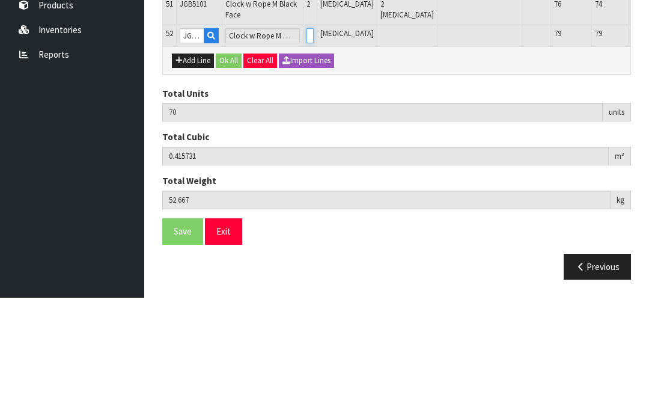
click at [306, 145] on input "0" at bounding box center [309, 152] width 7 height 15
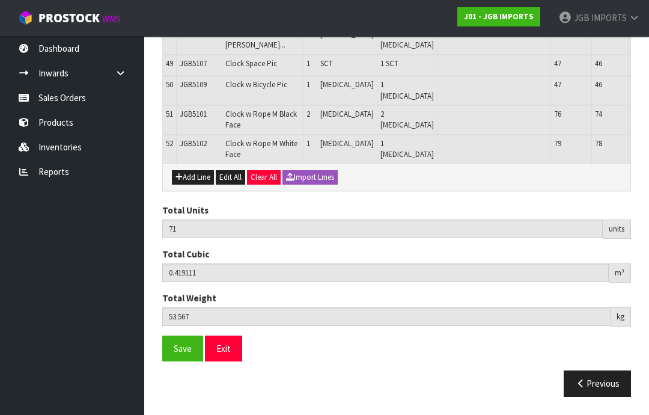
click at [201, 184] on button "Add Line" at bounding box center [193, 177] width 42 height 14
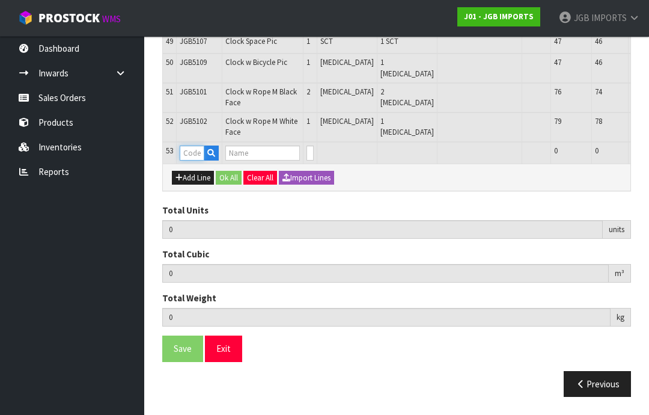
click at [195, 160] on input "text" at bounding box center [192, 152] width 25 height 15
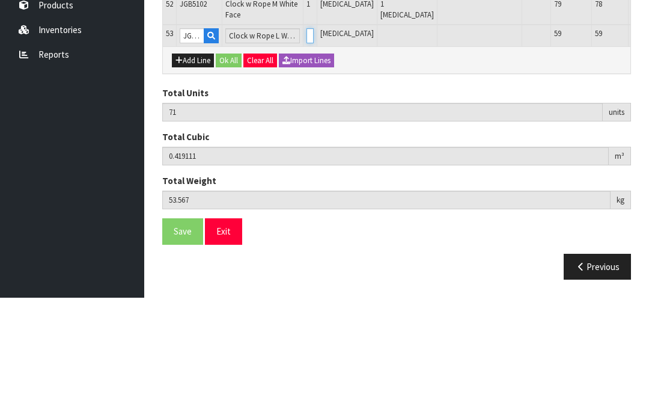
click at [306, 145] on input "0" at bounding box center [309, 152] width 7 height 15
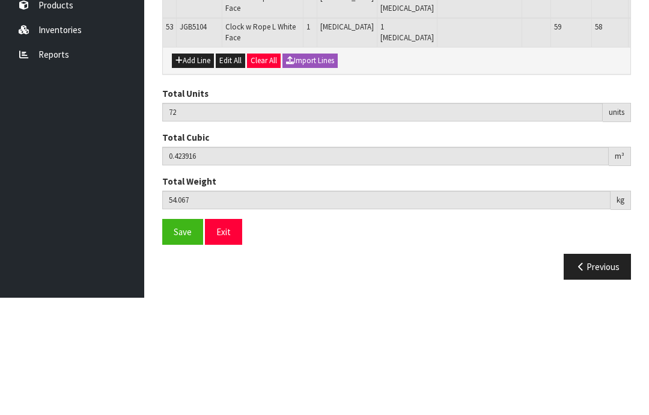
scroll to position [2161, 0]
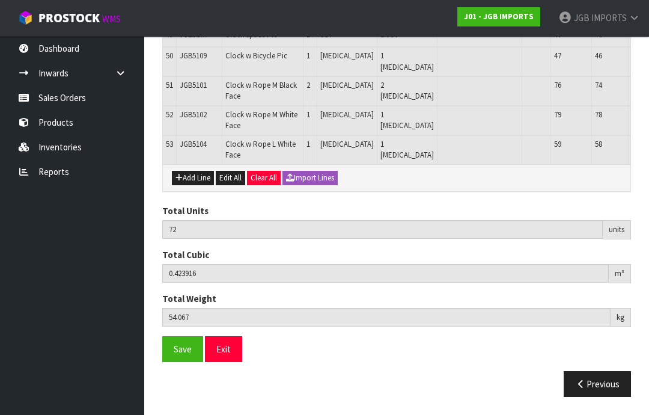
click at [198, 185] on button "Add Line" at bounding box center [193, 178] width 42 height 14
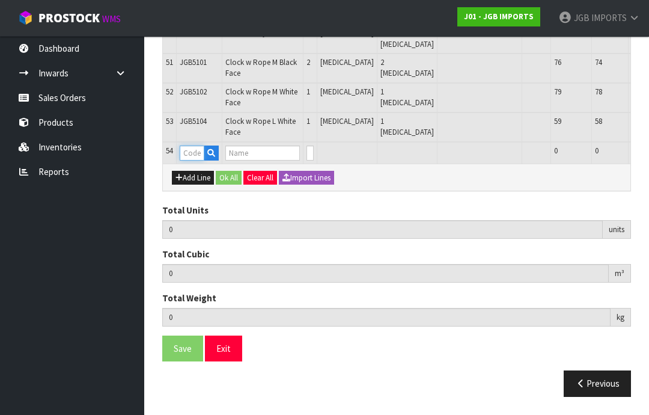
click at [193, 160] on input "text" at bounding box center [192, 152] width 25 height 15
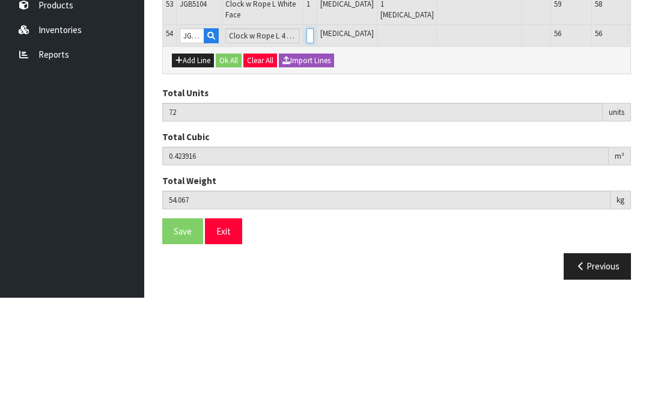
click at [306, 145] on input "0" at bounding box center [309, 152] width 7 height 15
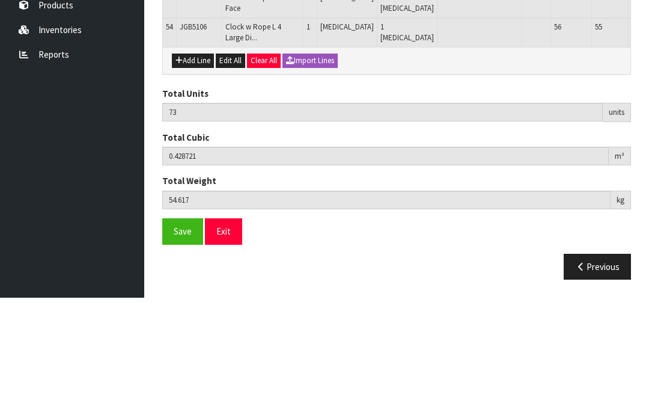
scroll to position [2189, 0]
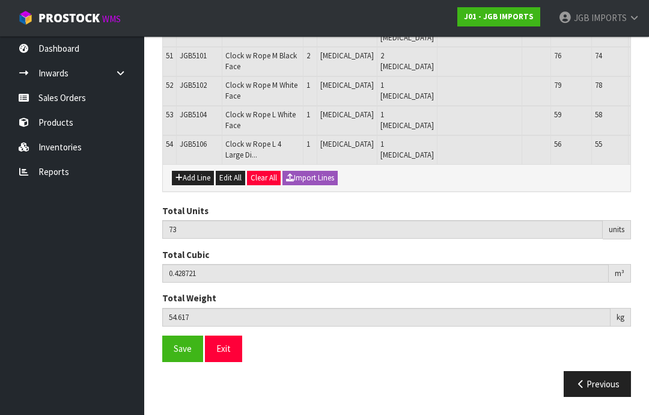
click at [192, 185] on button "Add Line" at bounding box center [193, 178] width 42 height 14
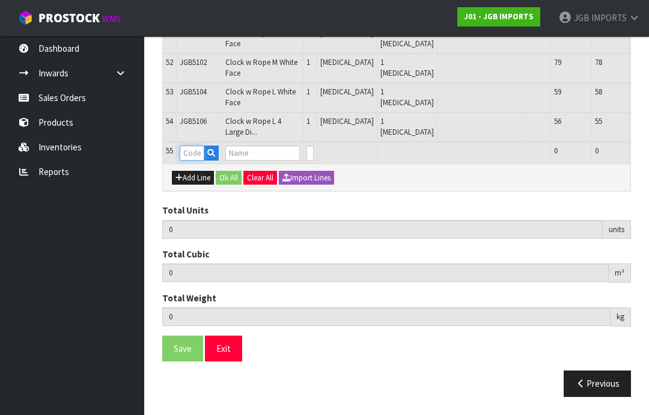
click at [198, 160] on input "text" at bounding box center [192, 152] width 25 height 15
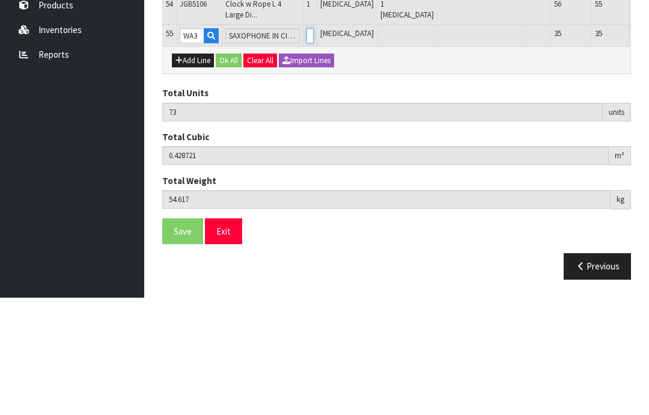
click at [306, 145] on input "0" at bounding box center [309, 152] width 7 height 15
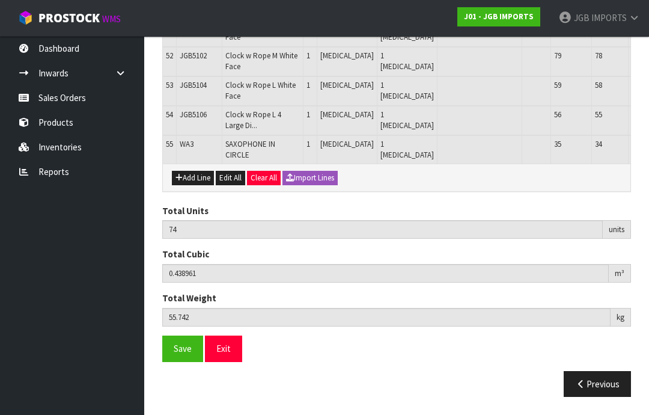
click at [199, 181] on button "Add Line" at bounding box center [193, 178] width 42 height 14
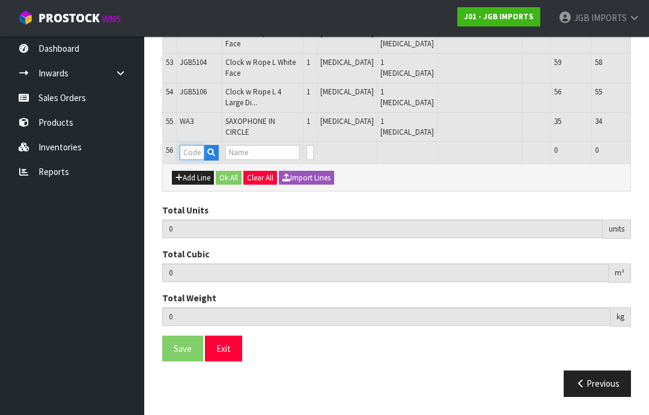
click at [199, 160] on input "text" at bounding box center [192, 152] width 25 height 15
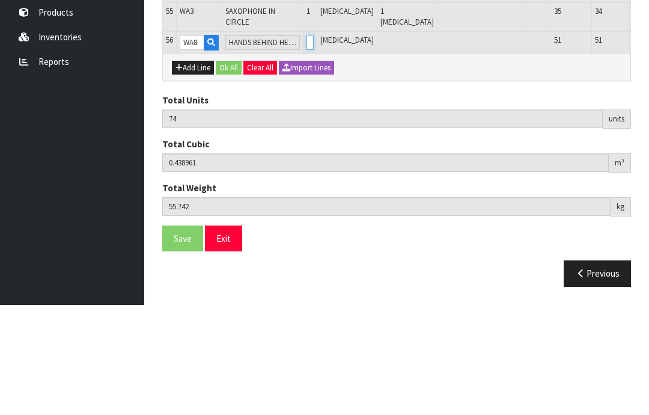
click at [306, 145] on input "0" at bounding box center [309, 152] width 7 height 15
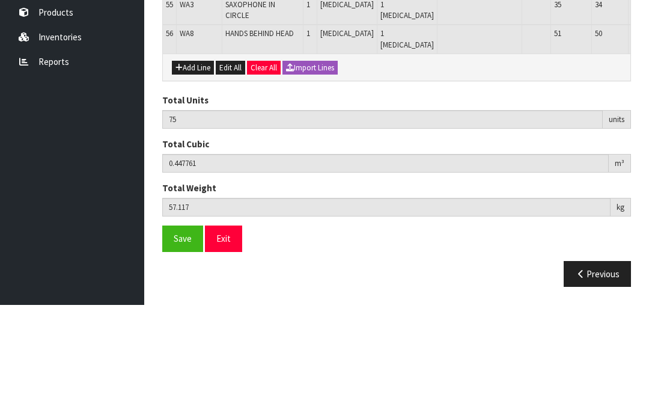
scroll to position [2240, 0]
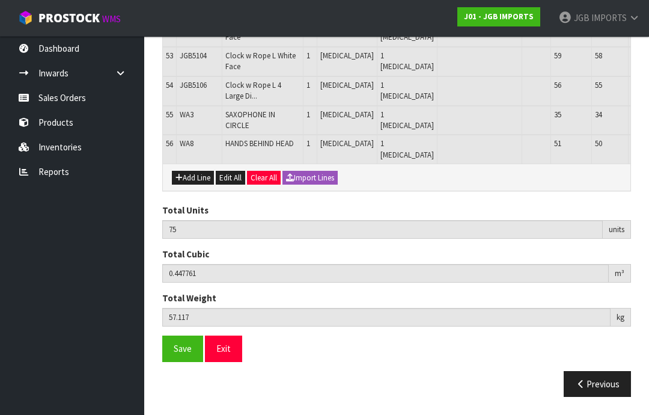
click at [196, 185] on button "Add Line" at bounding box center [193, 178] width 42 height 14
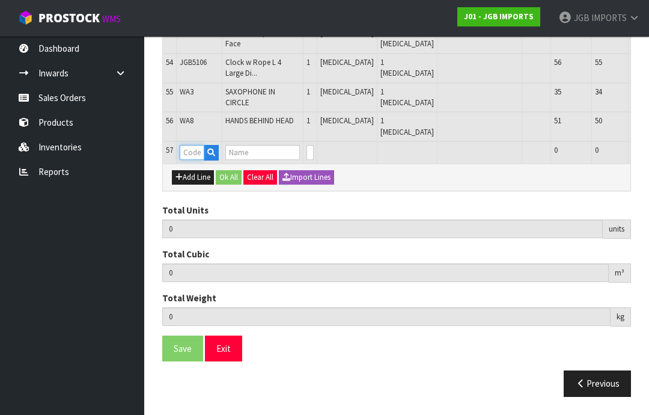
click at [198, 160] on input "text" at bounding box center [192, 152] width 25 height 15
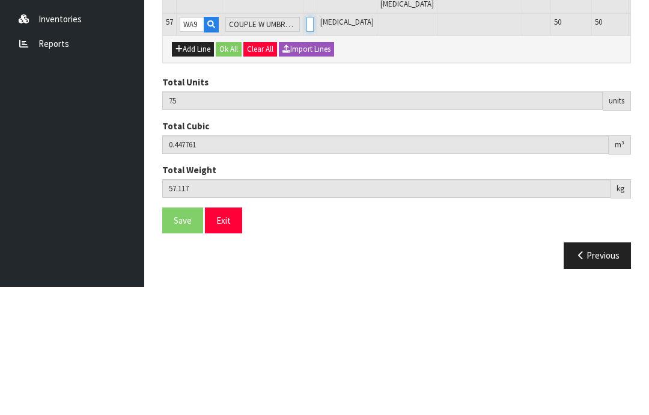
click at [306, 145] on input "0" at bounding box center [309, 152] width 7 height 15
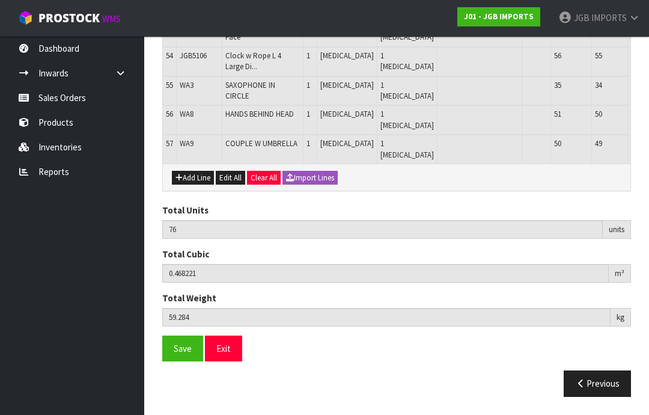
click at [197, 185] on button "Add Line" at bounding box center [193, 178] width 42 height 14
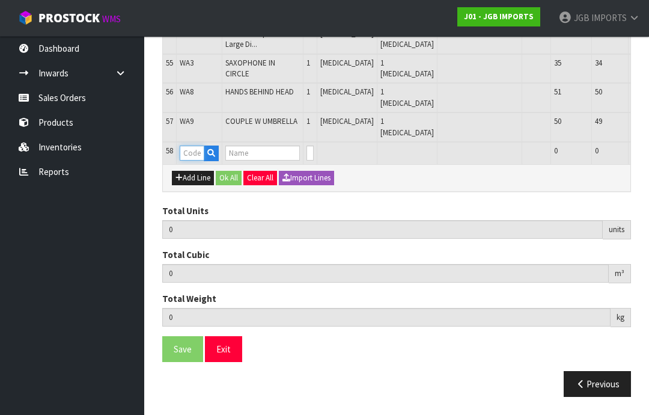
click at [193, 160] on input "text" at bounding box center [192, 152] width 25 height 15
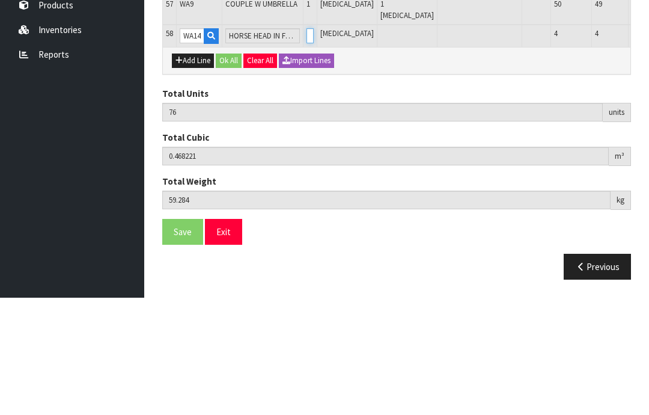
click at [306, 145] on input "0" at bounding box center [309, 152] width 7 height 15
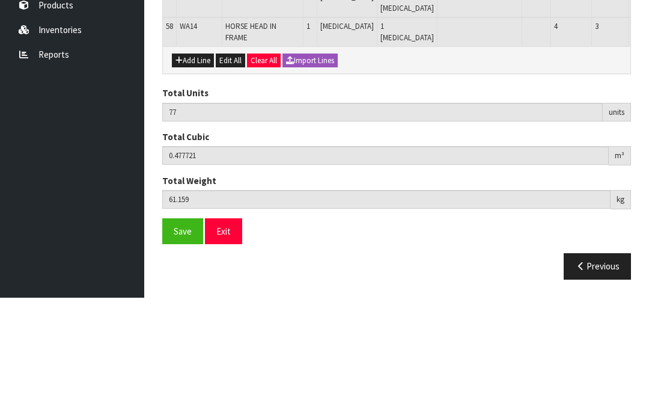
scroll to position [2307, 0]
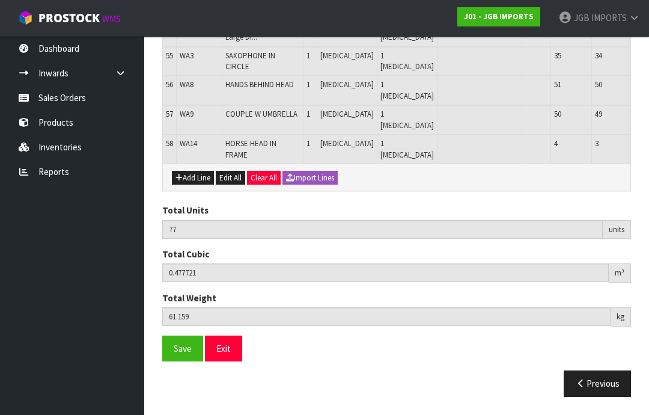
click at [196, 185] on button "Add Line" at bounding box center [193, 178] width 42 height 14
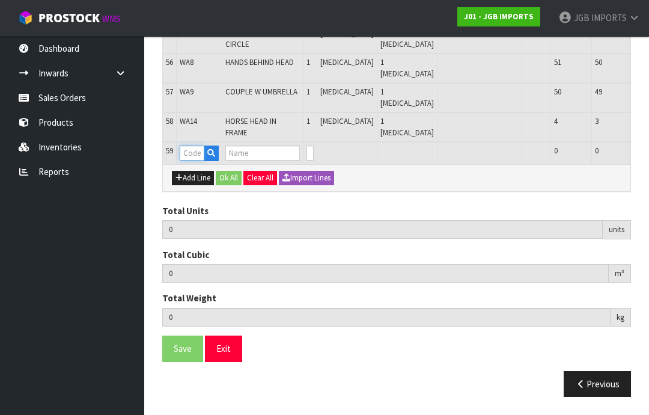
click at [198, 160] on input "text" at bounding box center [192, 152] width 25 height 15
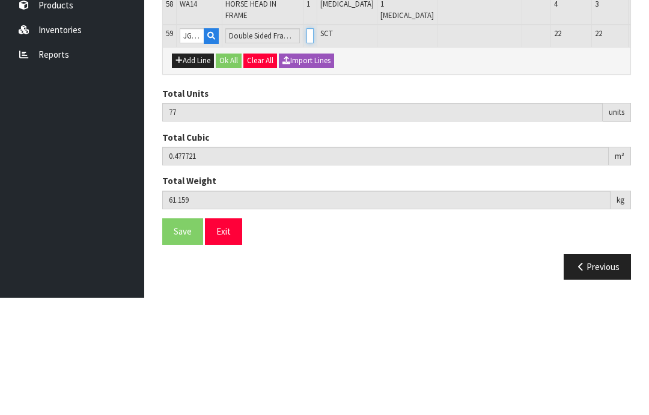
click at [306, 145] on input "0" at bounding box center [309, 152] width 7 height 15
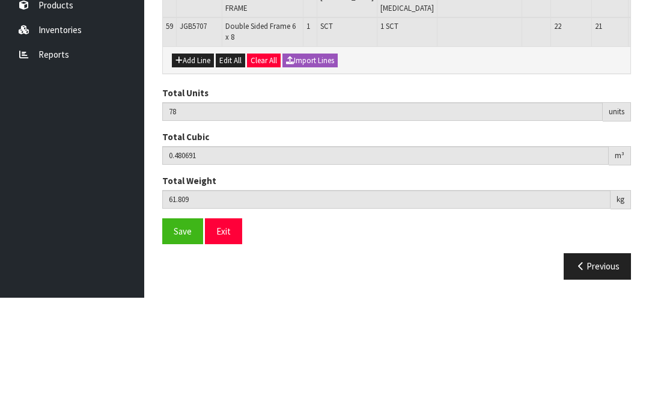
scroll to position [2336, 0]
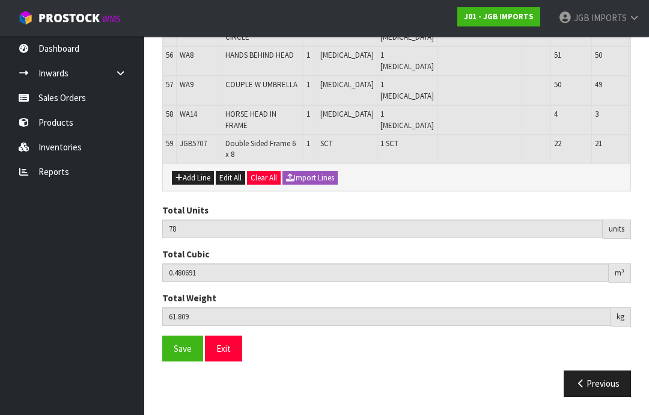
click at [186, 354] on span "Save" at bounding box center [183, 347] width 18 height 11
click at [180, 354] on span "Save" at bounding box center [183, 347] width 18 height 11
click at [234, 361] on button "Exit" at bounding box center [223, 348] width 37 height 26
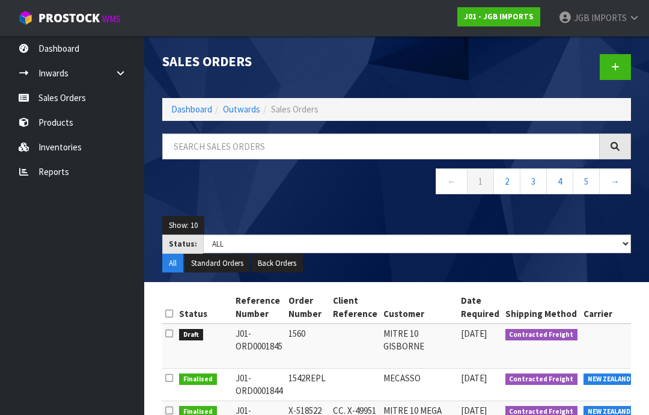
scroll to position [11, 0]
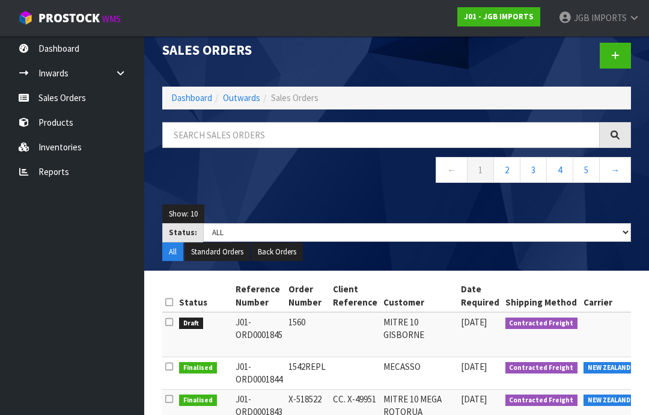
click at [616, 59] on icon at bounding box center [615, 55] width 8 height 9
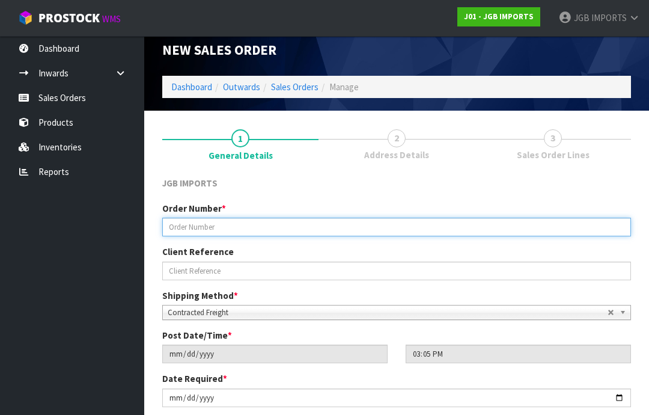
click at [190, 224] on input "text" at bounding box center [396, 226] width 469 height 19
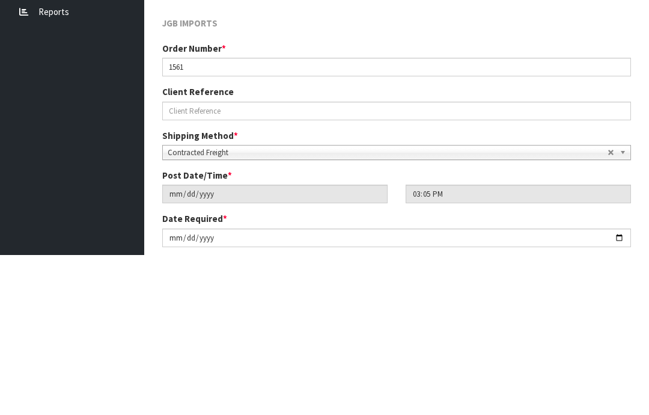
scroll to position [171, 0]
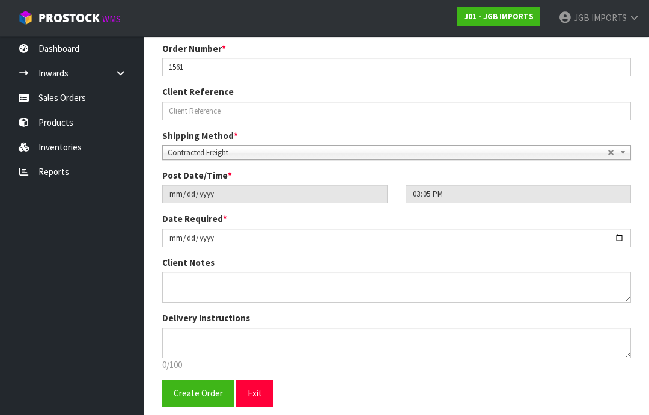
click at [198, 393] on span "Create Order" at bounding box center [198, 392] width 49 height 11
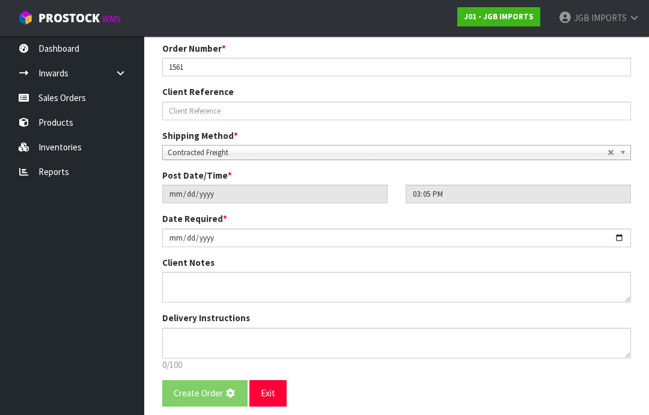
scroll to position [0, 0]
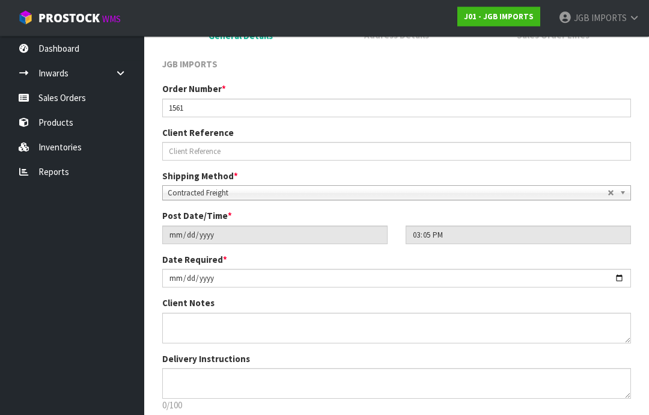
scroll to position [179, 0]
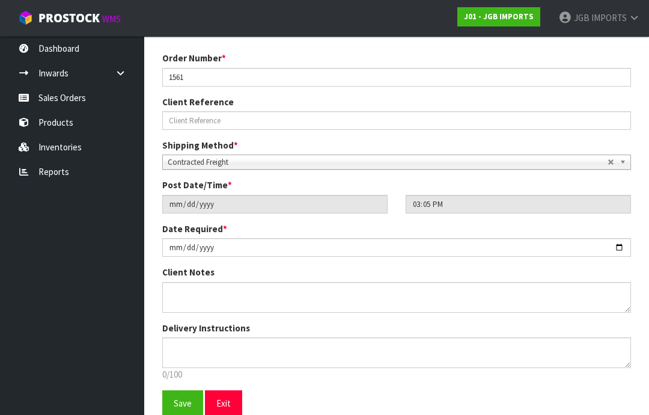
scroll to position [211, 0]
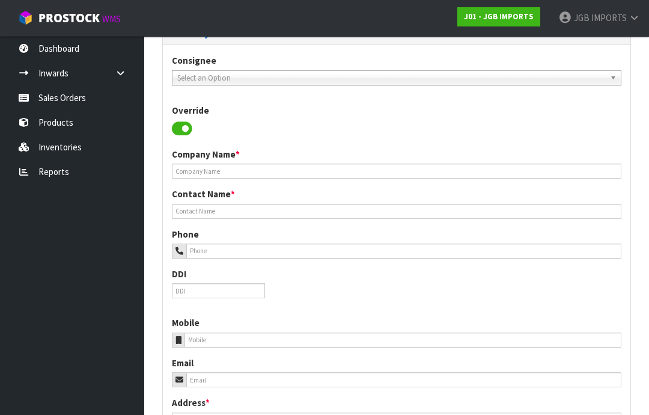
scroll to position [0, 0]
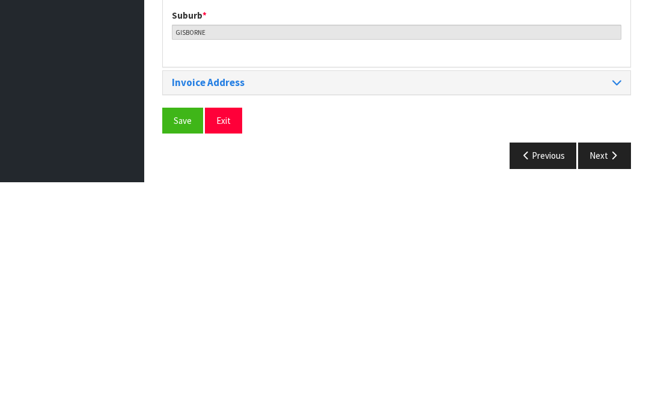
click at [180, 347] on span "Save" at bounding box center [183, 352] width 18 height 11
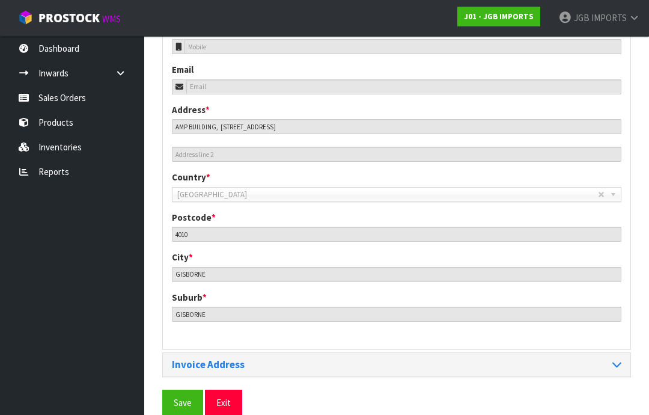
scroll to position [535, 0]
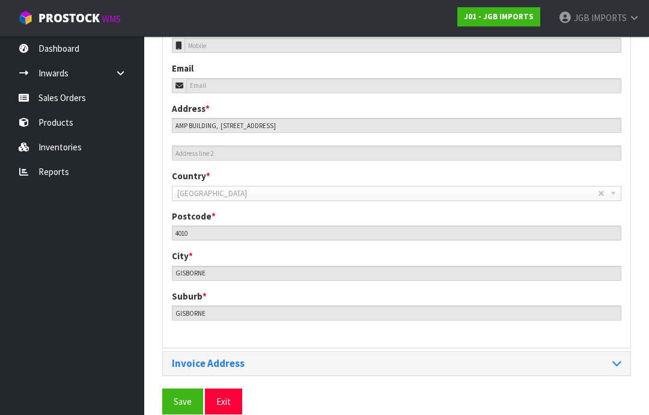
click at [176, 399] on span "Save" at bounding box center [183, 400] width 18 height 11
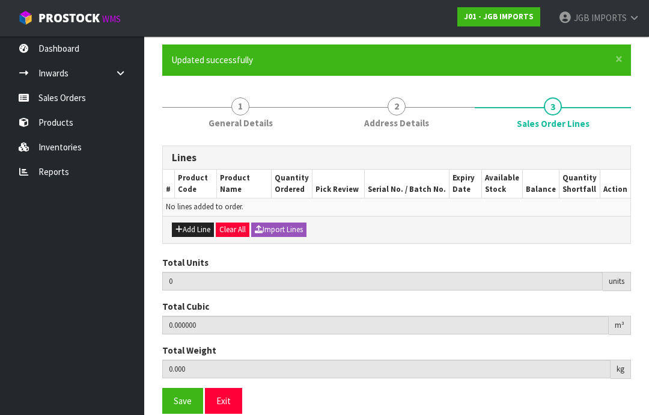
click at [198, 227] on button "Add Line" at bounding box center [193, 229] width 42 height 14
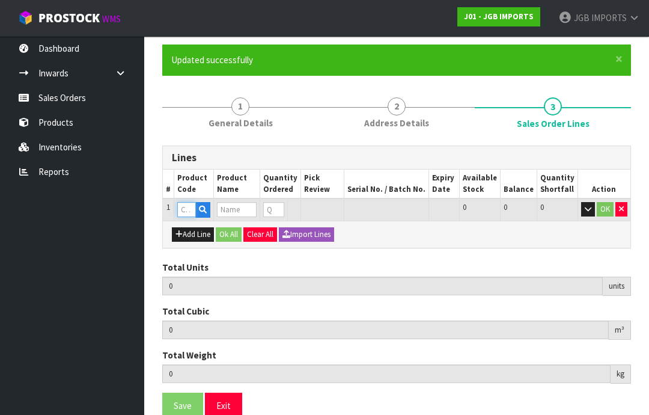
click at [188, 205] on input "text" at bounding box center [186, 209] width 19 height 15
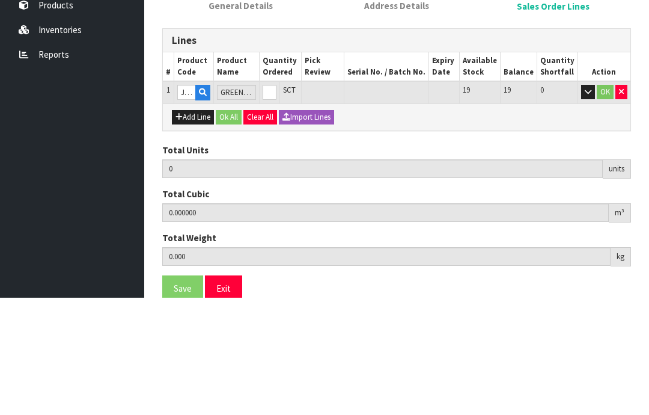
click at [290, 198] on td "SCT" at bounding box center [290, 209] width 22 height 22
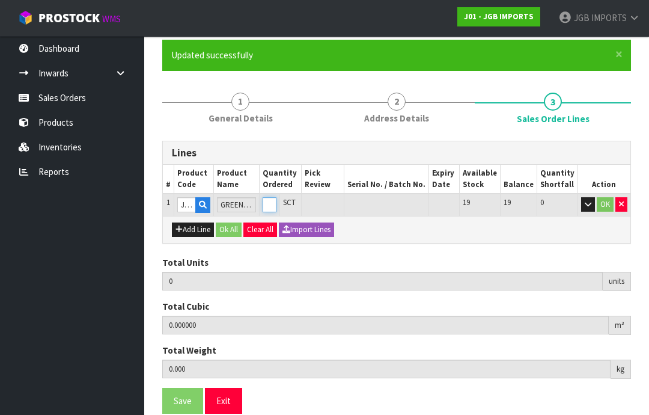
click at [276, 204] on input "0" at bounding box center [270, 204] width 14 height 15
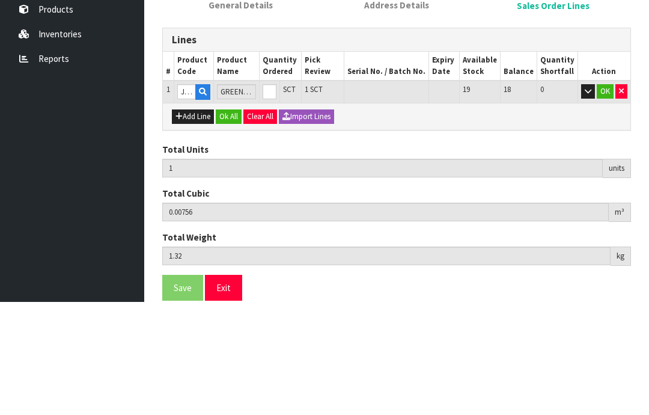
click at [606, 197] on button "OK" at bounding box center [605, 204] width 17 height 14
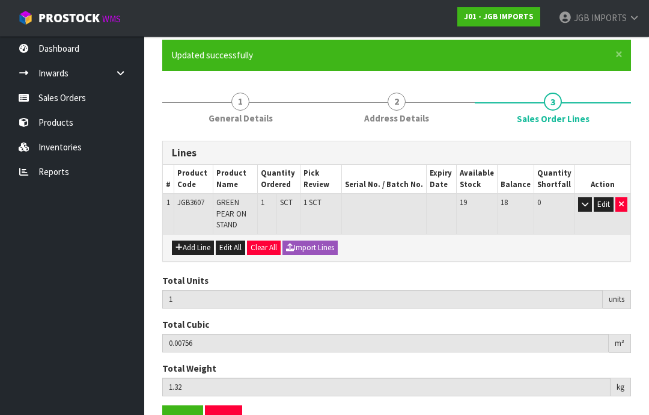
click at [194, 240] on button "Add Line" at bounding box center [193, 247] width 42 height 14
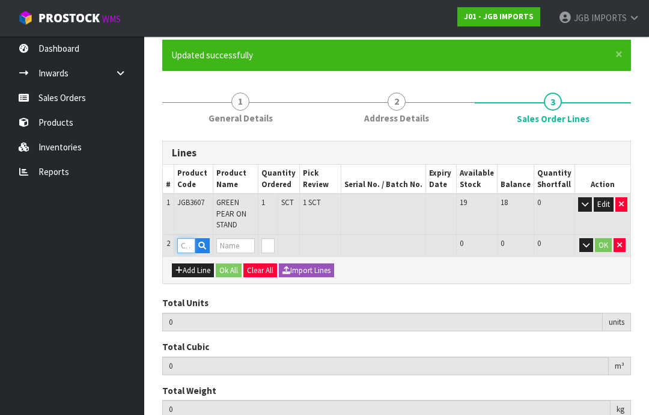
click at [185, 238] on input "text" at bounding box center [186, 245] width 18 height 15
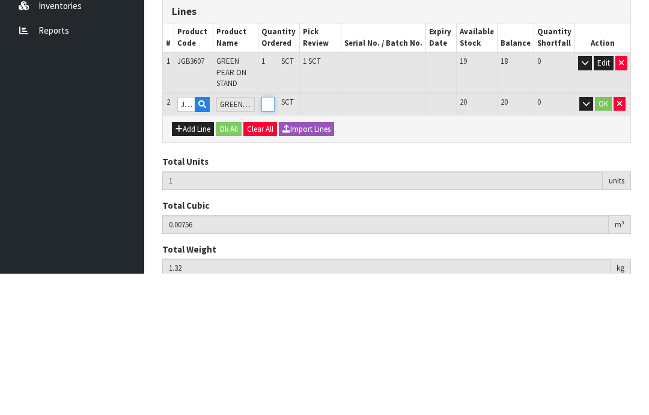
click at [275, 238] on input "0" at bounding box center [267, 245] width 13 height 15
click at [608, 238] on button "OK" at bounding box center [603, 245] width 17 height 14
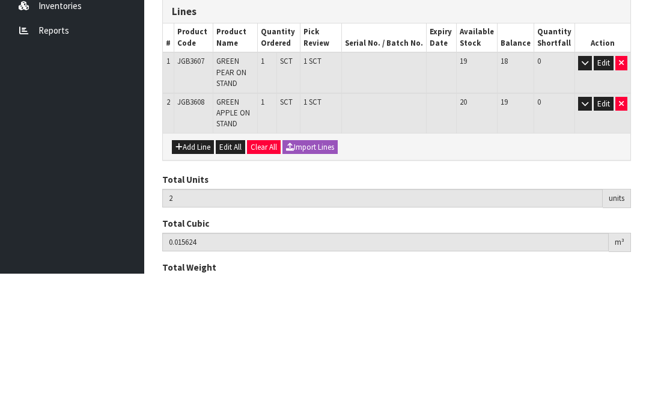
scroll to position [120, 0]
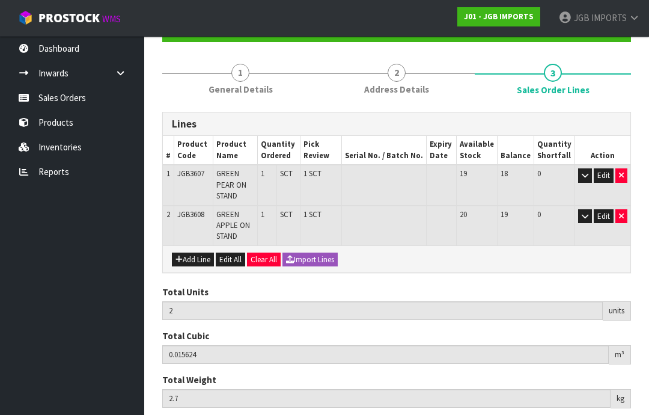
click at [201, 252] on button "Add Line" at bounding box center [193, 259] width 42 height 14
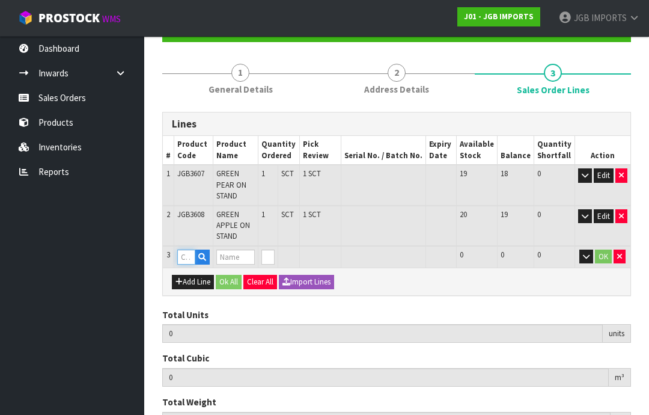
click at [189, 249] on input "text" at bounding box center [186, 256] width 18 height 15
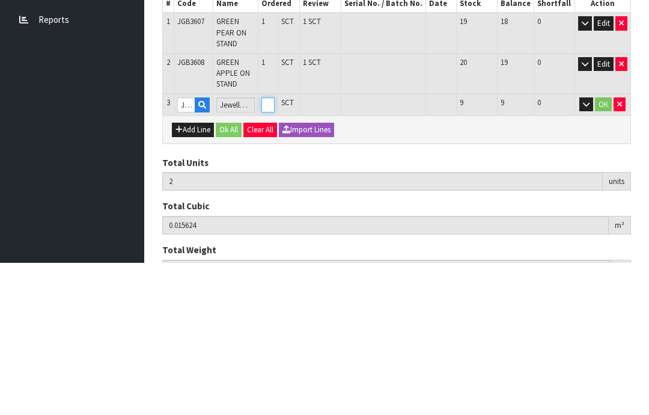
click at [275, 249] on input "0" at bounding box center [267, 256] width 13 height 15
click at [605, 249] on button "OK" at bounding box center [603, 256] width 17 height 14
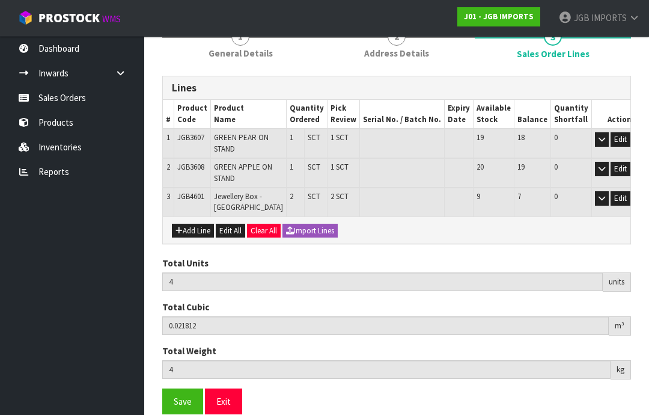
click at [198, 232] on button "Add Line" at bounding box center [193, 230] width 42 height 14
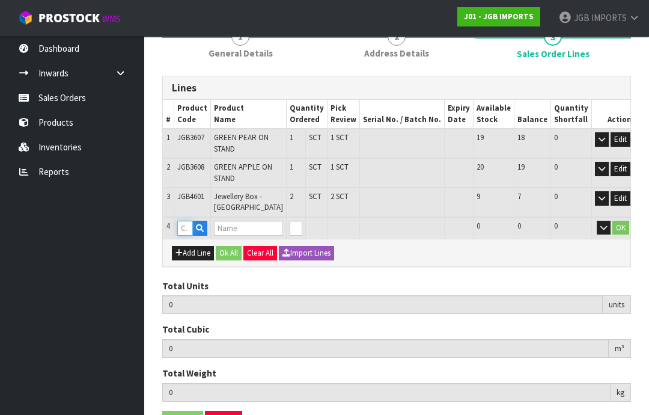
click at [187, 232] on input "text" at bounding box center [185, 227] width 16 height 15
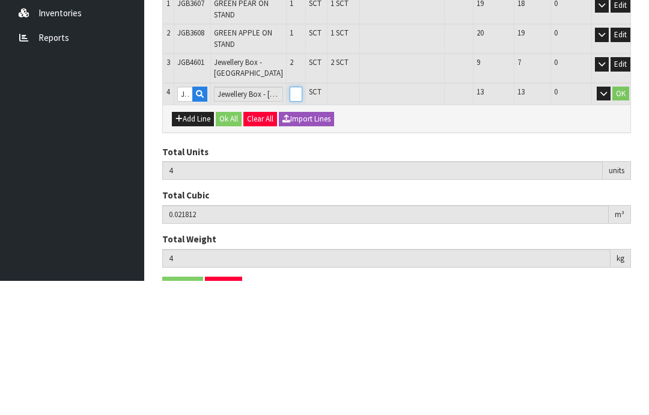
click at [290, 220] on input "0" at bounding box center [296, 227] width 13 height 15
click at [612, 220] on button "OK" at bounding box center [620, 227] width 17 height 14
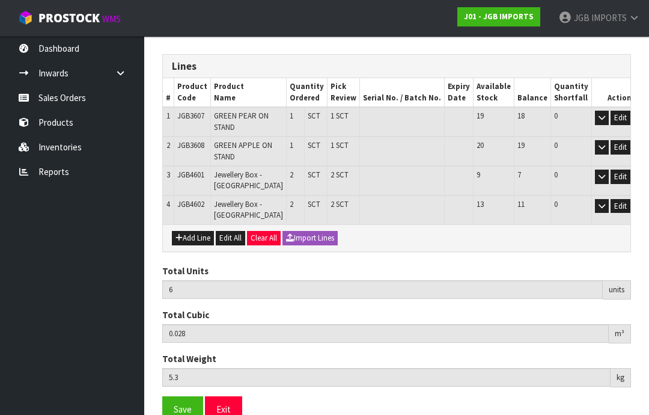
click at [193, 240] on button "Add Line" at bounding box center [193, 238] width 42 height 14
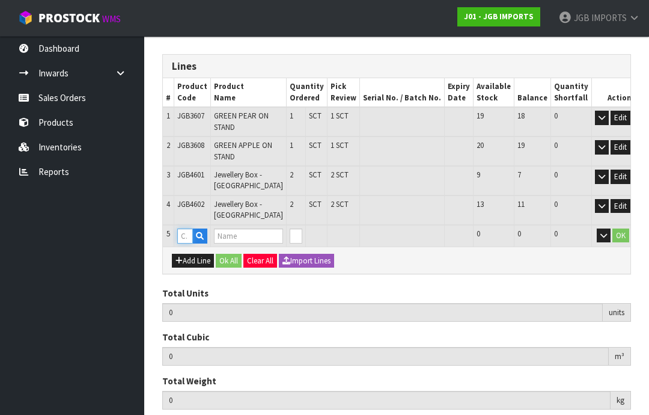
click at [187, 232] on input "text" at bounding box center [185, 235] width 16 height 15
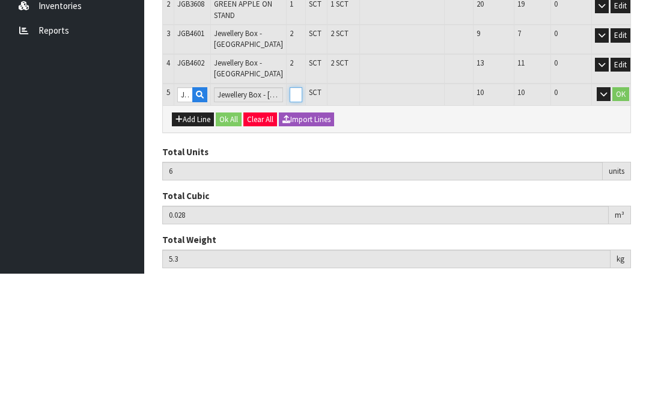
click at [290, 228] on input "0" at bounding box center [296, 235] width 13 height 15
click at [612, 228] on button "OK" at bounding box center [620, 235] width 17 height 14
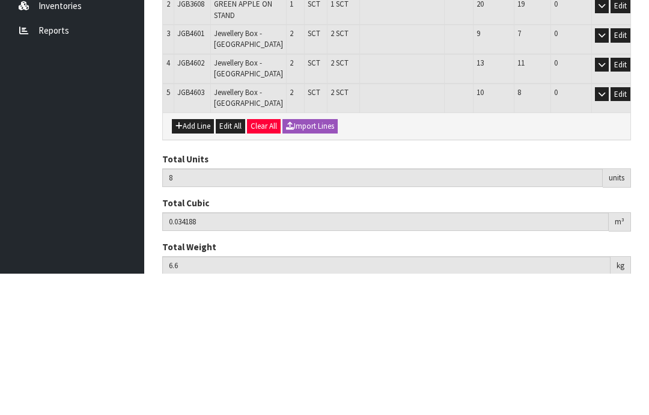
scroll to position [206, 0]
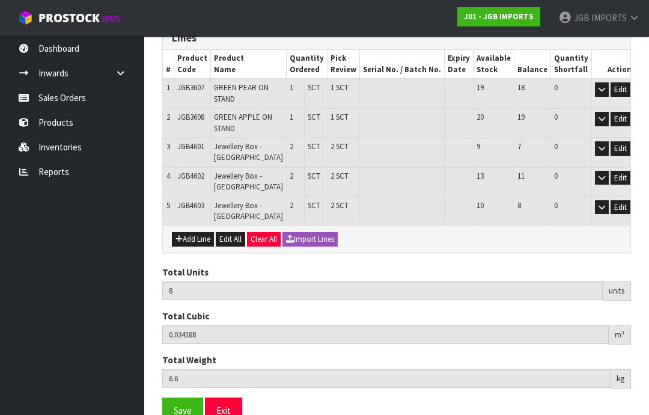
click at [199, 237] on button "Add Line" at bounding box center [193, 239] width 42 height 14
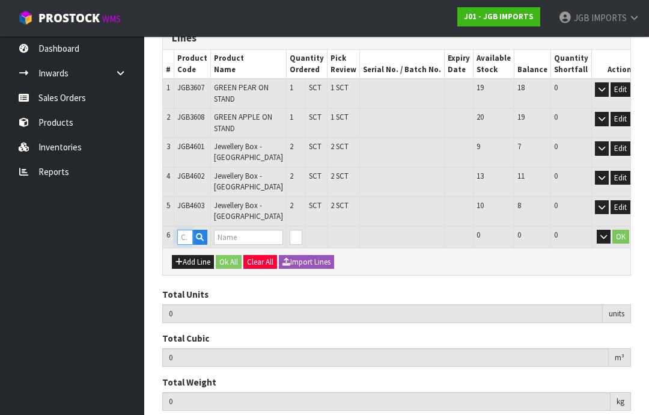
click at [186, 236] on input "text" at bounding box center [185, 236] width 16 height 15
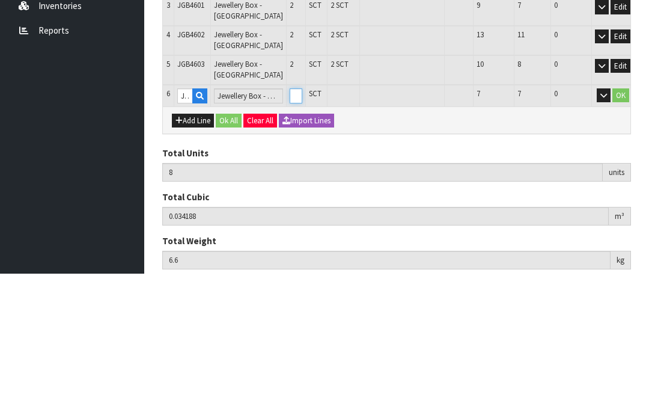
click at [290, 229] on input "0" at bounding box center [296, 236] width 13 height 15
click at [612, 229] on button "OK" at bounding box center [620, 236] width 17 height 14
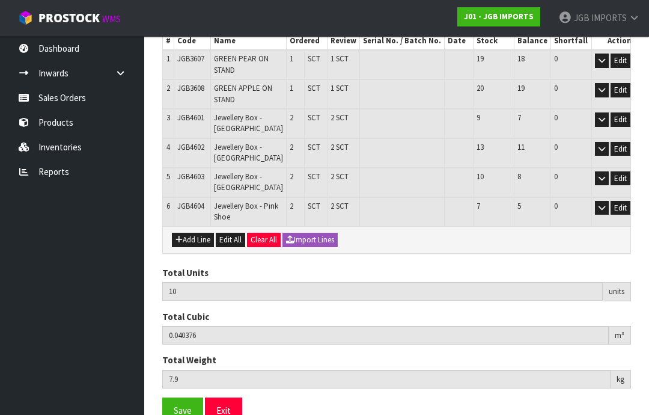
click at [198, 247] on button "Add Line" at bounding box center [193, 239] width 42 height 14
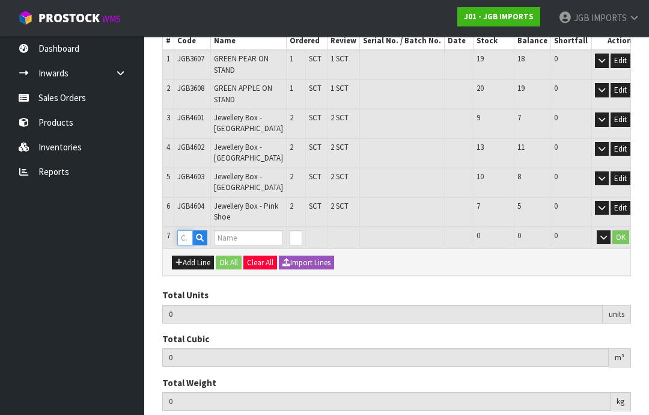
click at [190, 245] on input "text" at bounding box center [185, 237] width 16 height 15
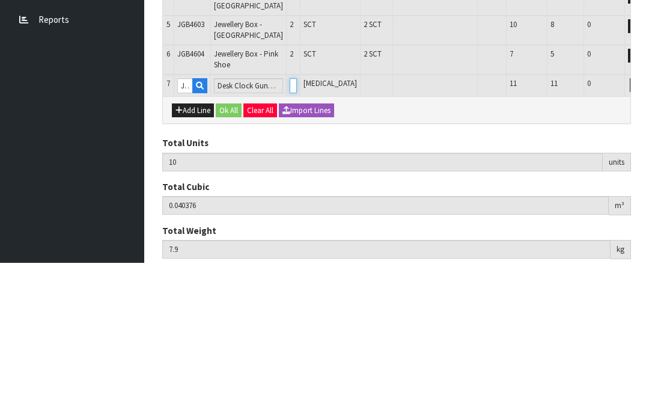
click at [290, 230] on input "0" at bounding box center [293, 237] width 7 height 15
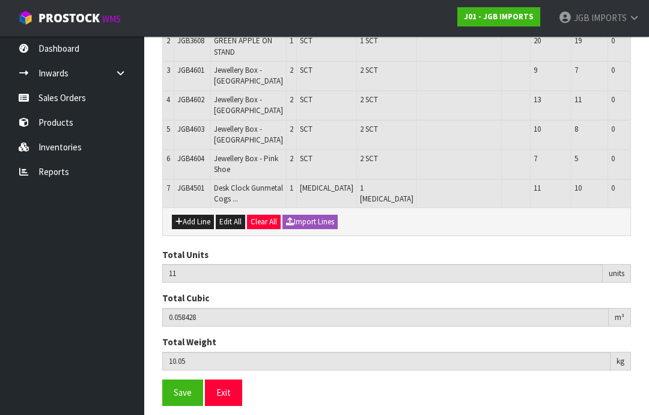
click at [193, 229] on button "Add Line" at bounding box center [193, 221] width 42 height 14
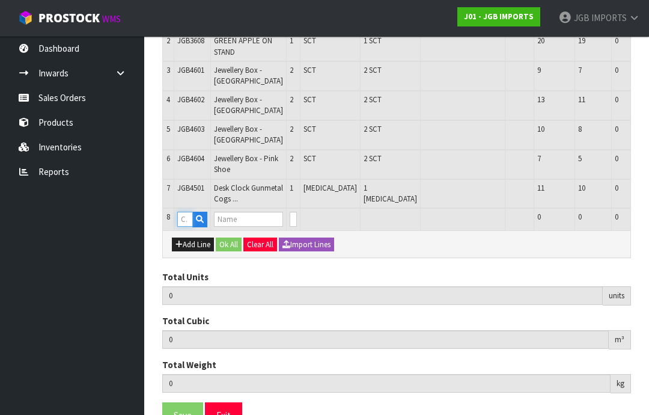
click at [189, 226] on input "text" at bounding box center [185, 218] width 16 height 15
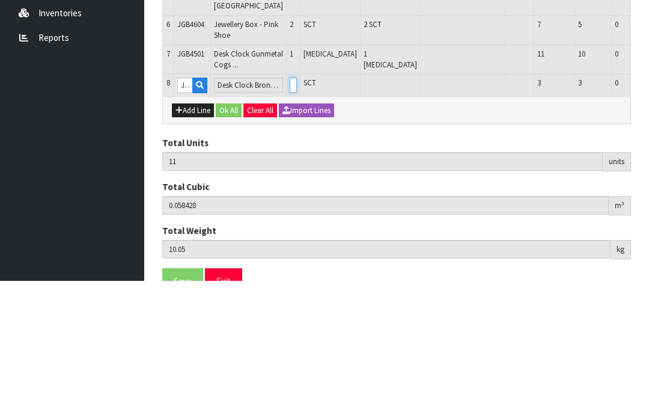
click at [290, 211] on input "0" at bounding box center [293, 218] width 7 height 15
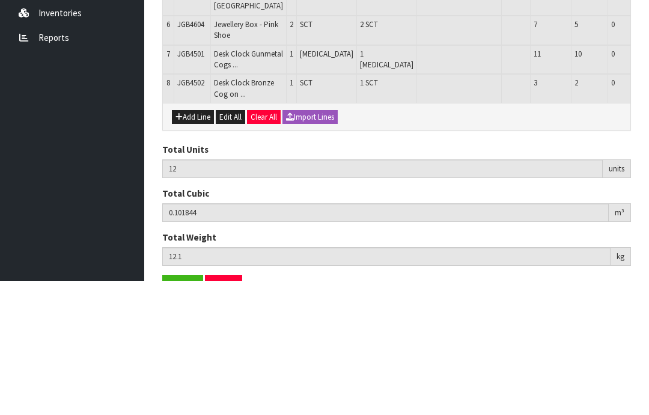
scroll to position [304, 0]
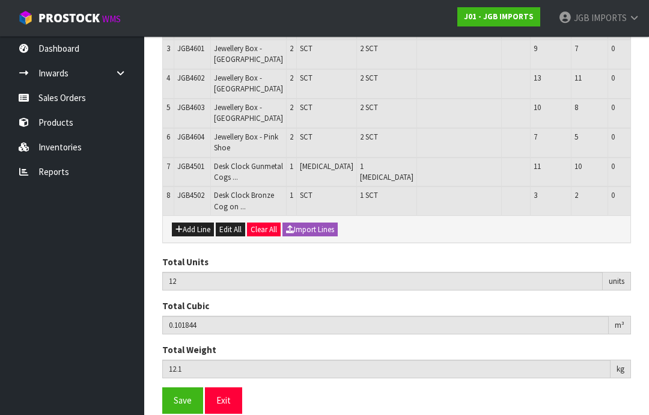
click at [193, 237] on button "Add Line" at bounding box center [193, 229] width 42 height 14
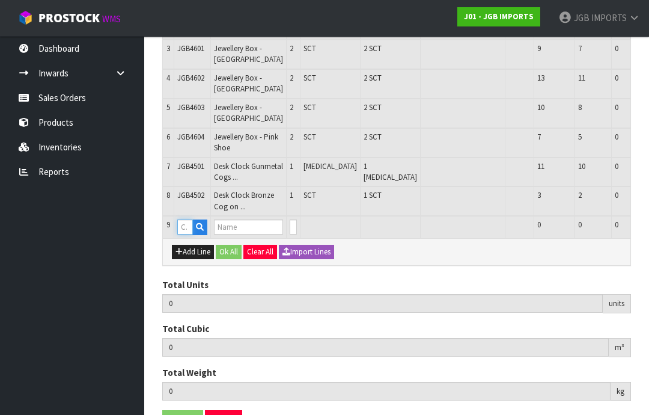
click at [190, 234] on input "text" at bounding box center [185, 226] width 16 height 15
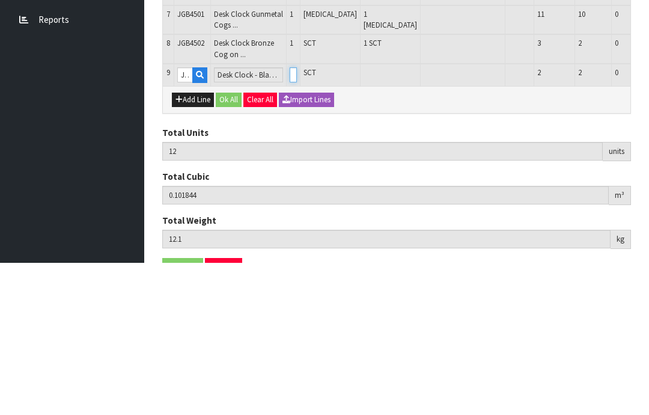
click at [290, 219] on input "0" at bounding box center [293, 226] width 7 height 15
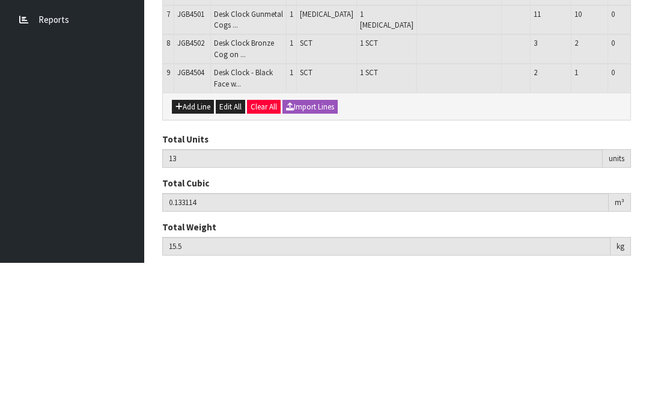
scroll to position [343, 0]
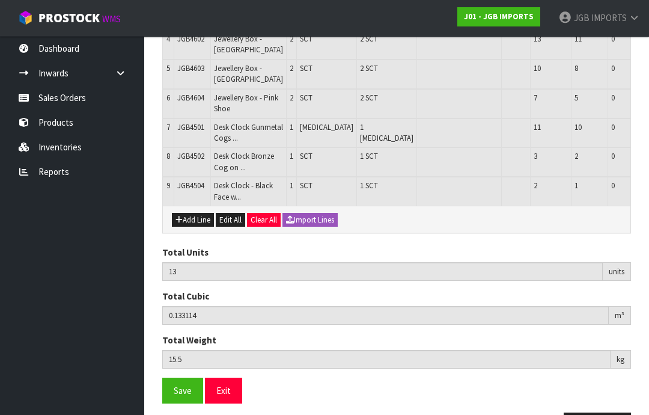
click at [190, 227] on button "Add Line" at bounding box center [193, 220] width 42 height 14
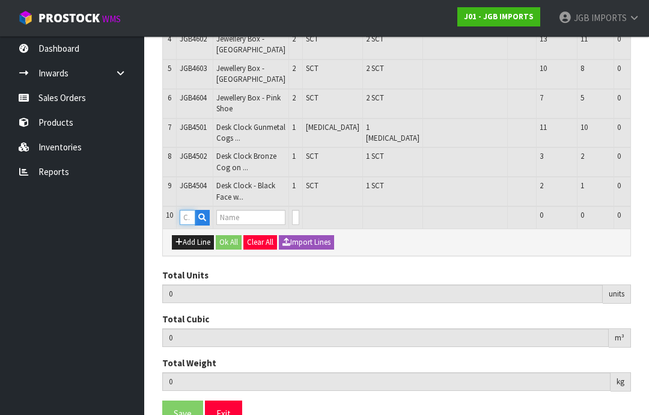
click at [190, 225] on input "text" at bounding box center [188, 217] width 16 height 15
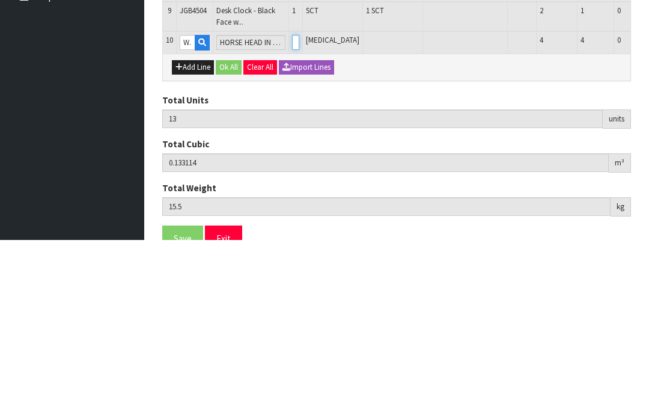
click at [292, 210] on input "0" at bounding box center [295, 217] width 7 height 15
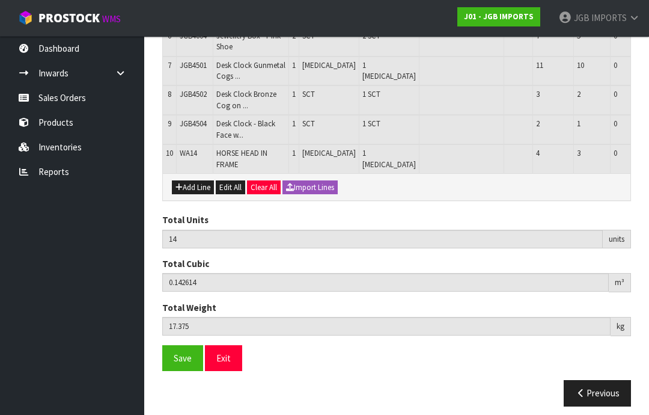
click at [197, 195] on button "Add Line" at bounding box center [193, 187] width 42 height 14
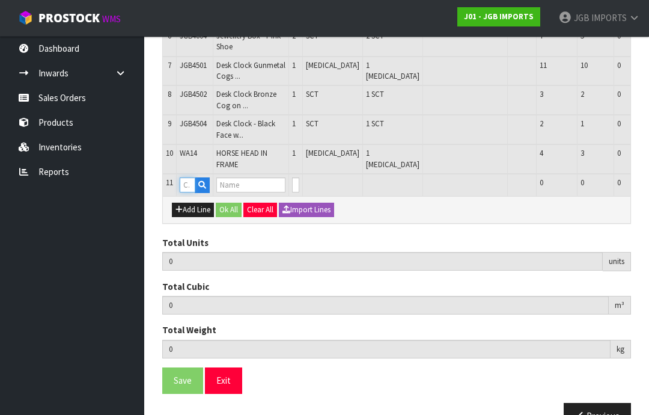
click at [184, 192] on input "text" at bounding box center [188, 184] width 16 height 15
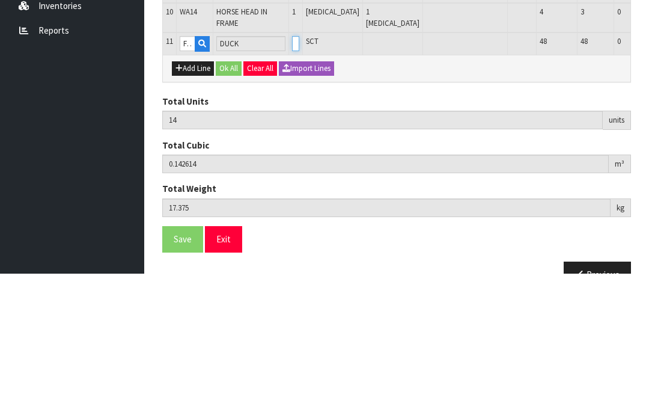
click at [292, 177] on input "0" at bounding box center [295, 184] width 7 height 15
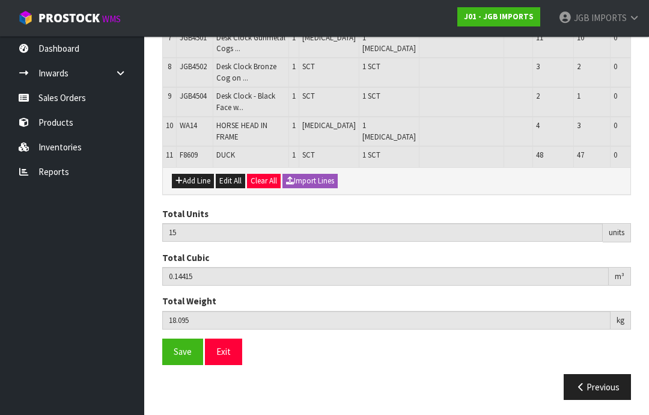
click at [199, 188] on button "Add Line" at bounding box center [193, 181] width 42 height 14
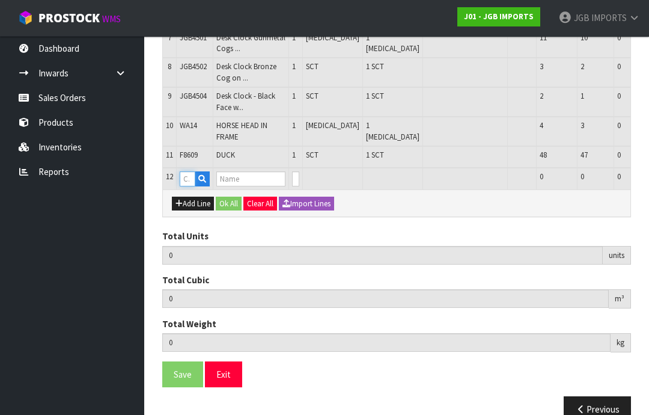
click at [187, 186] on input "text" at bounding box center [188, 178] width 16 height 15
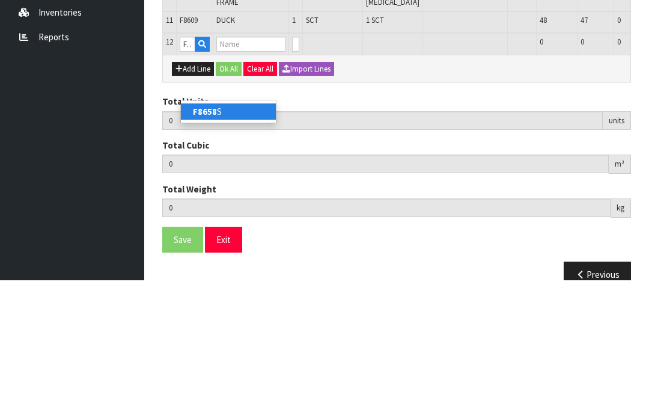
click at [220, 238] on link "F8658 S" at bounding box center [228, 246] width 95 height 16
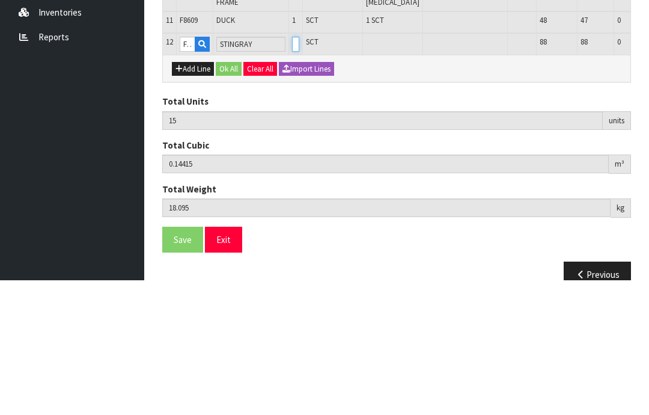
click at [292, 171] on input "0" at bounding box center [295, 178] width 7 height 15
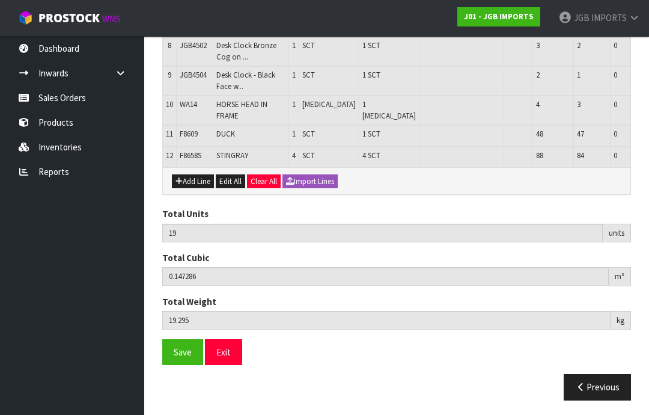
click at [199, 189] on button "Add Line" at bounding box center [193, 181] width 42 height 14
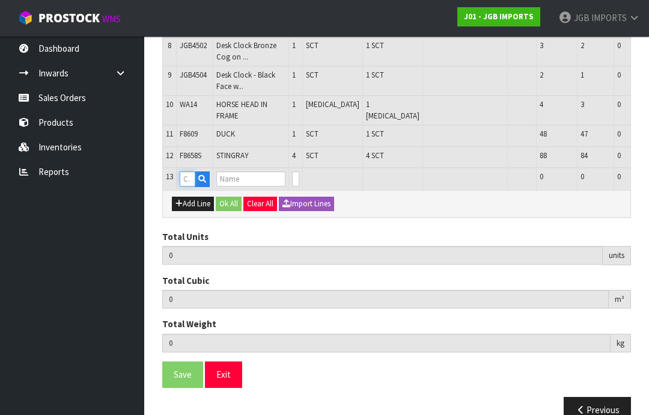
click at [189, 186] on input "text" at bounding box center [188, 178] width 16 height 15
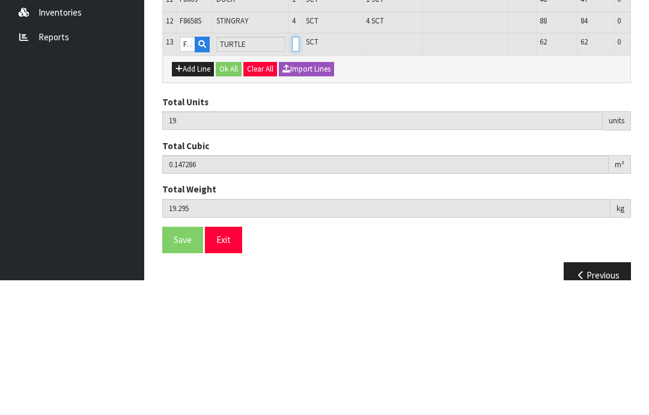
click at [292, 171] on input "0" at bounding box center [295, 178] width 7 height 15
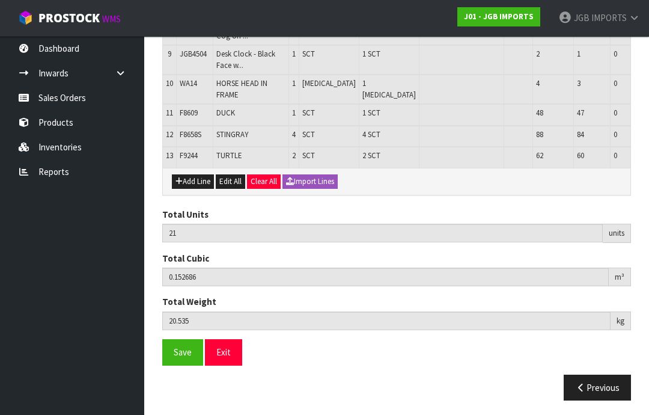
click at [194, 189] on button "Add Line" at bounding box center [193, 181] width 42 height 14
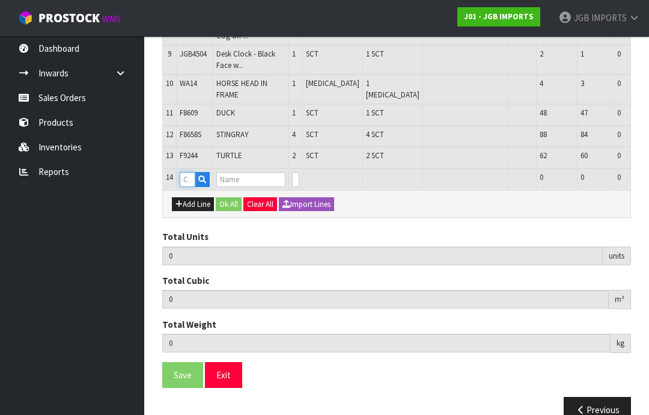
click at [190, 187] on input "text" at bounding box center [188, 179] width 16 height 15
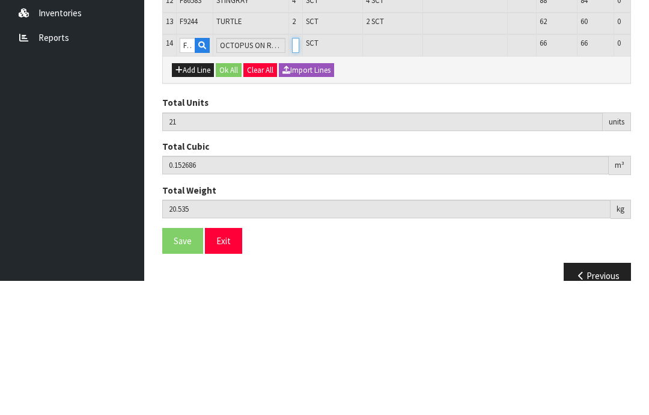
click at [292, 172] on input "0" at bounding box center [295, 179] width 7 height 15
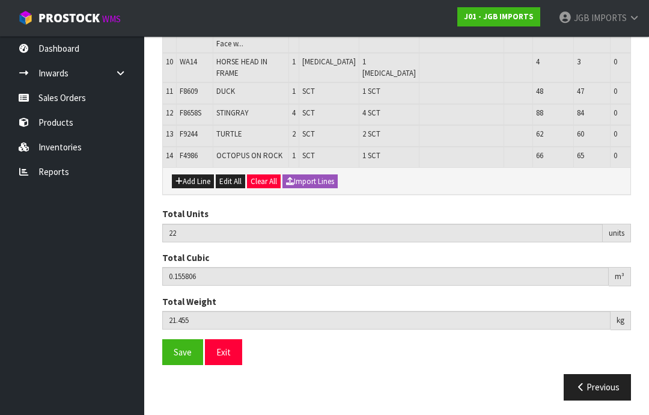
click at [193, 189] on button "Add Line" at bounding box center [193, 181] width 42 height 14
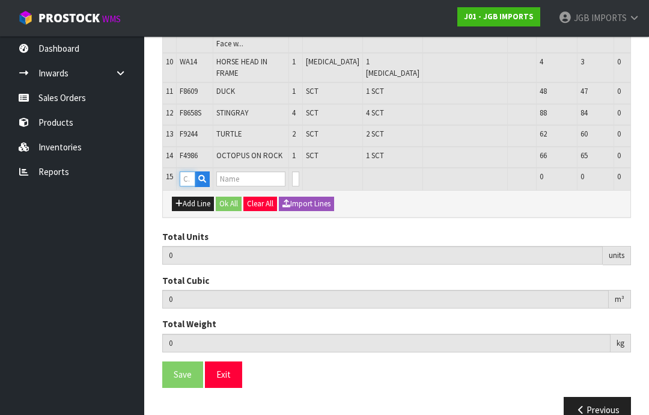
click at [189, 186] on input "text" at bounding box center [188, 178] width 16 height 15
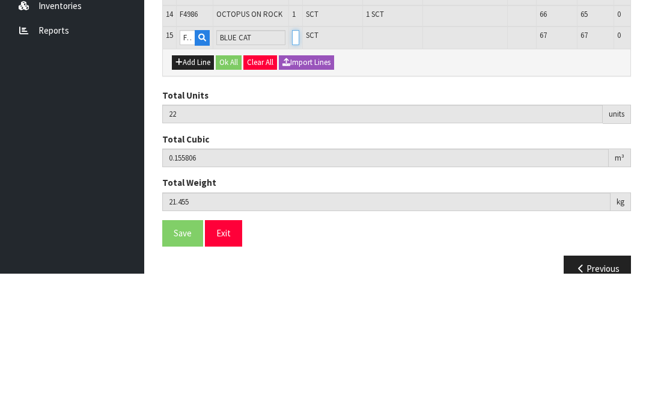
click at [292, 171] on input "0" at bounding box center [295, 178] width 7 height 15
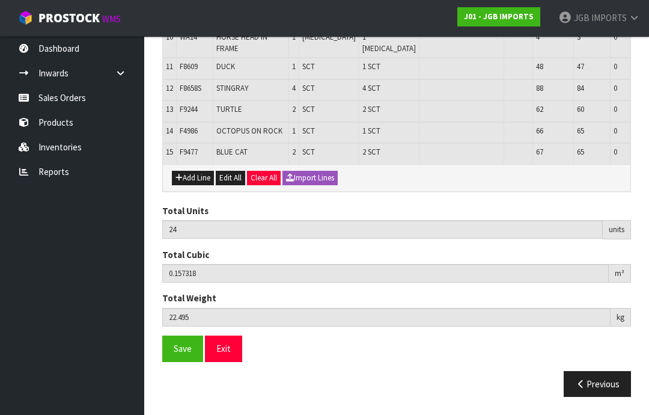
click at [195, 185] on button "Add Line" at bounding box center [193, 178] width 42 height 14
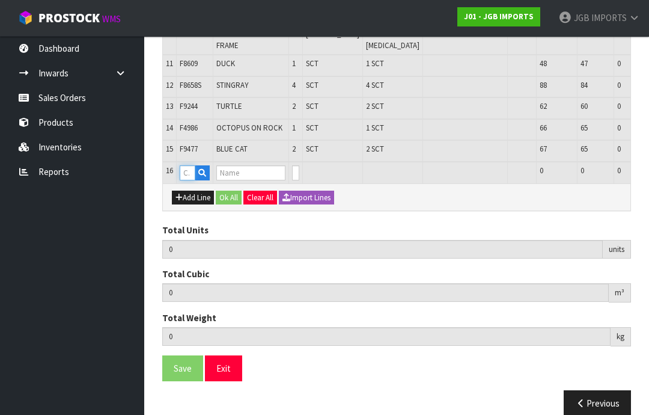
click at [186, 180] on input "text" at bounding box center [188, 172] width 16 height 15
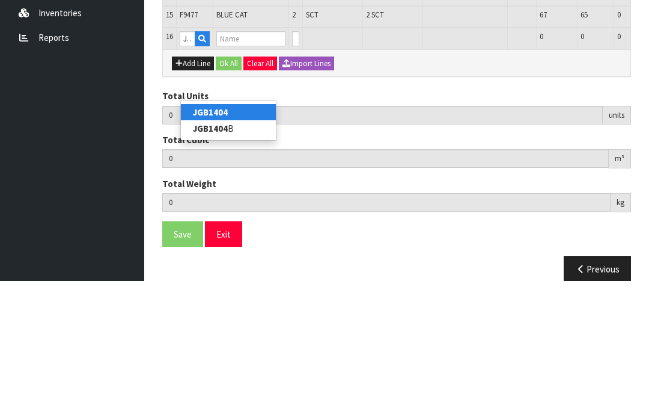
click at [231, 238] on link "JGB1404" at bounding box center [228, 246] width 95 height 16
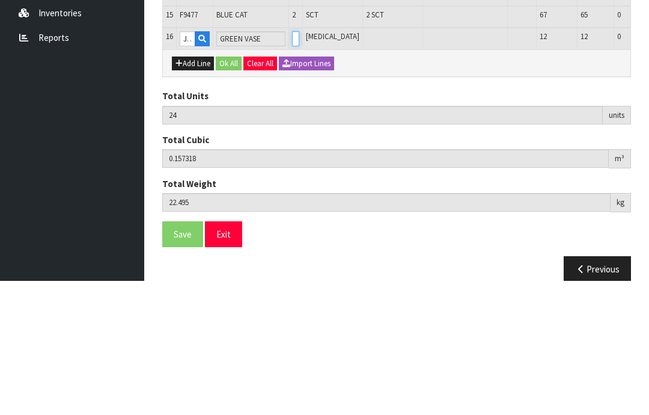
click at [292, 165] on input "0" at bounding box center [295, 172] width 7 height 15
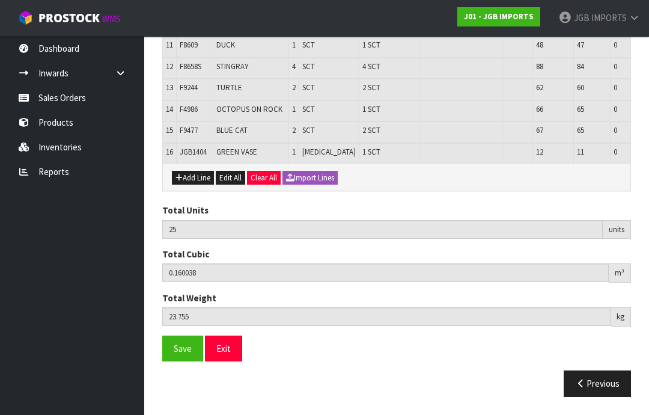
click at [195, 185] on button "Add Line" at bounding box center [193, 178] width 42 height 14
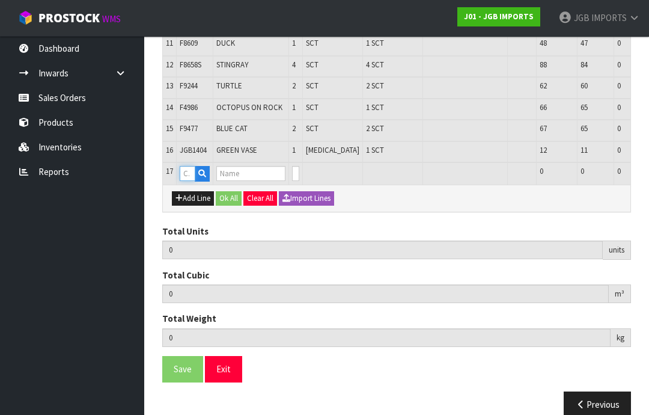
click at [190, 181] on input "text" at bounding box center [188, 173] width 16 height 15
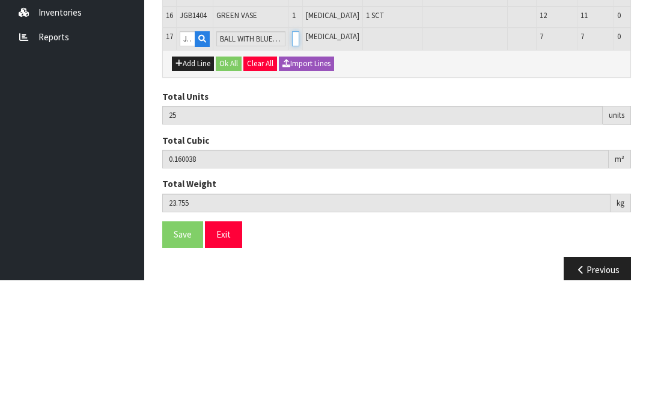
click at [292, 166] on input "0" at bounding box center [295, 173] width 7 height 15
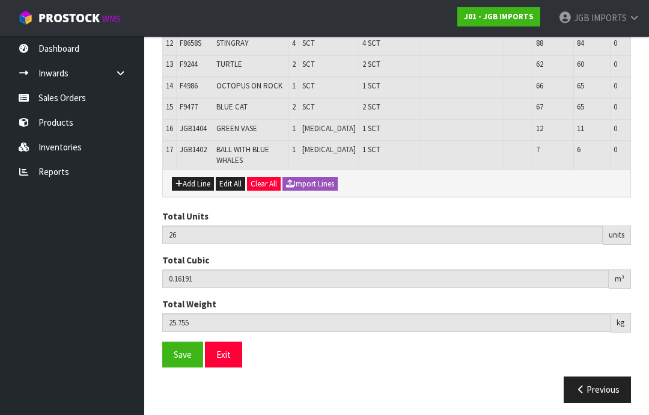
click at [187, 191] on button "Add Line" at bounding box center [193, 184] width 42 height 14
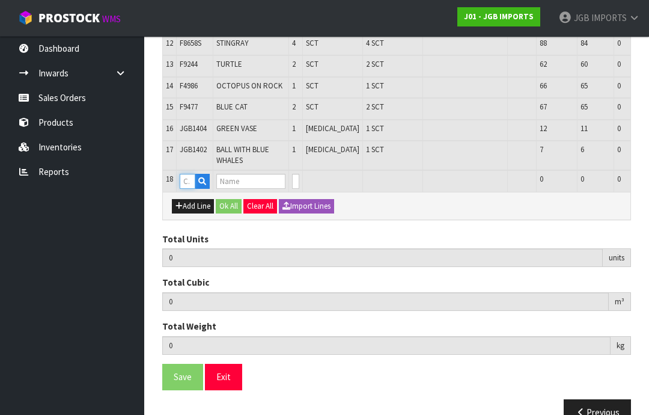
click at [190, 189] on input "text" at bounding box center [188, 181] width 16 height 15
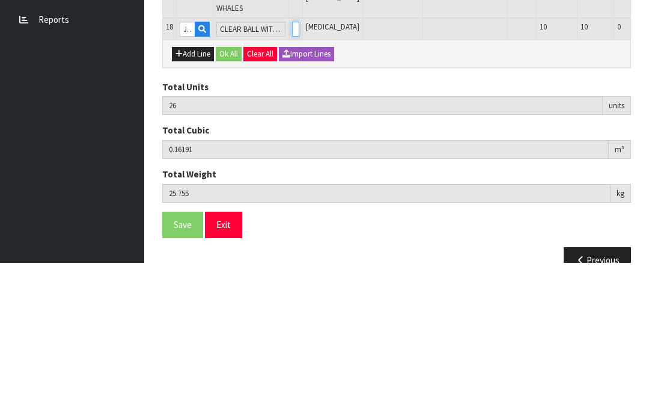
click at [292, 174] on input "0" at bounding box center [295, 181] width 7 height 15
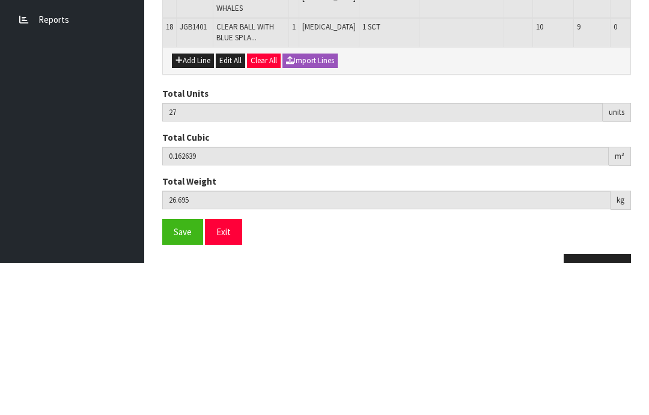
scroll to position [606, 0]
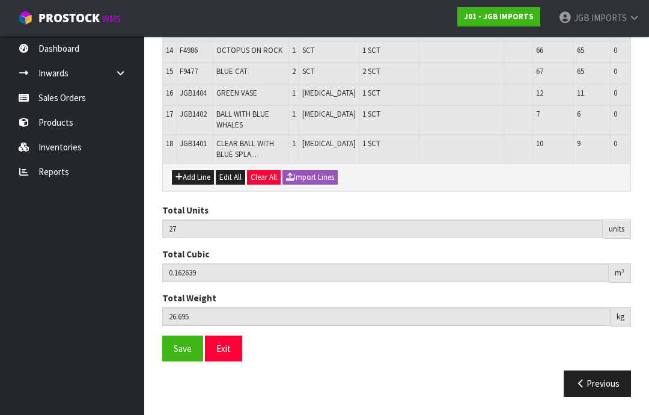
click at [199, 184] on button "Add Line" at bounding box center [193, 177] width 42 height 14
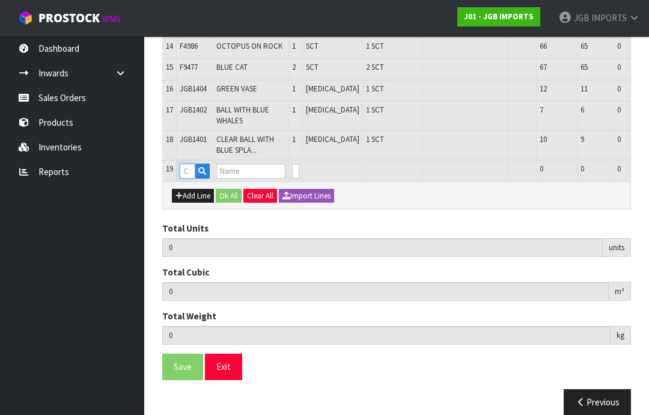
click at [192, 178] on input "text" at bounding box center [188, 170] width 16 height 15
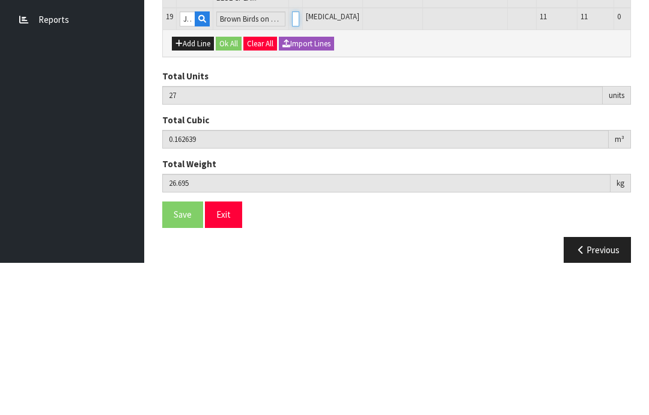
click at [292, 163] on input "0" at bounding box center [295, 170] width 7 height 15
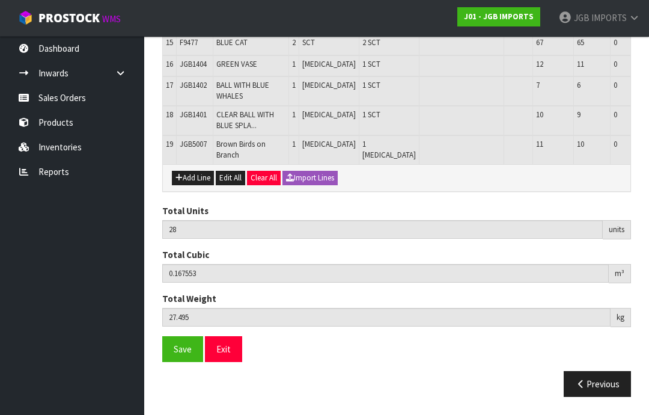
click at [193, 185] on button "Add Line" at bounding box center [193, 178] width 42 height 14
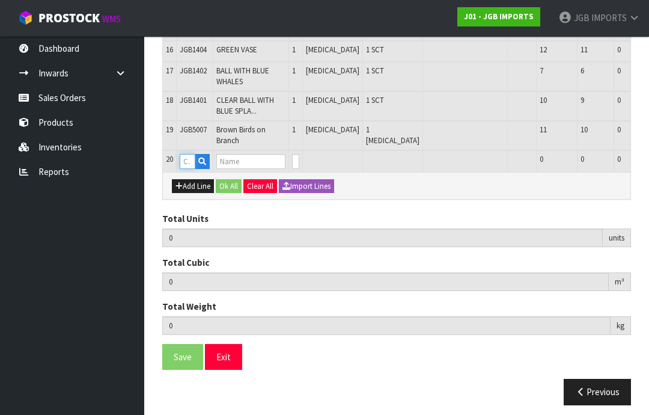
click at [191, 169] on input "text" at bounding box center [188, 161] width 16 height 15
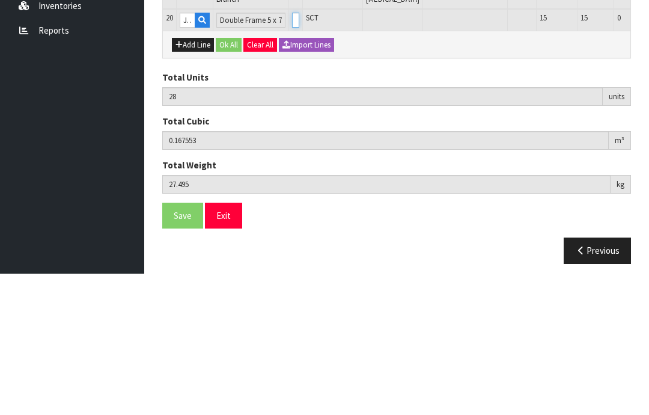
click at [292, 154] on input "0" at bounding box center [295, 161] width 7 height 15
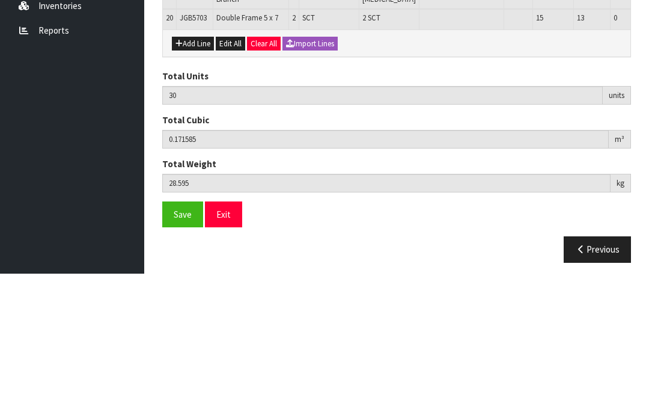
scroll to position [673, 0]
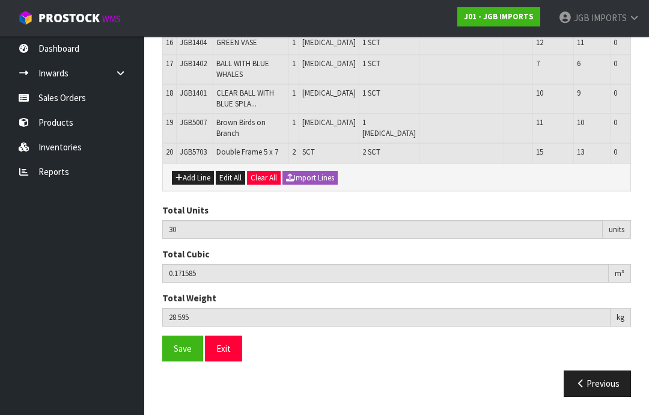
click at [195, 185] on button "Add Line" at bounding box center [193, 178] width 42 height 14
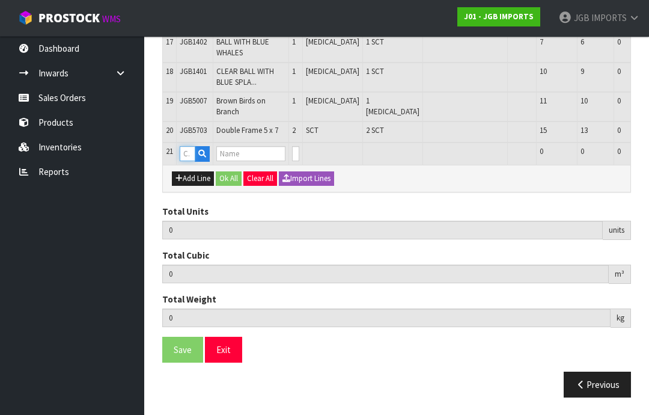
click at [190, 161] on input "text" at bounding box center [188, 153] width 16 height 15
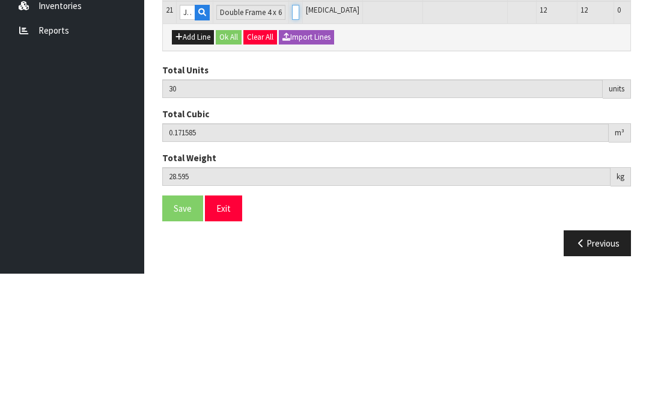
click at [292, 146] on input "0" at bounding box center [295, 153] width 7 height 15
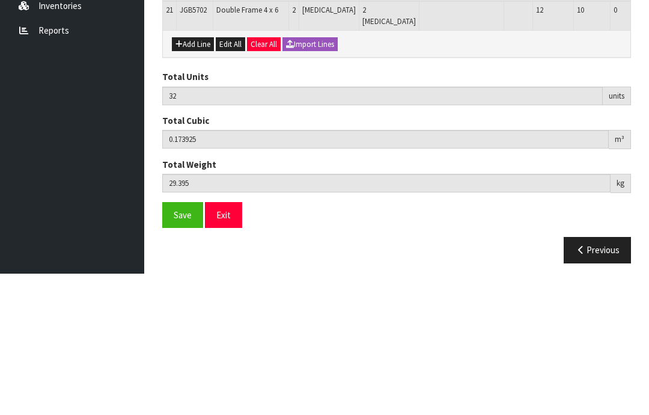
scroll to position [702, 0]
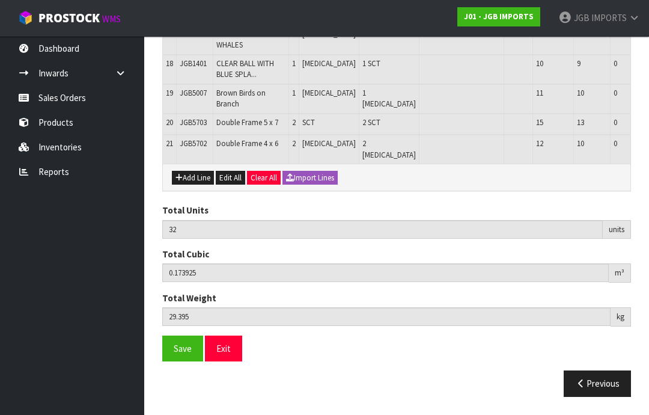
click at [194, 185] on button "Add Line" at bounding box center [193, 178] width 42 height 14
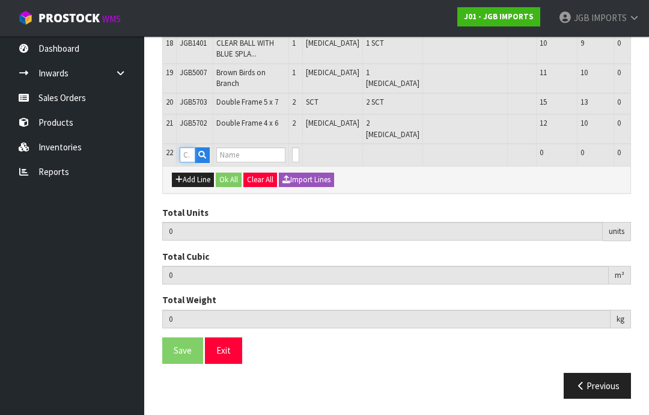
click at [192, 162] on input "text" at bounding box center [188, 154] width 16 height 15
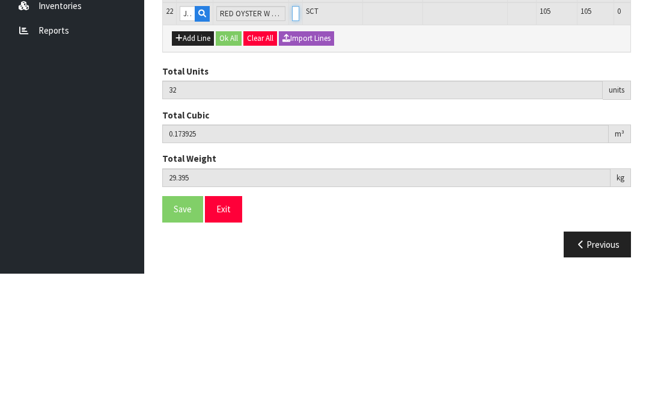
click at [292, 147] on input "0" at bounding box center [295, 154] width 7 height 15
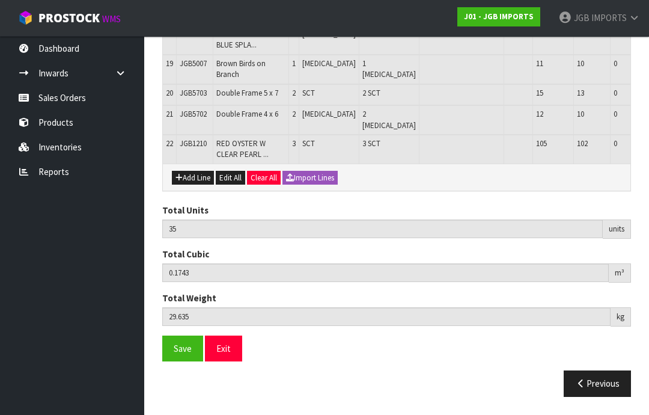
click at [200, 185] on button "Add Line" at bounding box center [193, 178] width 42 height 14
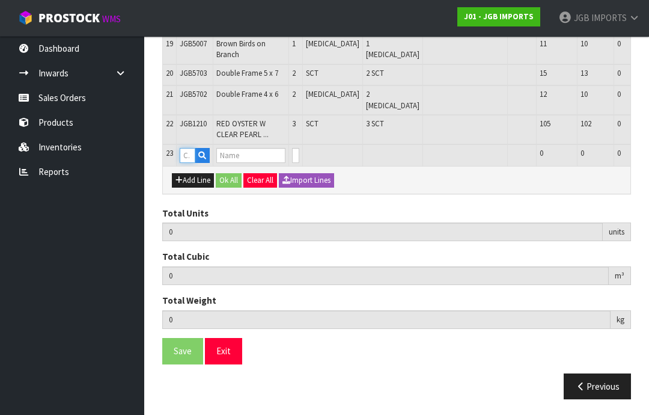
click at [187, 163] on input "text" at bounding box center [188, 155] width 16 height 15
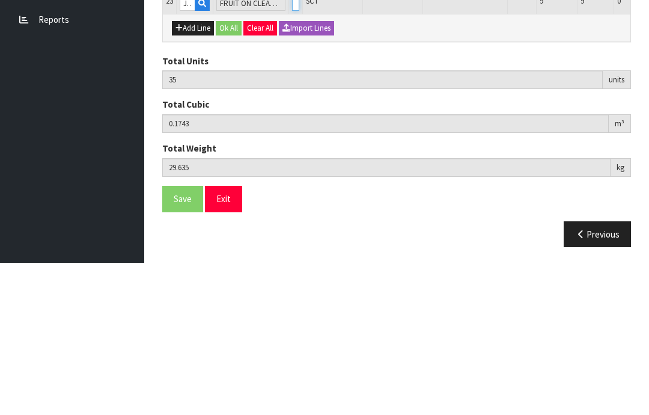
click at [292, 148] on input "0" at bounding box center [295, 155] width 7 height 15
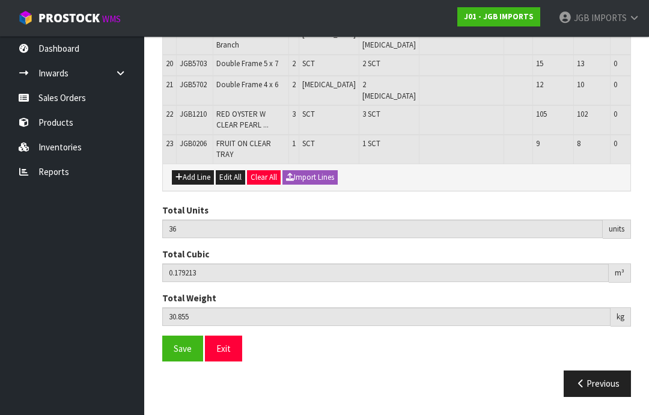
click at [197, 184] on button "Add Line" at bounding box center [193, 177] width 42 height 14
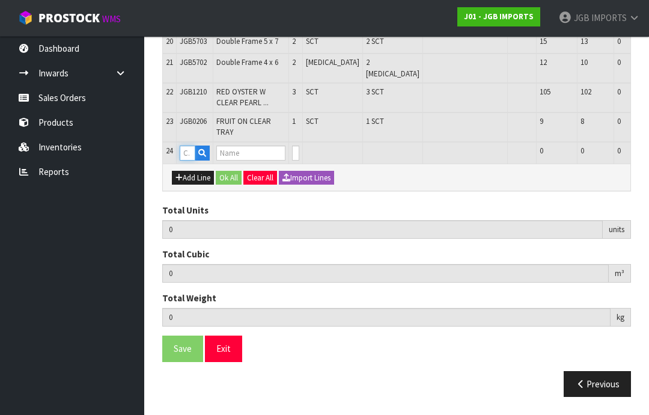
click at [189, 160] on input "text" at bounding box center [188, 152] width 16 height 15
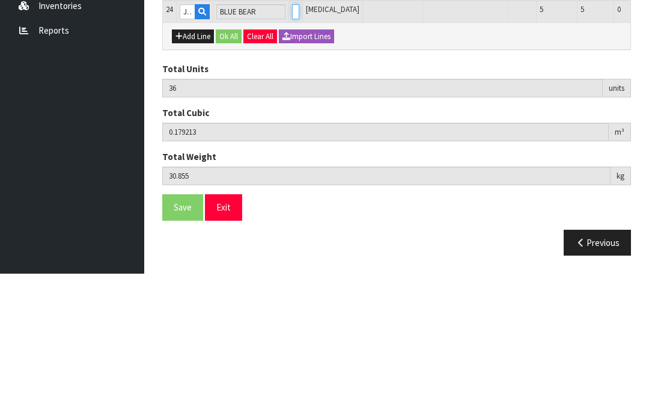
click at [292, 145] on input "0" at bounding box center [295, 152] width 7 height 15
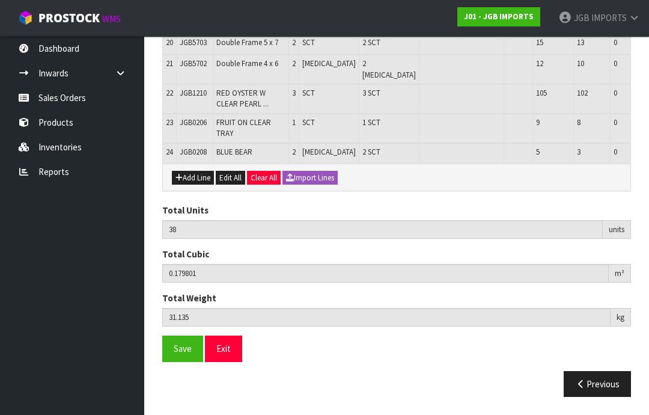
click at [199, 185] on button "Add Line" at bounding box center [193, 178] width 42 height 14
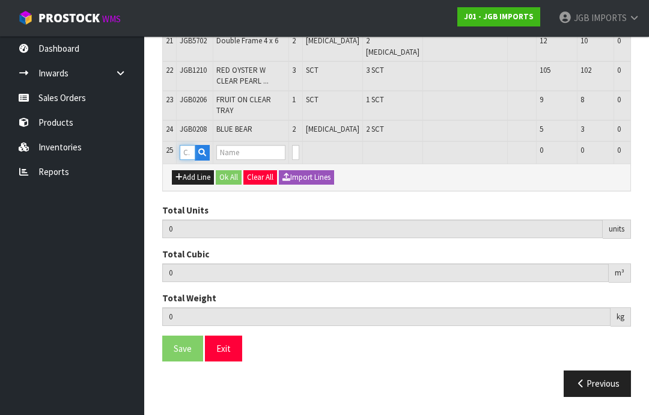
click at [192, 160] on input "text" at bounding box center [188, 152] width 16 height 15
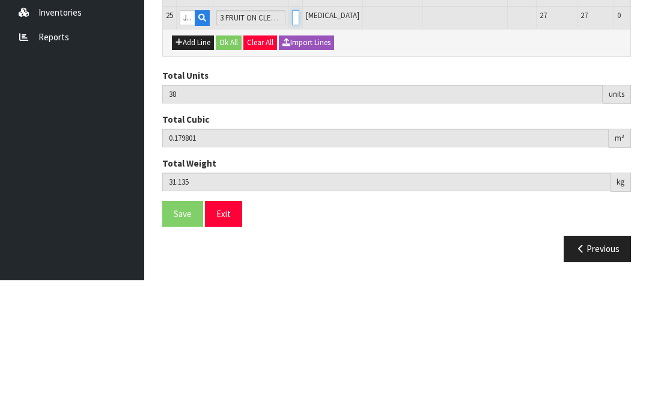
click at [292, 145] on input "0" at bounding box center [295, 152] width 7 height 15
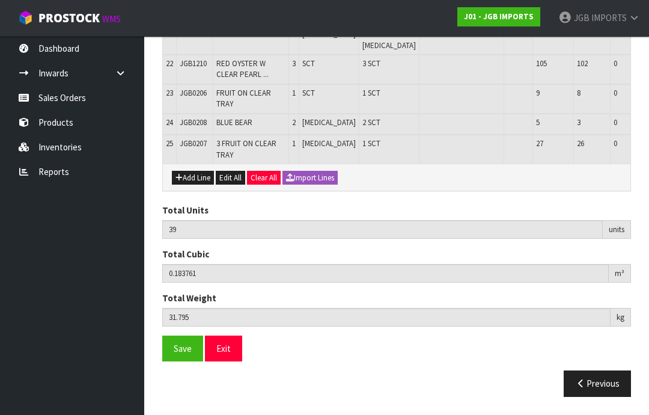
click at [190, 185] on button "Add Line" at bounding box center [193, 178] width 42 height 14
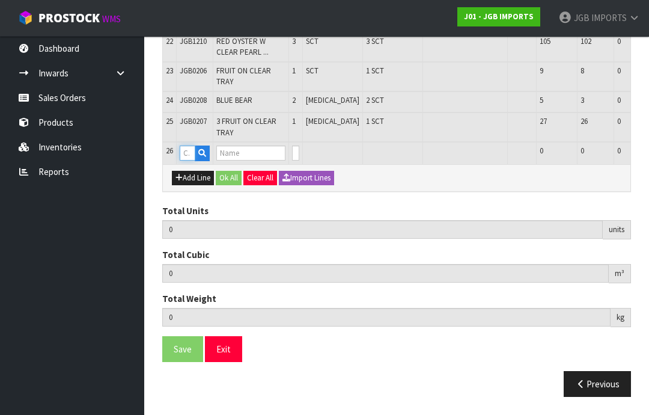
click at [193, 160] on input "text" at bounding box center [188, 152] width 16 height 15
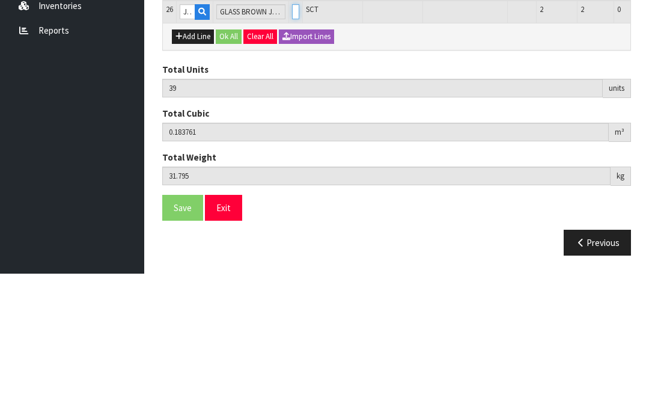
click at [292, 145] on input "0" at bounding box center [295, 152] width 7 height 15
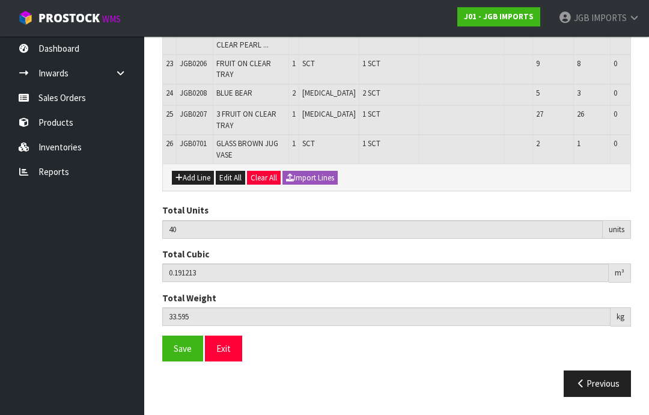
click at [182, 354] on span "Save" at bounding box center [183, 347] width 18 height 11
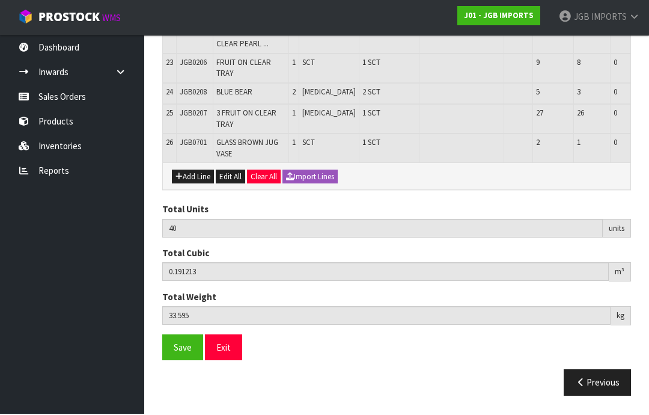
scroll to position [869, 0]
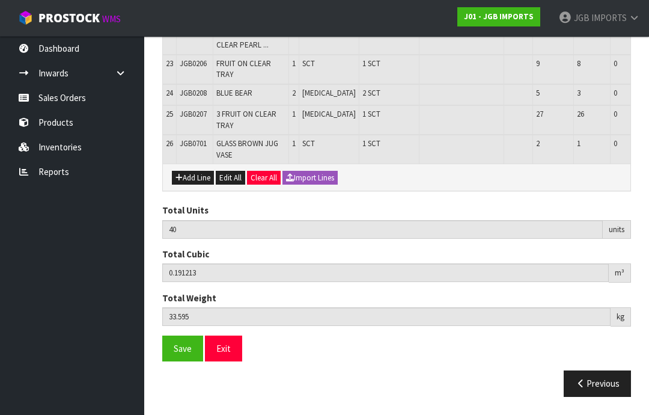
click at [196, 185] on button "Add Line" at bounding box center [193, 178] width 42 height 14
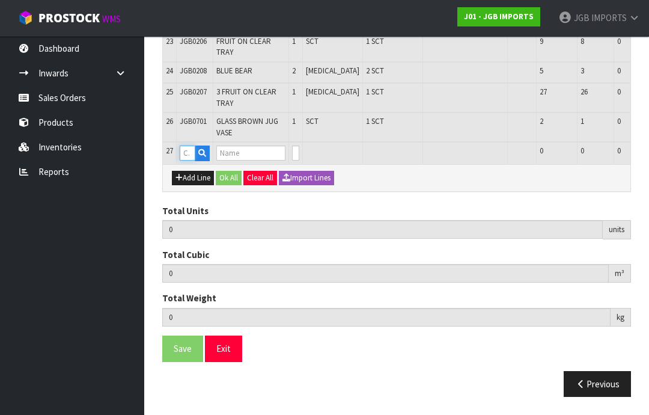
click at [190, 160] on input "text" at bounding box center [188, 152] width 16 height 15
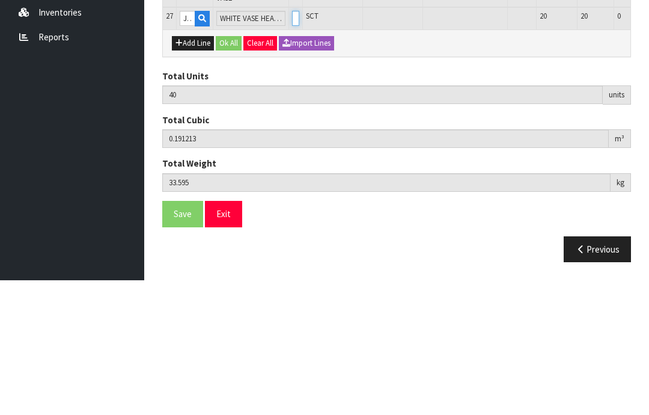
click at [292, 145] on input "0" at bounding box center [295, 152] width 7 height 15
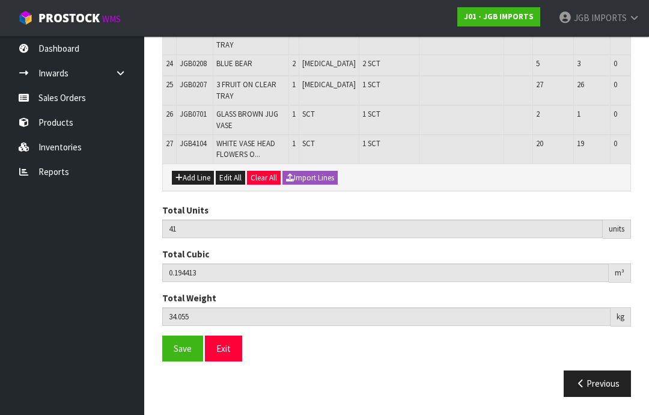
click at [199, 185] on button "Add Line" at bounding box center [193, 178] width 42 height 14
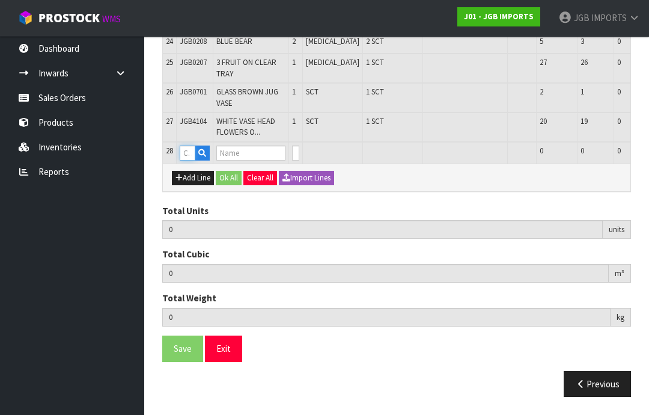
click at [187, 160] on input "text" at bounding box center [188, 152] width 16 height 15
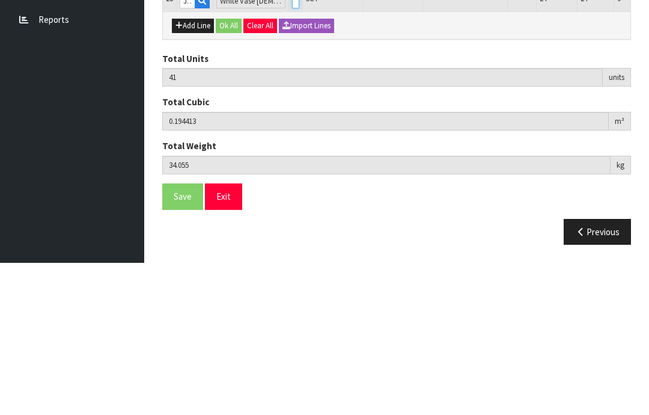
click at [292, 145] on input "0" at bounding box center [295, 152] width 7 height 15
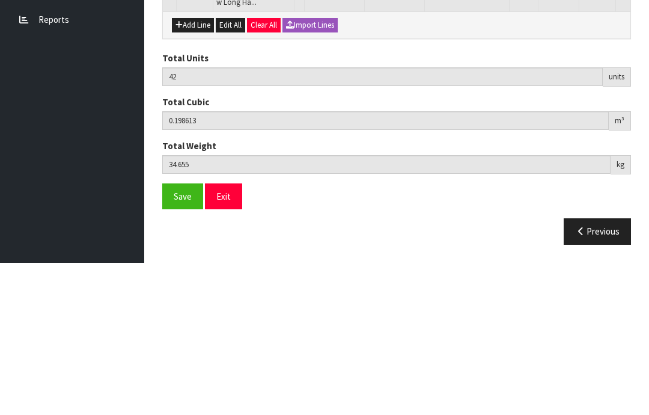
scroll to position [931, 0]
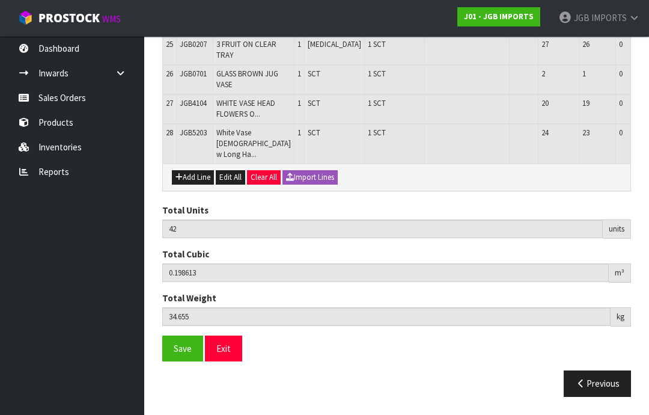
click at [187, 184] on button "Add Line" at bounding box center [193, 177] width 42 height 14
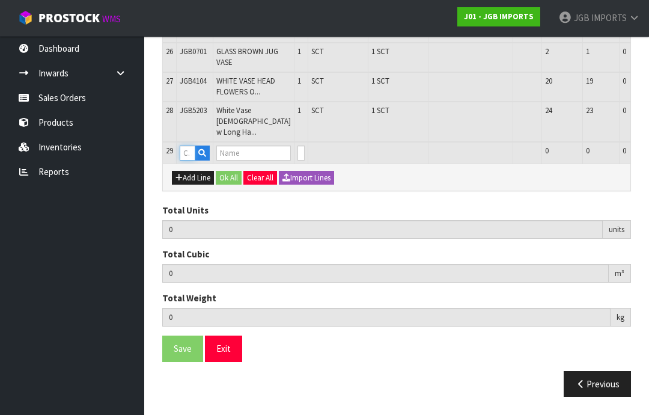
click at [189, 160] on input "text" at bounding box center [188, 152] width 16 height 15
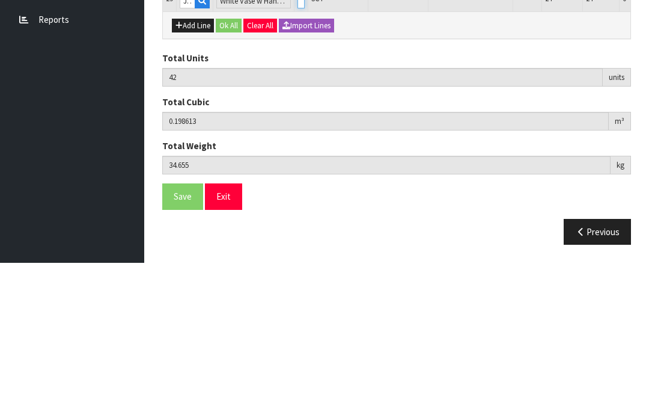
click at [297, 145] on input "0" at bounding box center [300, 152] width 7 height 15
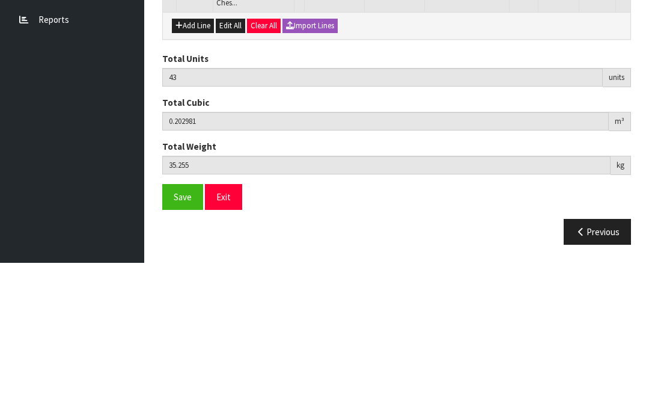
scroll to position [970, 0]
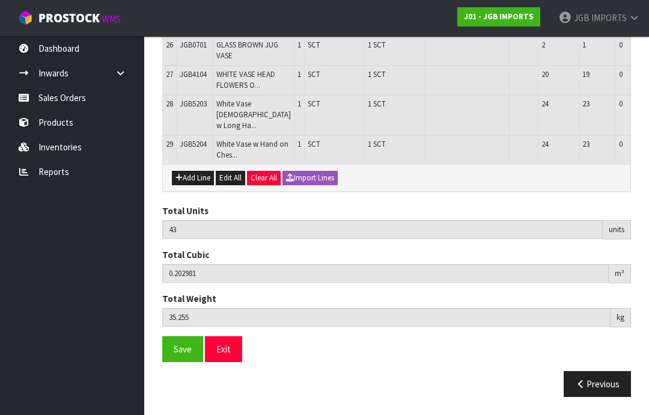
click at [196, 185] on button "Add Line" at bounding box center [193, 178] width 42 height 14
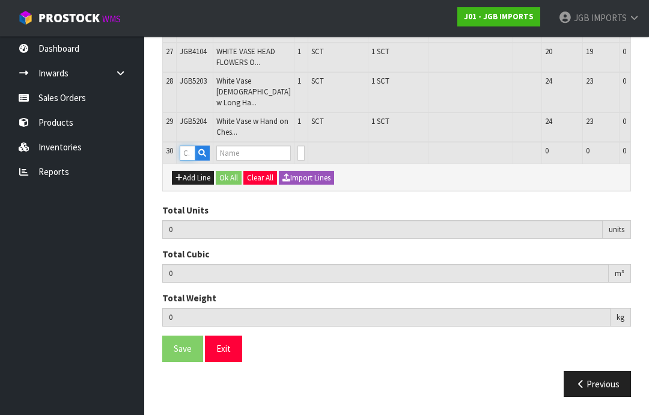
click at [190, 160] on input "text" at bounding box center [188, 152] width 16 height 15
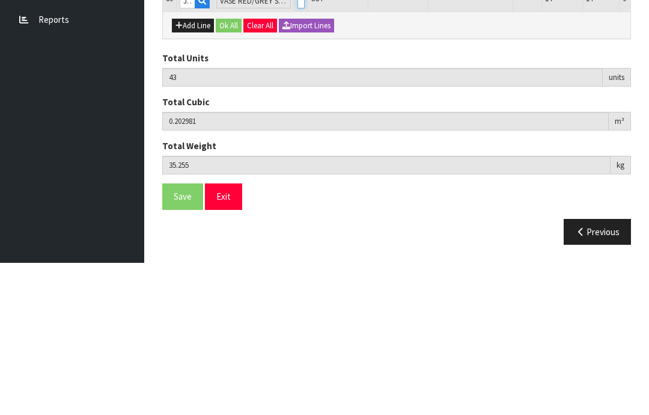
click at [297, 145] on input "0" at bounding box center [300, 152] width 7 height 15
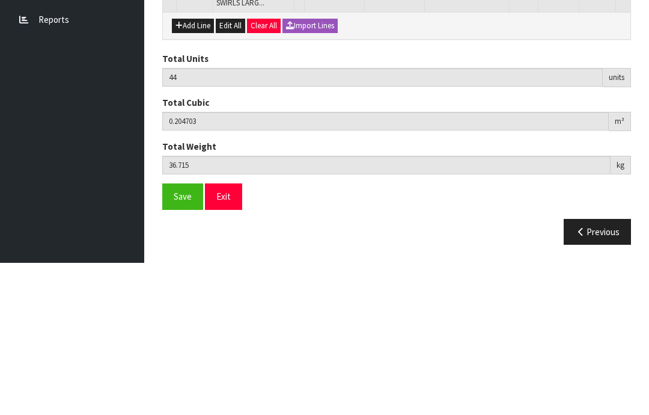
scroll to position [1009, 0]
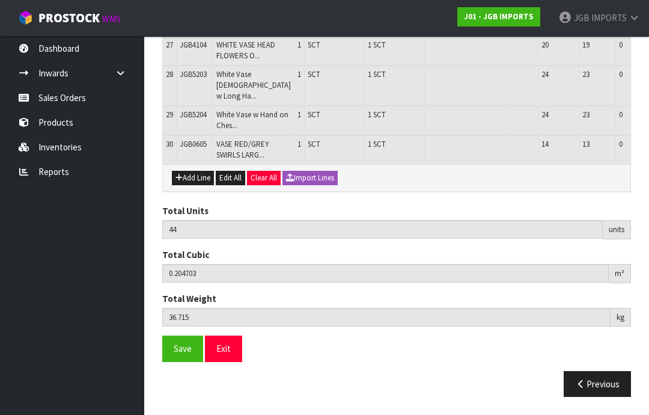
click at [195, 185] on button "Add Line" at bounding box center [193, 178] width 42 height 14
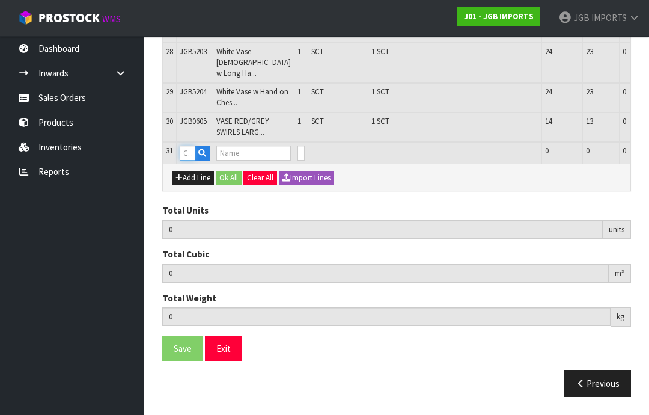
click at [189, 160] on input "text" at bounding box center [188, 152] width 16 height 15
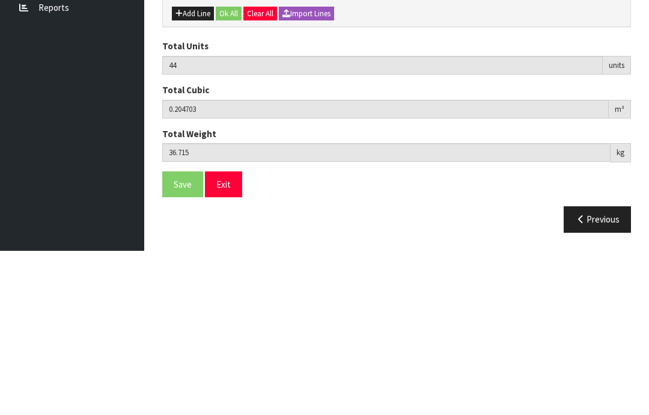
click at [297, 145] on input "0" at bounding box center [300, 152] width 7 height 15
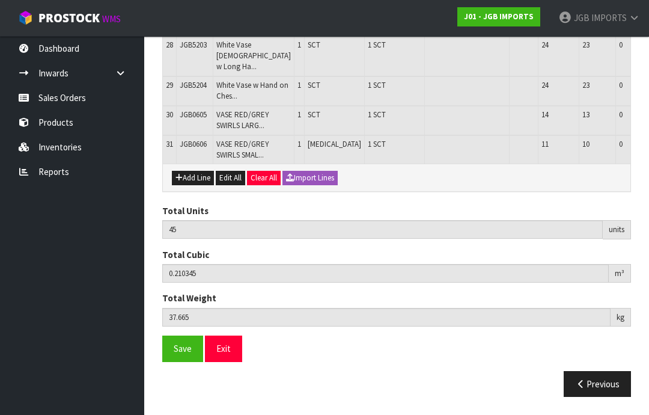
click at [195, 185] on button "Add Line" at bounding box center [193, 178] width 42 height 14
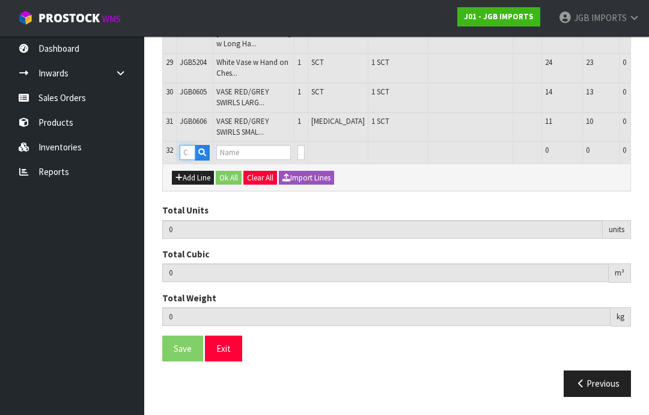
click at [189, 160] on input "text" at bounding box center [188, 152] width 16 height 15
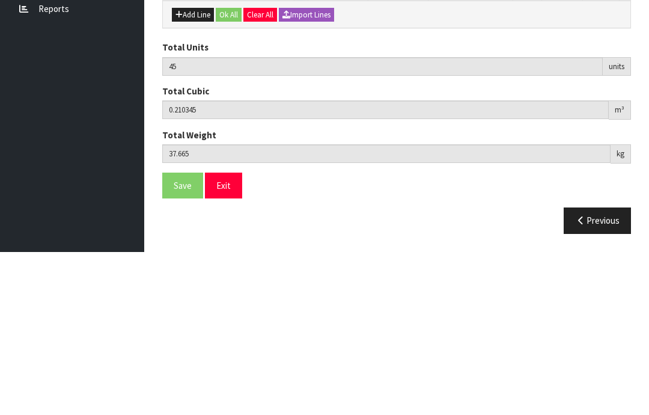
click at [297, 145] on input "0" at bounding box center [300, 152] width 7 height 15
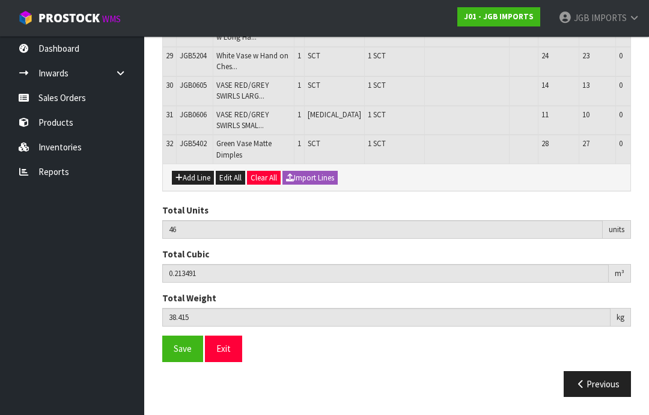
click at [197, 185] on button "Add Line" at bounding box center [193, 178] width 42 height 14
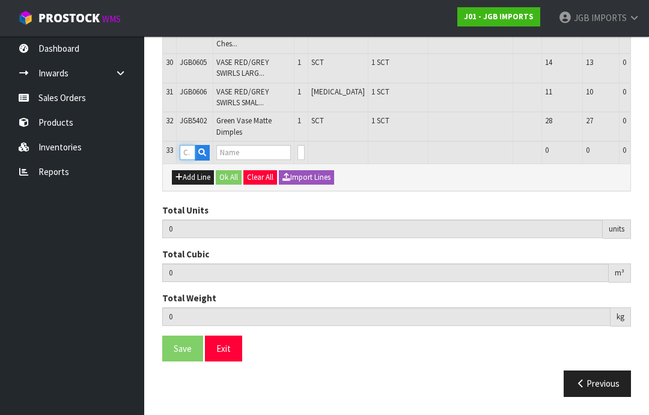
click at [190, 160] on input "text" at bounding box center [188, 152] width 16 height 15
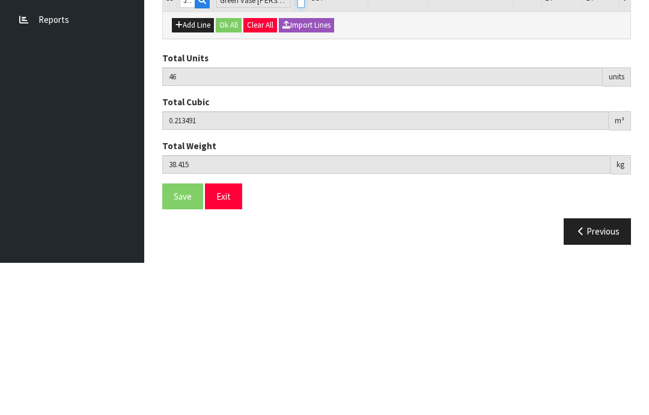
click at [297, 145] on input "0" at bounding box center [300, 152] width 7 height 15
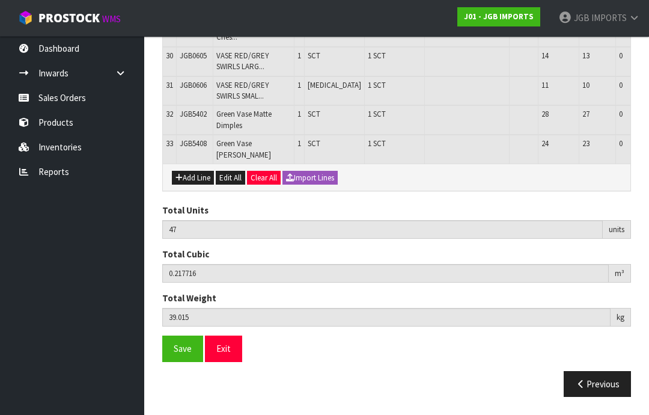
click at [182, 354] on span "Save" at bounding box center [183, 347] width 18 height 11
click at [183, 354] on span "Save" at bounding box center [183, 347] width 18 height 11
click at [228, 361] on button "Exit" at bounding box center [223, 348] width 37 height 26
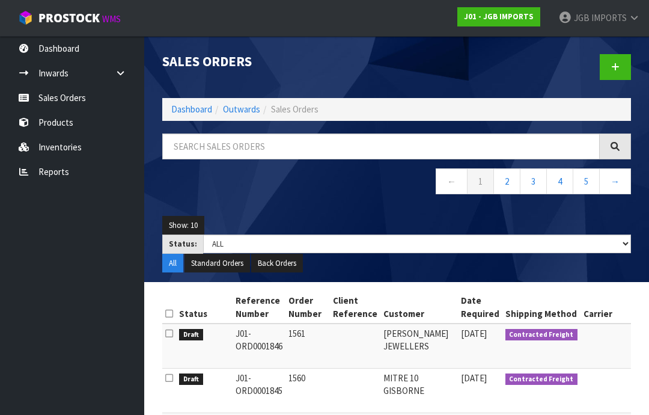
click at [609, 17] on span "IMPORTS" at bounding box center [608, 17] width 35 height 11
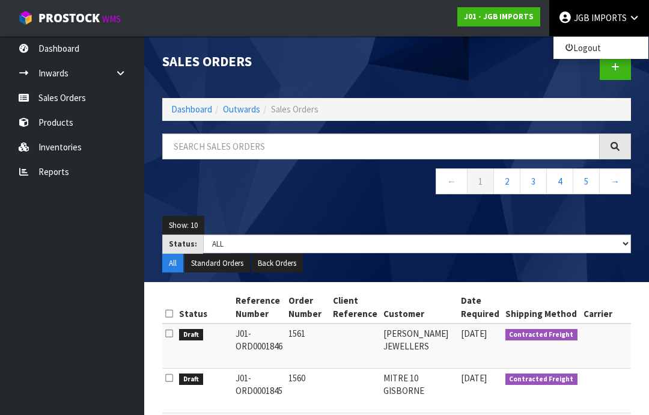
click at [611, 48] on link "Logout" at bounding box center [600, 48] width 95 height 16
